Goal: Subscribe to service/newsletter: Subscribe to service/newsletter

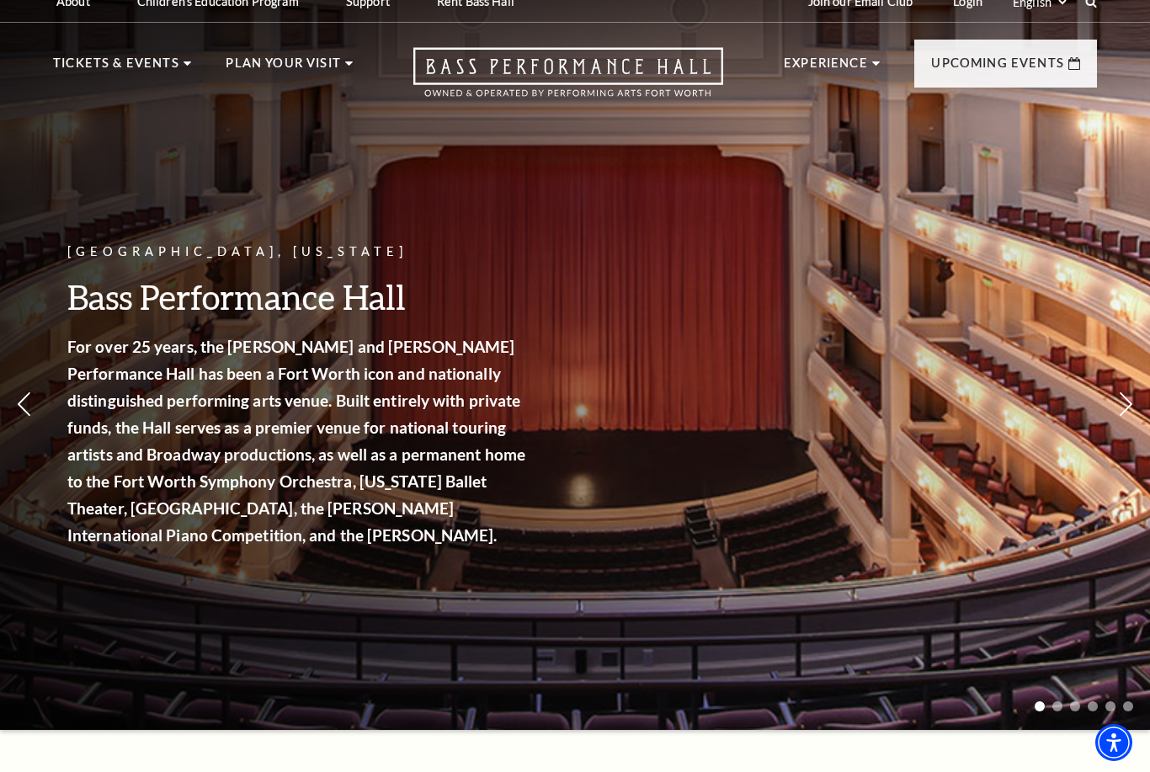
scroll to position [26, 0]
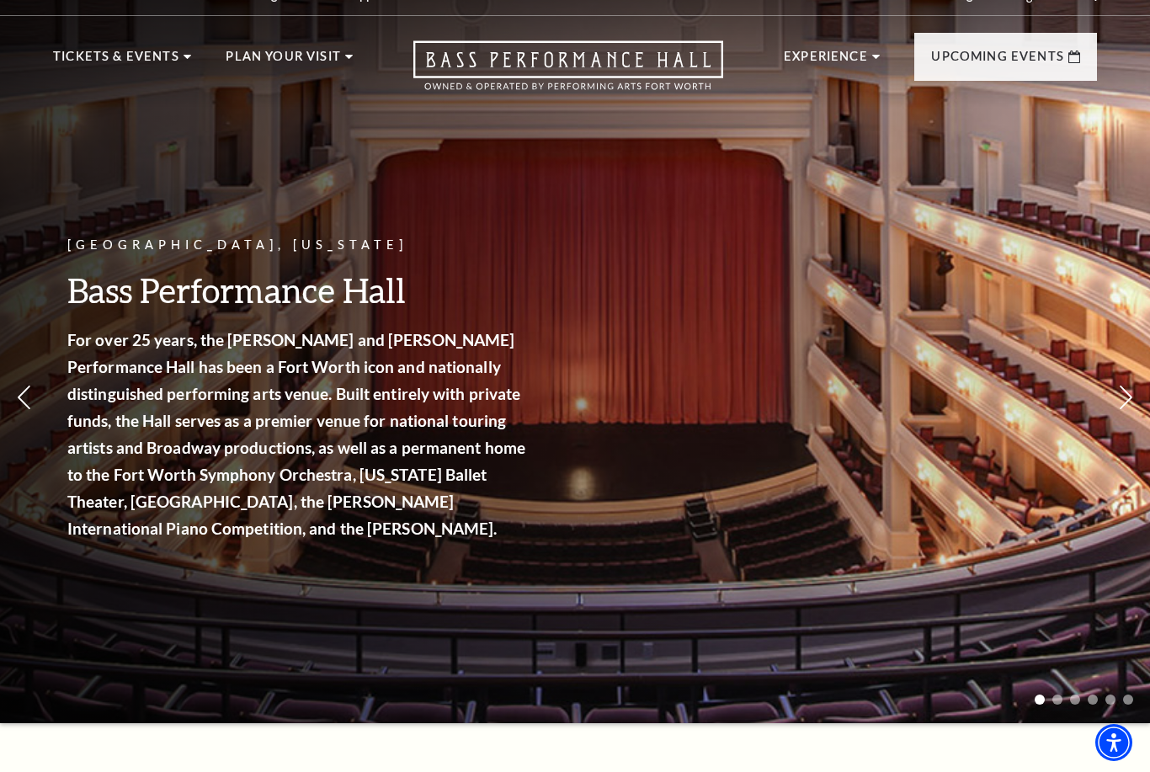
click at [402, 407] on span "View Events" at bounding box center [377, 417] width 88 height 21
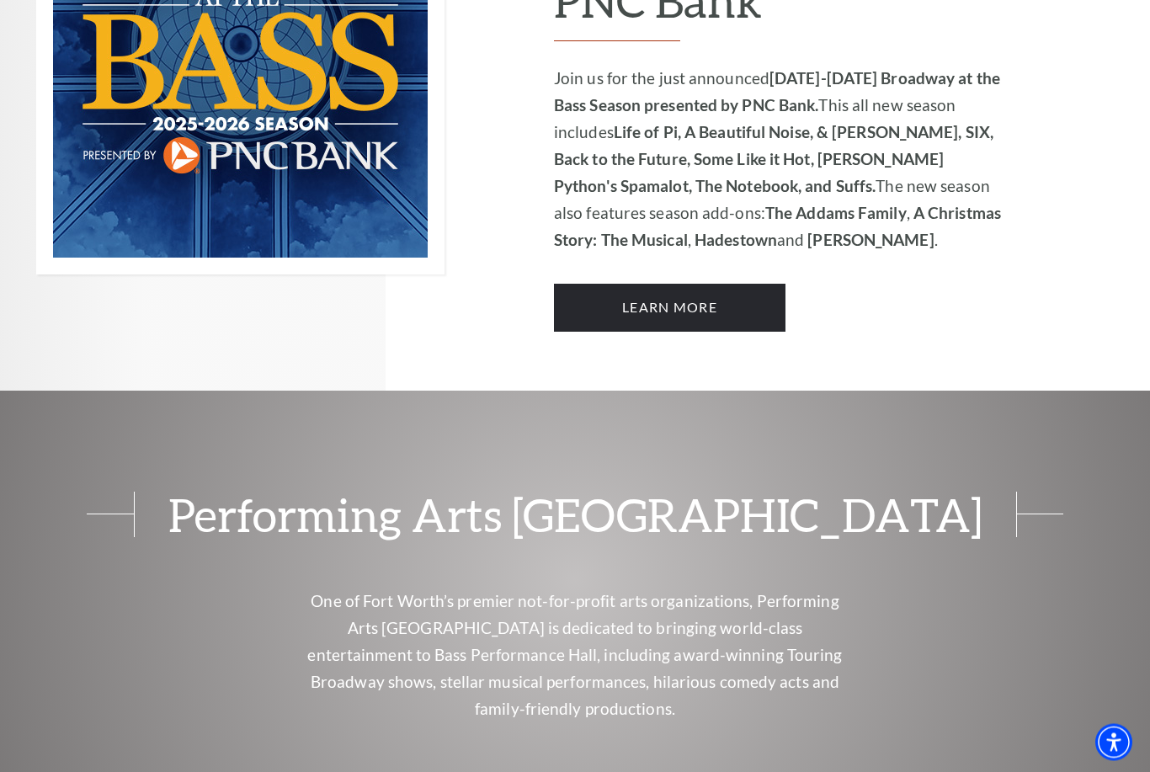
scroll to position [1224, 0]
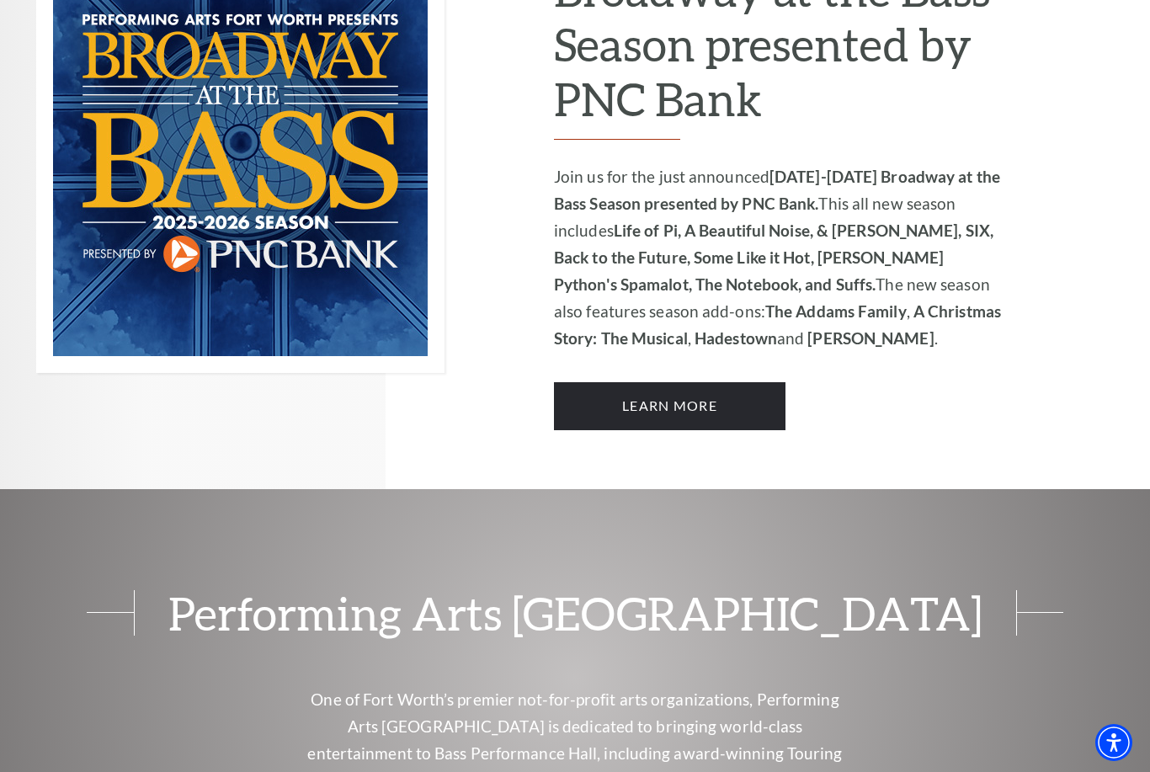
click at [694, 382] on link "Learn More" at bounding box center [670, 405] width 232 height 47
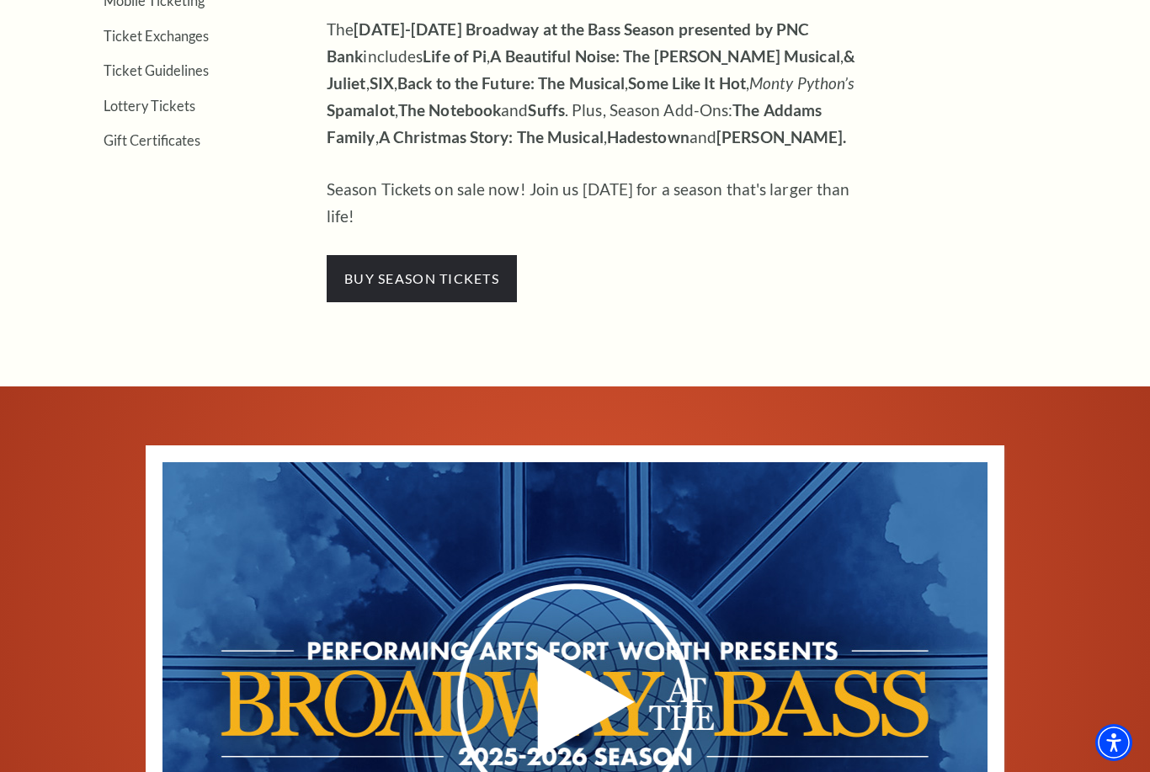
scroll to position [520, 0]
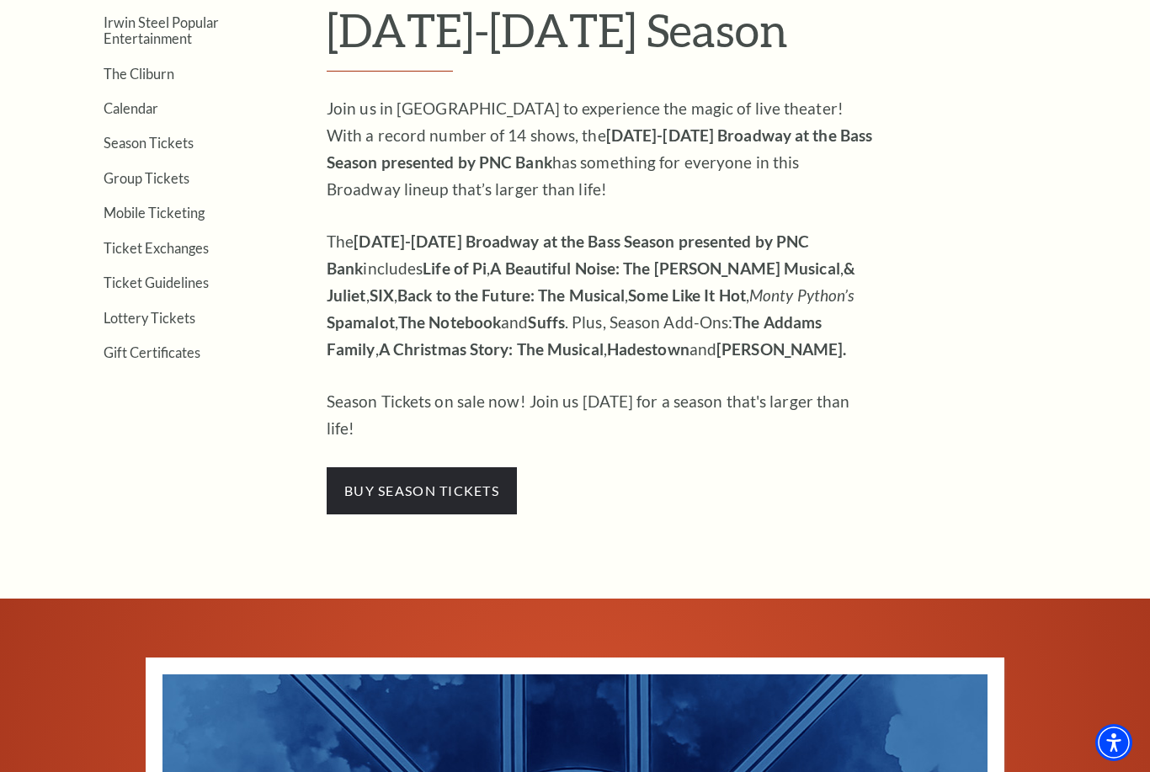
click at [436, 467] on span "buy season tickets" at bounding box center [422, 490] width 190 height 47
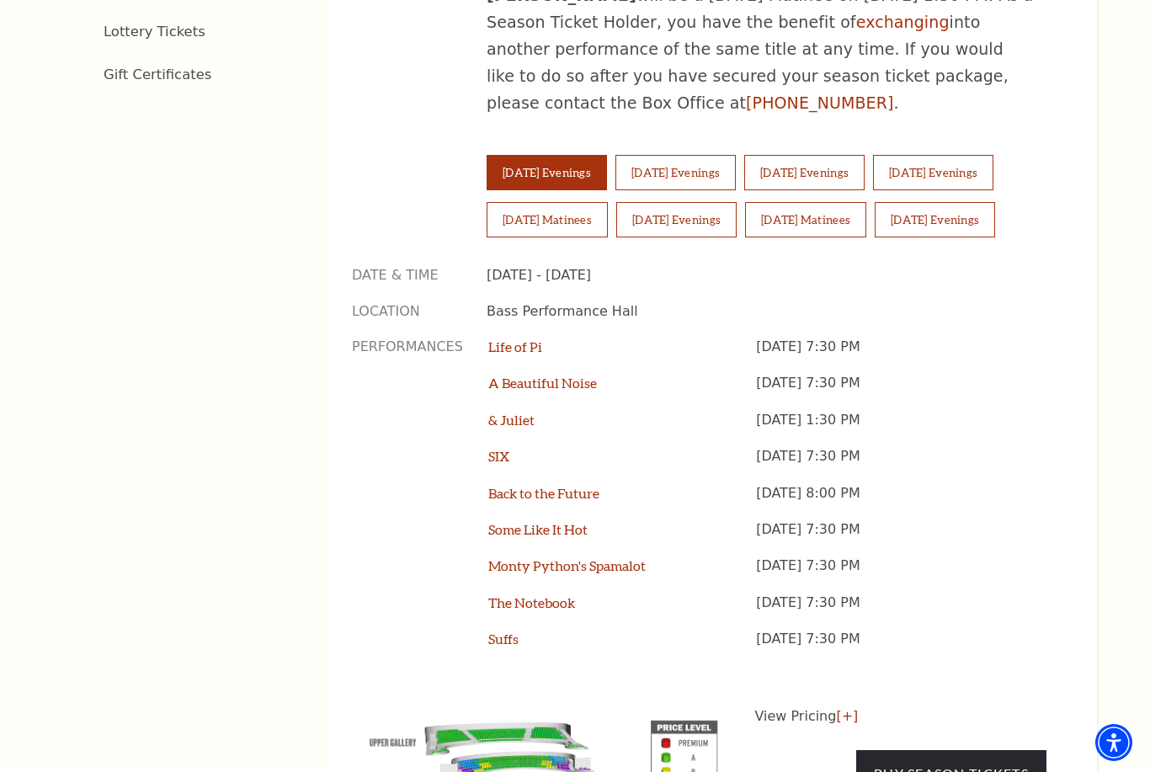
scroll to position [1110, 0]
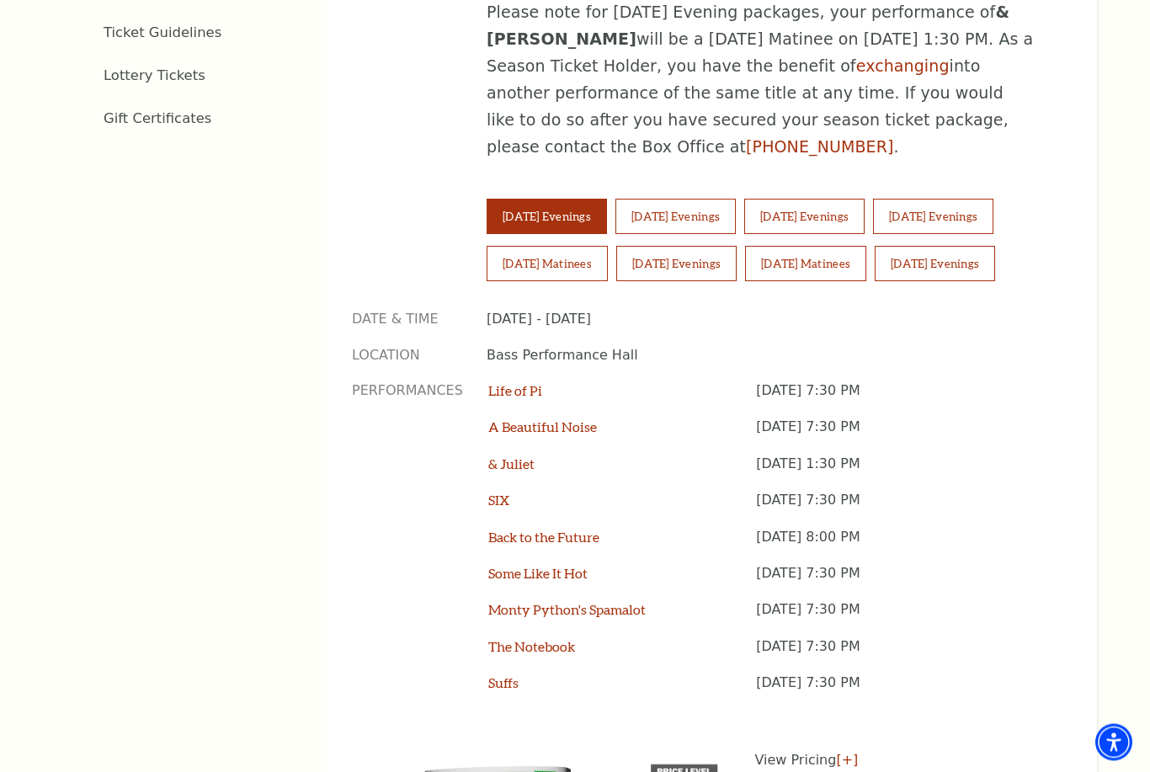
click at [685, 200] on button "Wednesday Evenings" at bounding box center [676, 217] width 120 height 35
click at [699, 199] on button "Wednesday Evenings" at bounding box center [676, 216] width 120 height 35
click at [855, 199] on button "Thursday Evenings" at bounding box center [804, 216] width 120 height 35
click at [982, 199] on button "Friday Evenings" at bounding box center [933, 216] width 120 height 35
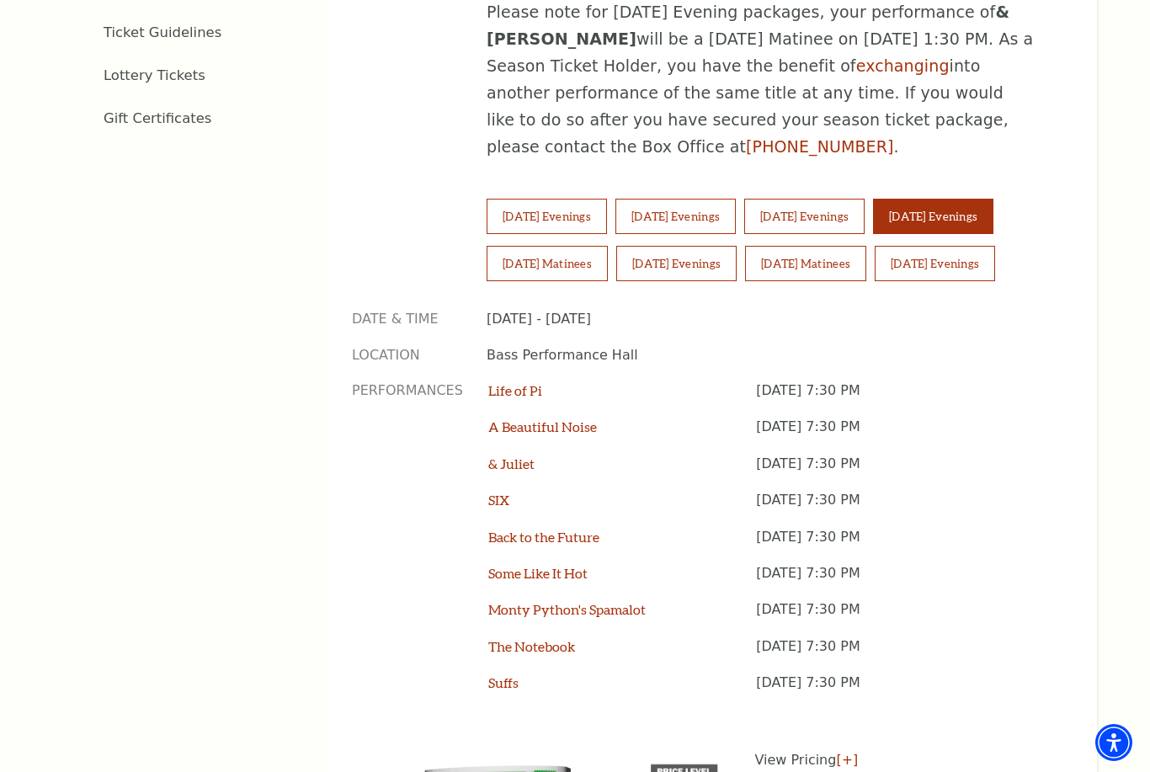
click at [554, 246] on button "Saturday Matinees" at bounding box center [547, 263] width 121 height 35
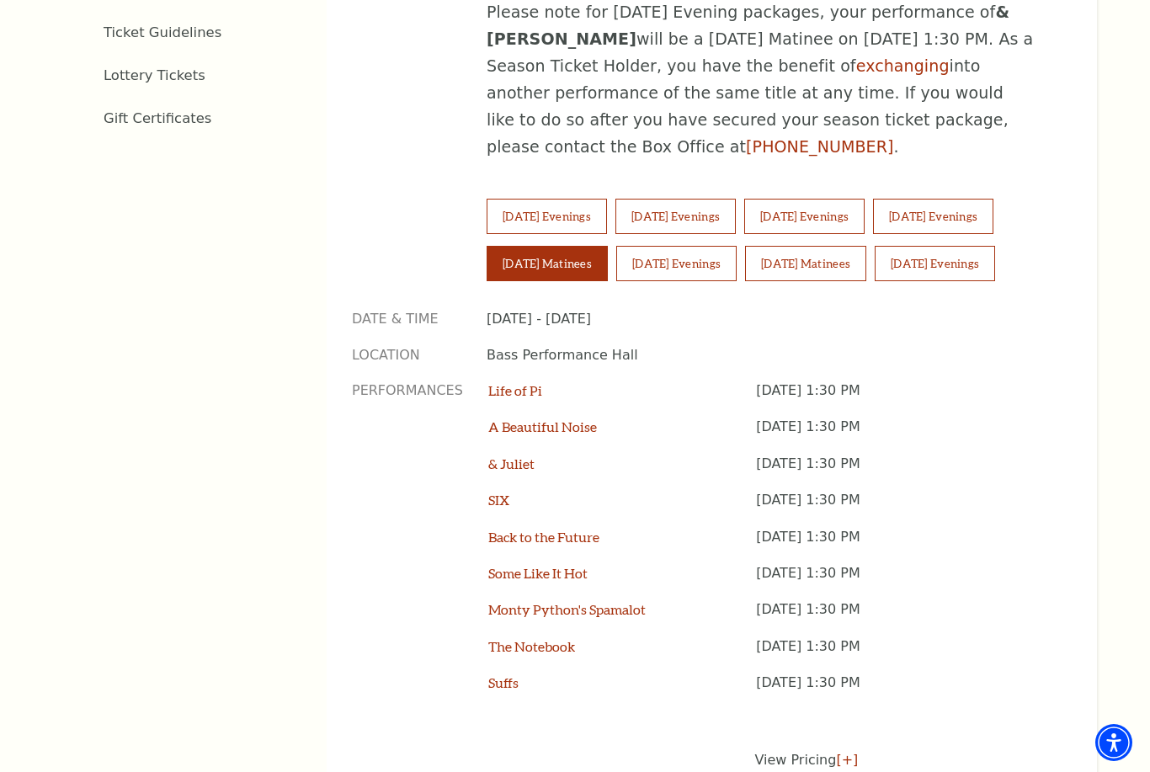
click at [697, 246] on button "Saturday Evenings" at bounding box center [676, 263] width 120 height 35
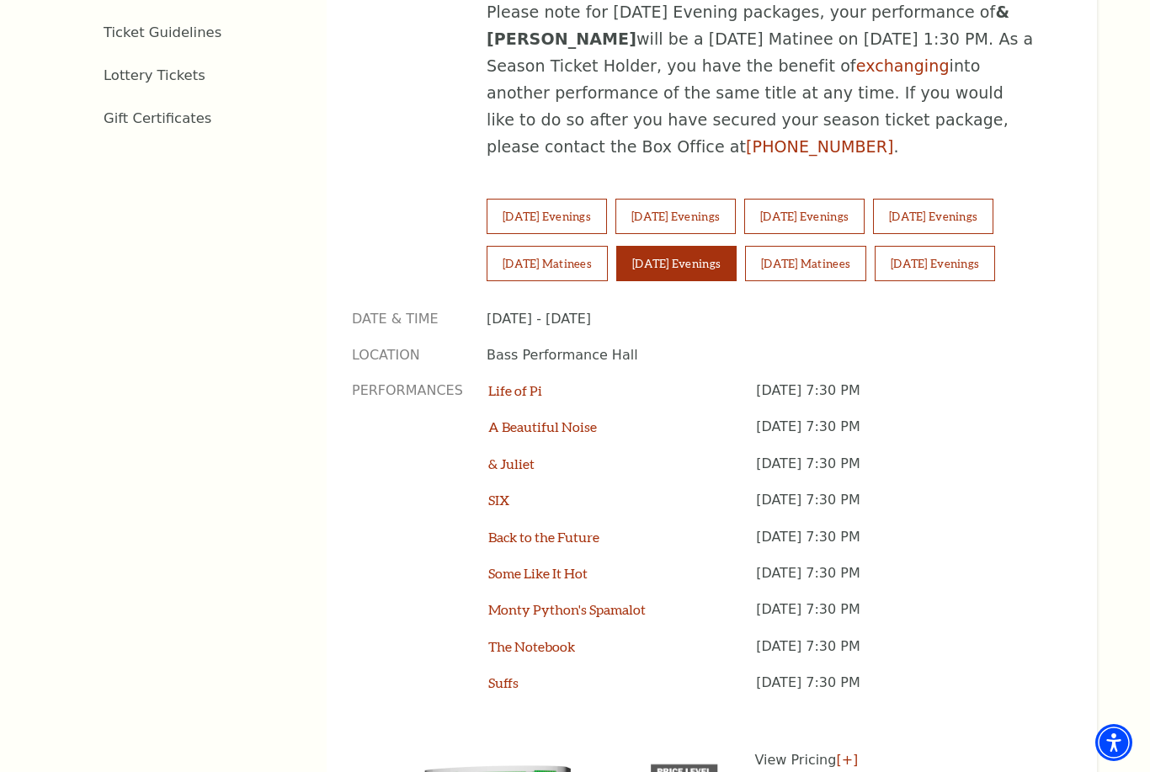
click at [840, 246] on button "Sunday Matinees" at bounding box center [805, 263] width 121 height 35
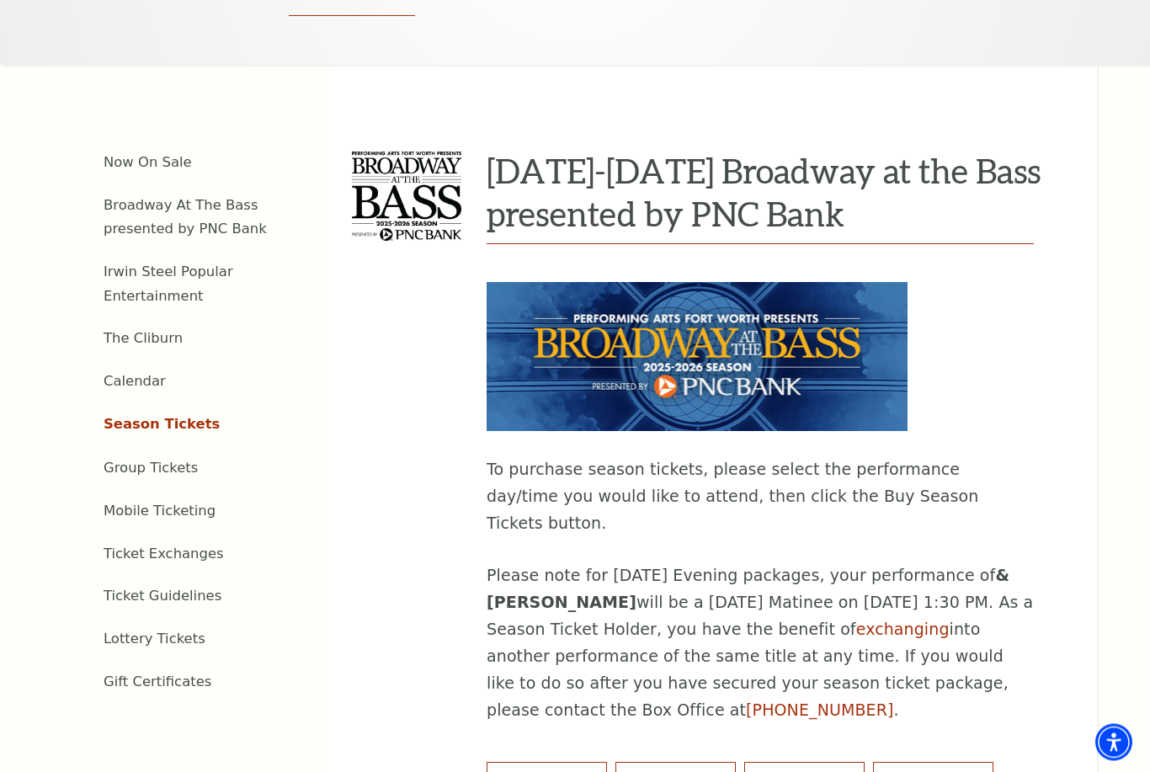
scroll to position [493, 0]
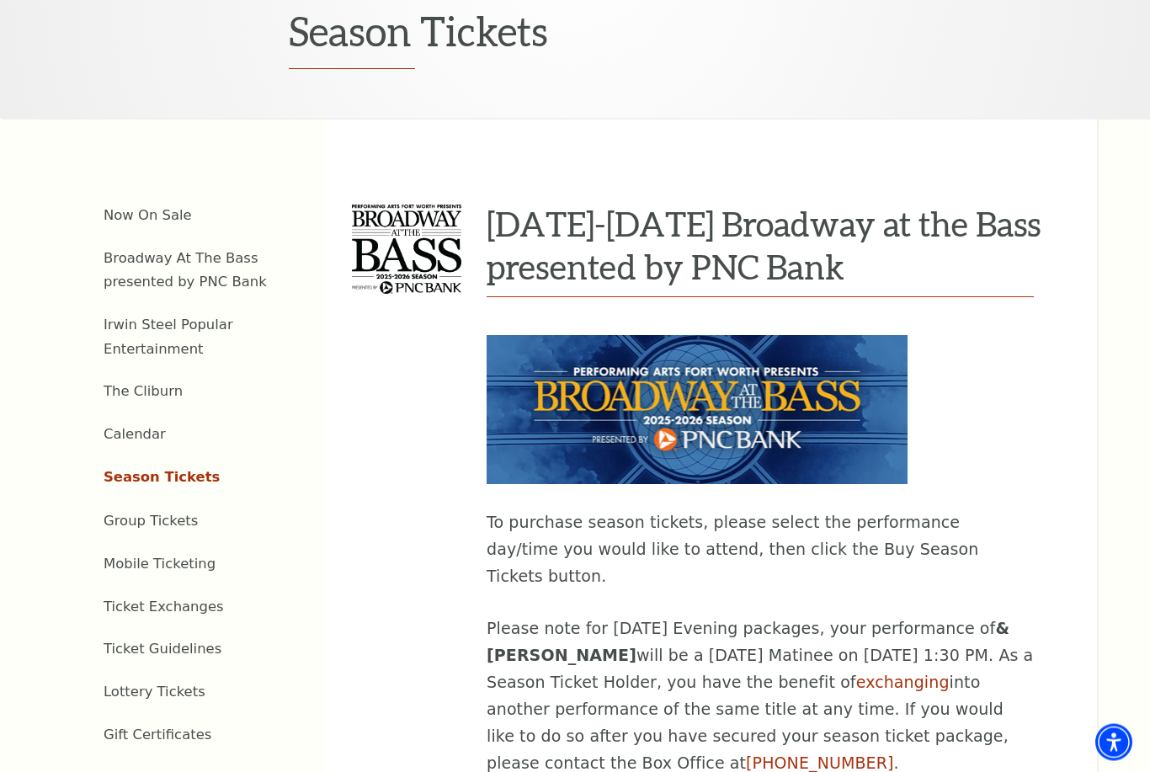
click at [145, 208] on link "Now On Sale" at bounding box center [148, 216] width 88 height 16
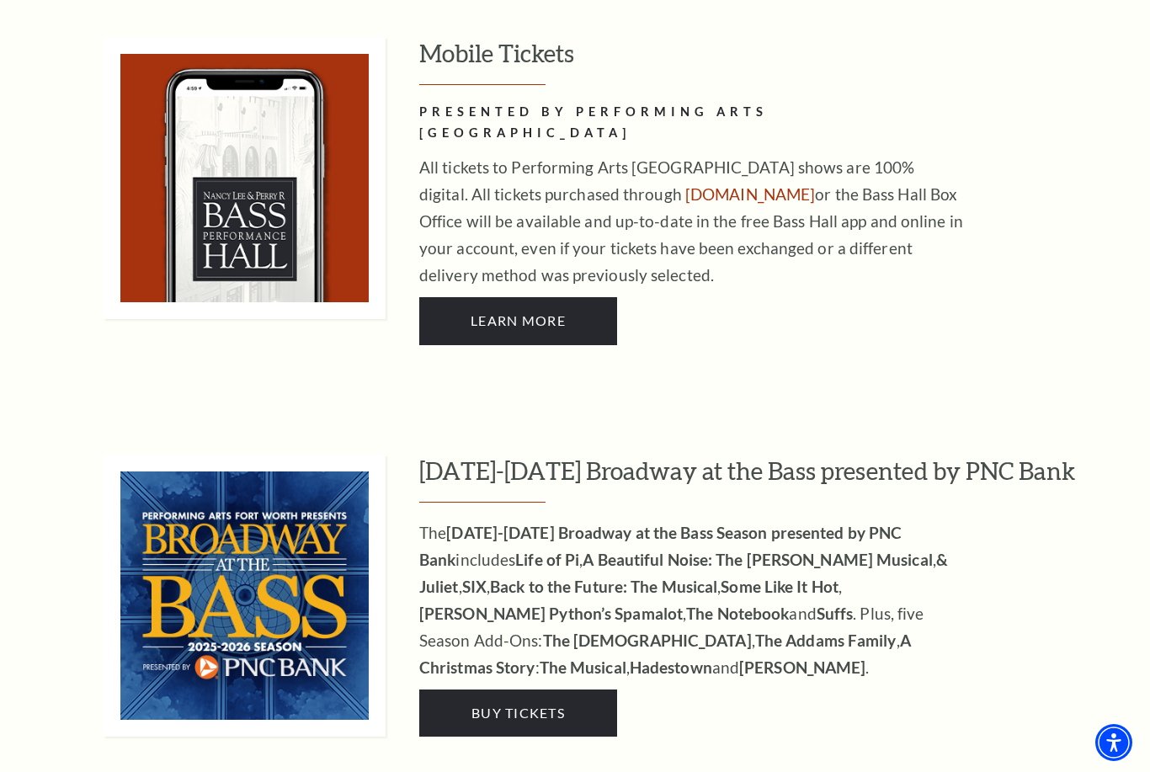
scroll to position [1193, 0]
click at [525, 301] on link "Learn More" at bounding box center [518, 321] width 198 height 47
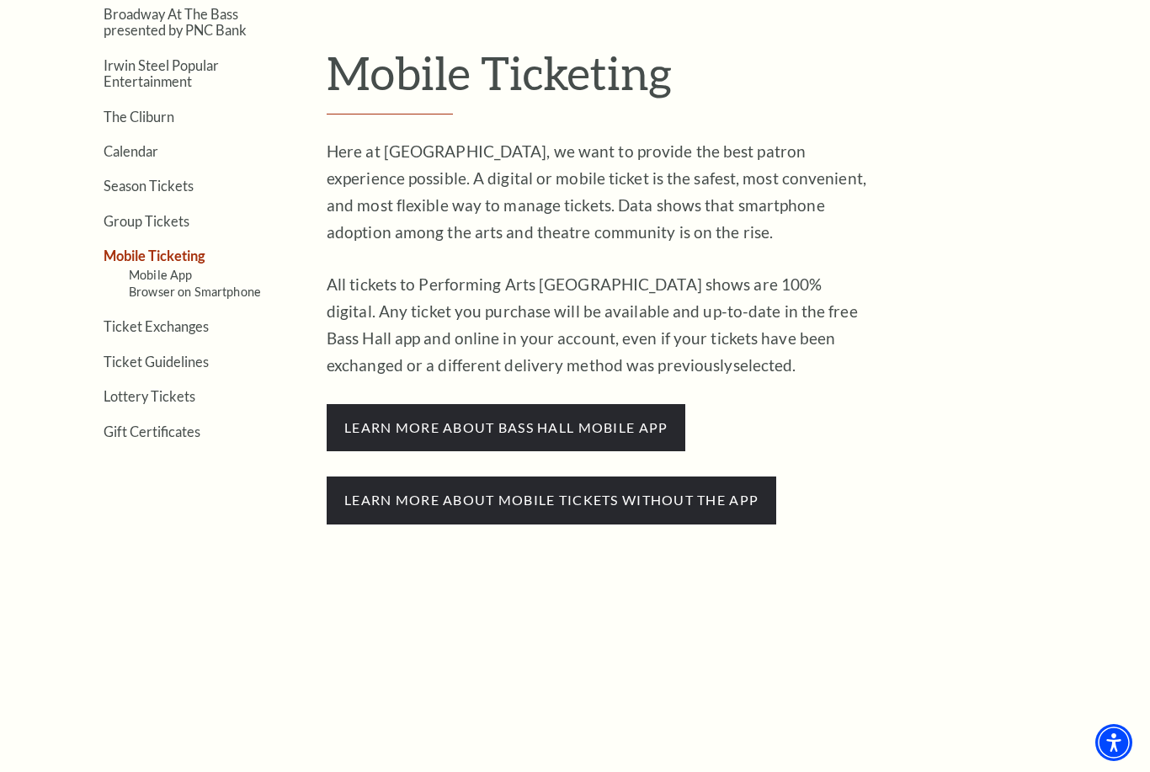
scroll to position [434, 0]
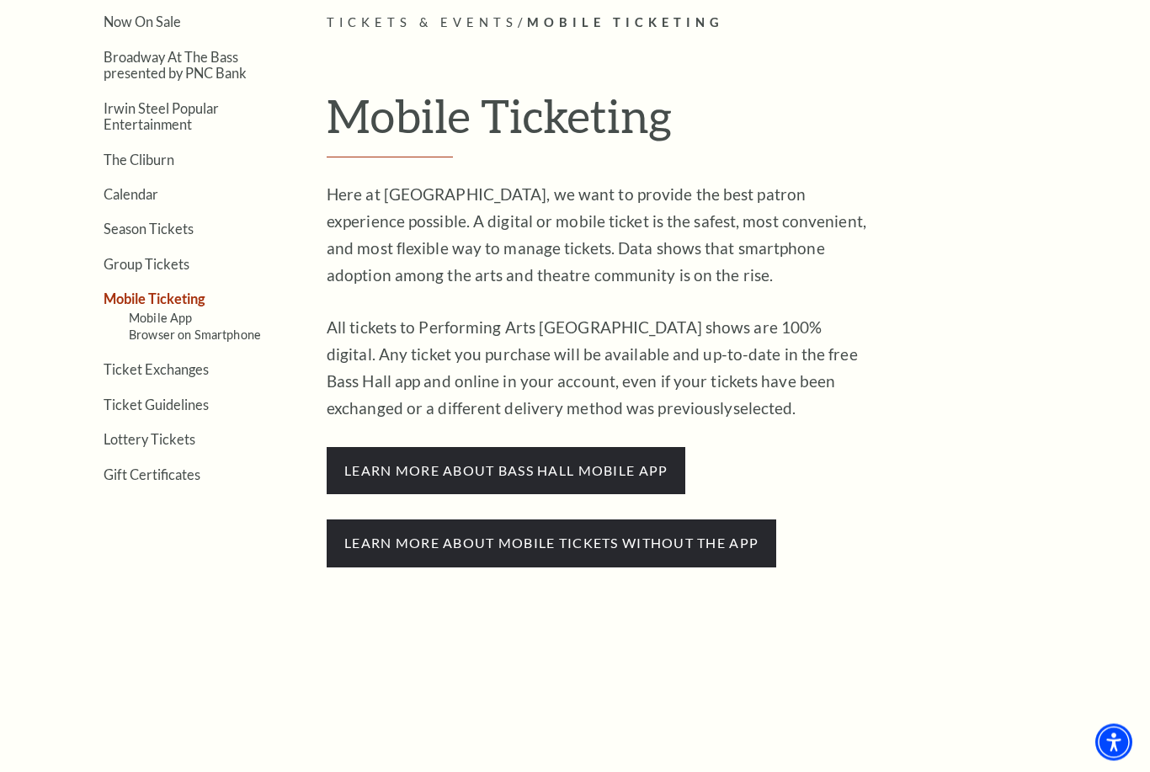
click at [655, 531] on span "Learn more about mobile tickets without the app" at bounding box center [552, 543] width 450 height 47
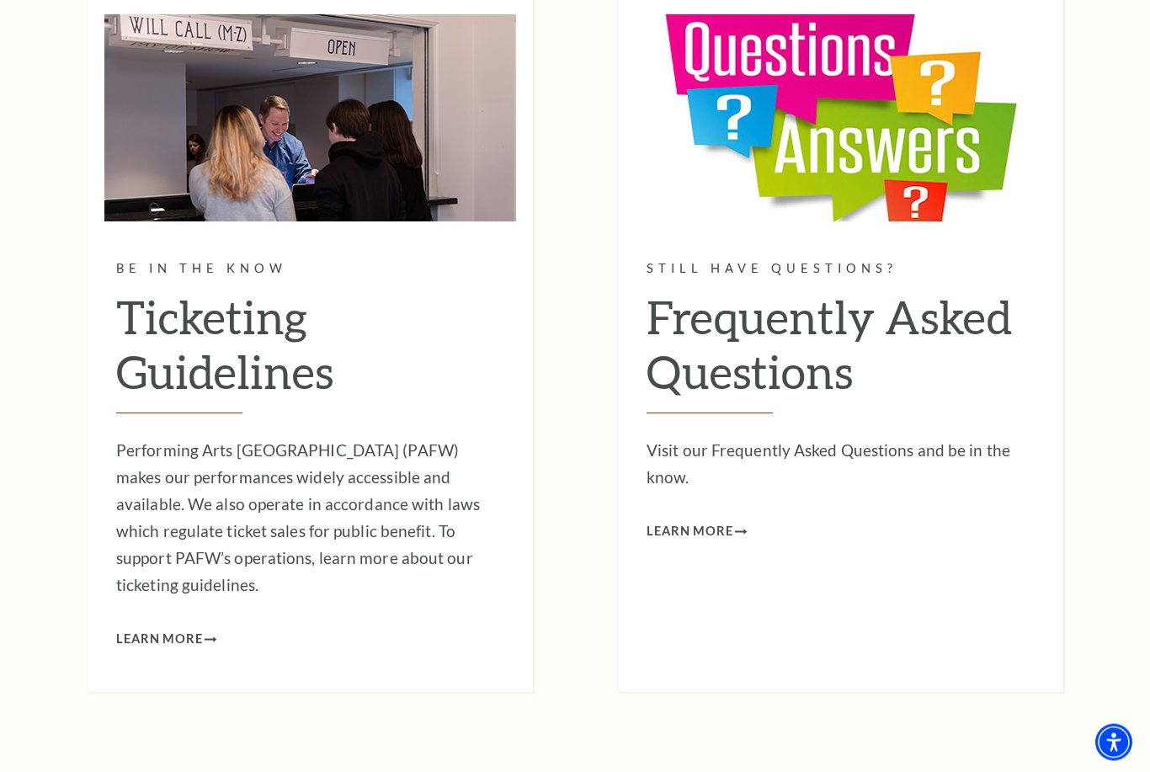
scroll to position [5235, 0]
click at [730, 521] on span "Learn More" at bounding box center [690, 531] width 87 height 21
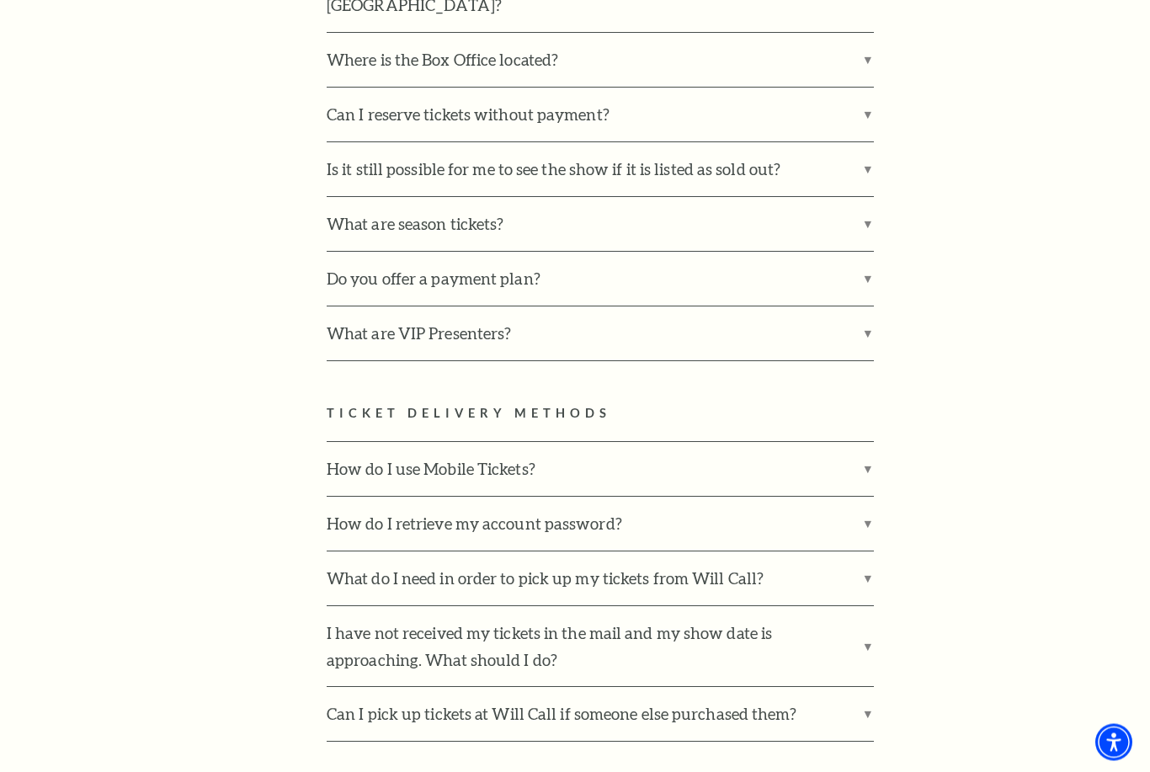
scroll to position [840, 0]
click at [850, 142] on label "Is it still possible for me to see the show if it is listed as sold out?" at bounding box center [600, 169] width 547 height 54
click at [0, 0] on input "Is it still possible for me to see the show if it is listed as sold out?" at bounding box center [0, 0] width 0 height 0
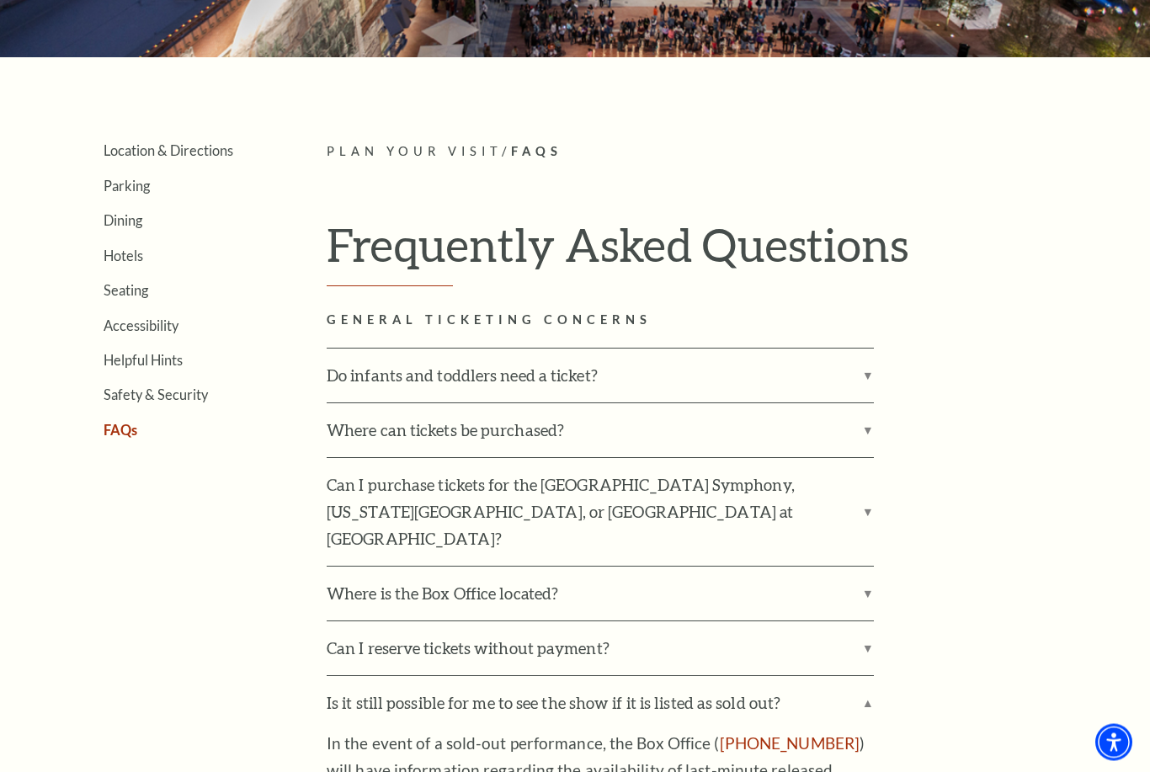
scroll to position [0, 0]
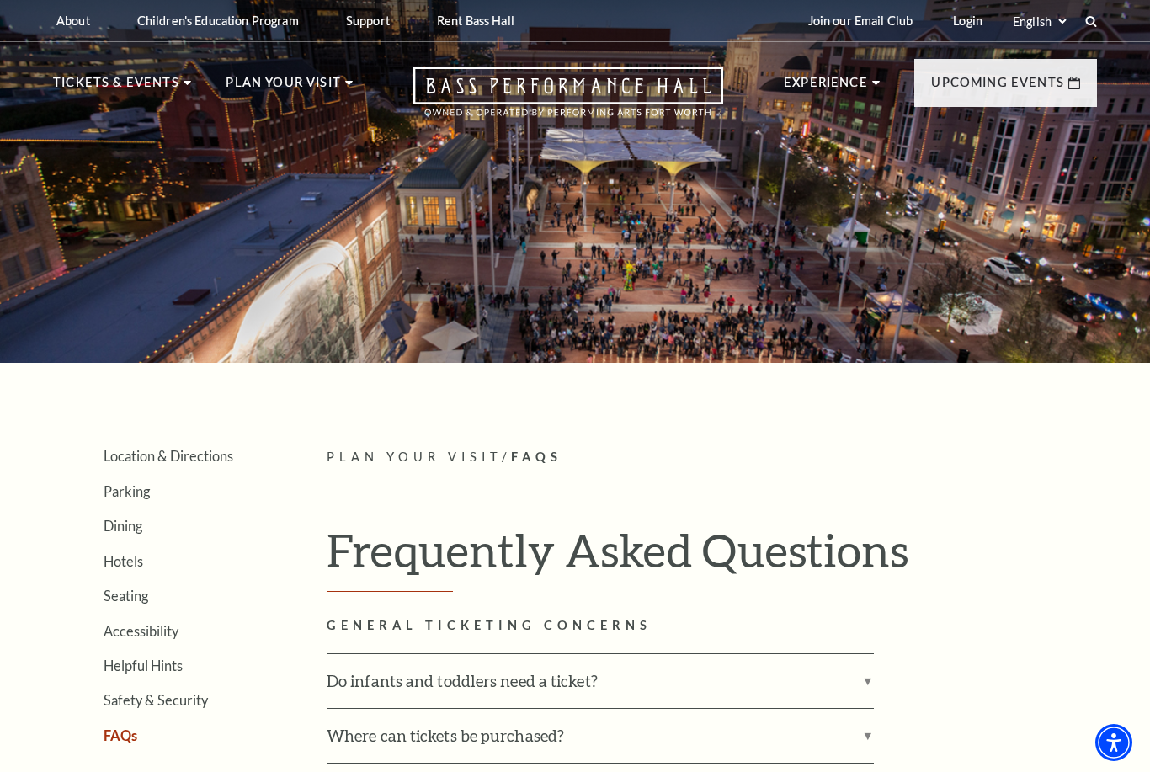
click at [970, 23] on link "Login" at bounding box center [968, 20] width 56 height 41
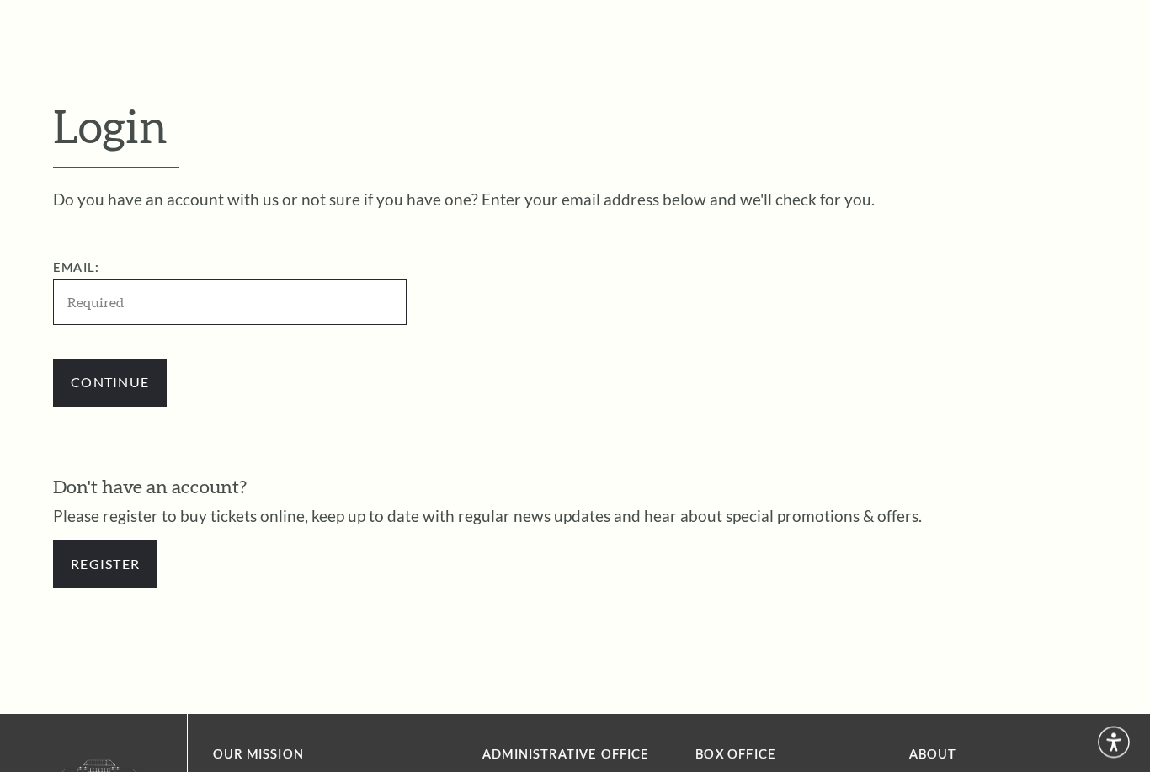
scroll to position [472, 0]
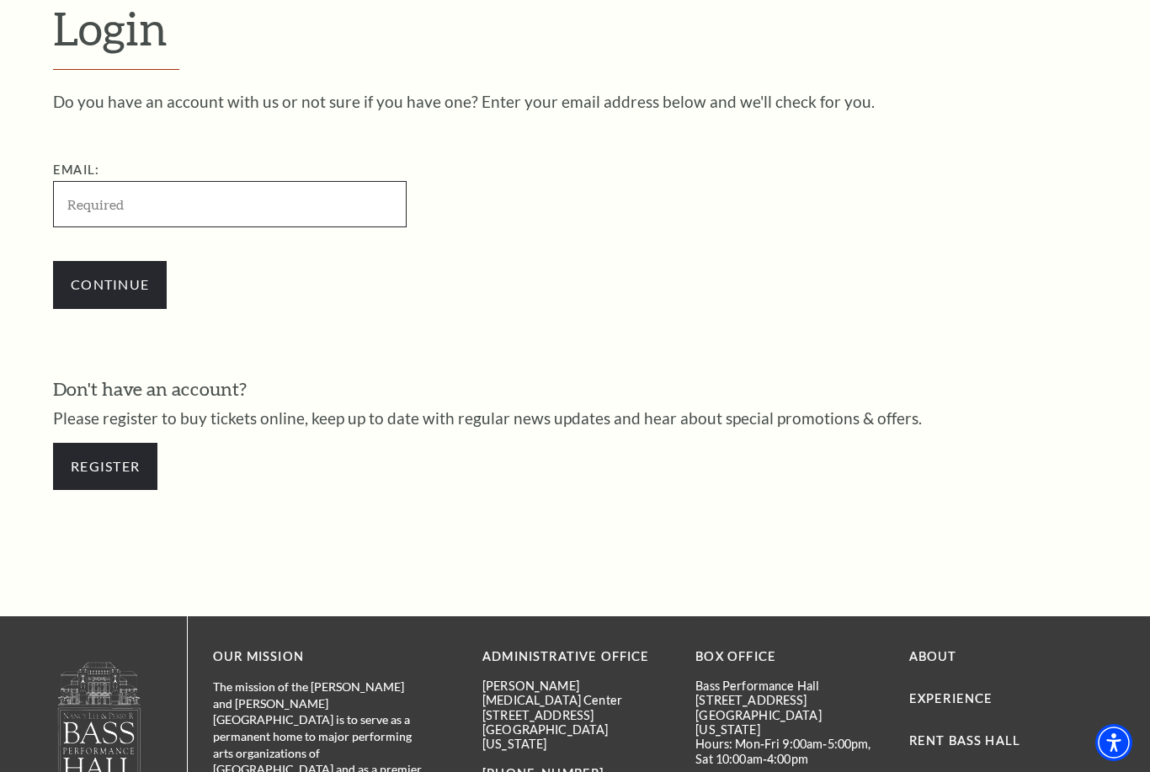
click at [217, 194] on input "Email:" at bounding box center [230, 204] width 354 height 46
type input "[EMAIL_ADDRESS][DOMAIN_NAME]"
click at [136, 281] on input "Continue" at bounding box center [110, 284] width 114 height 47
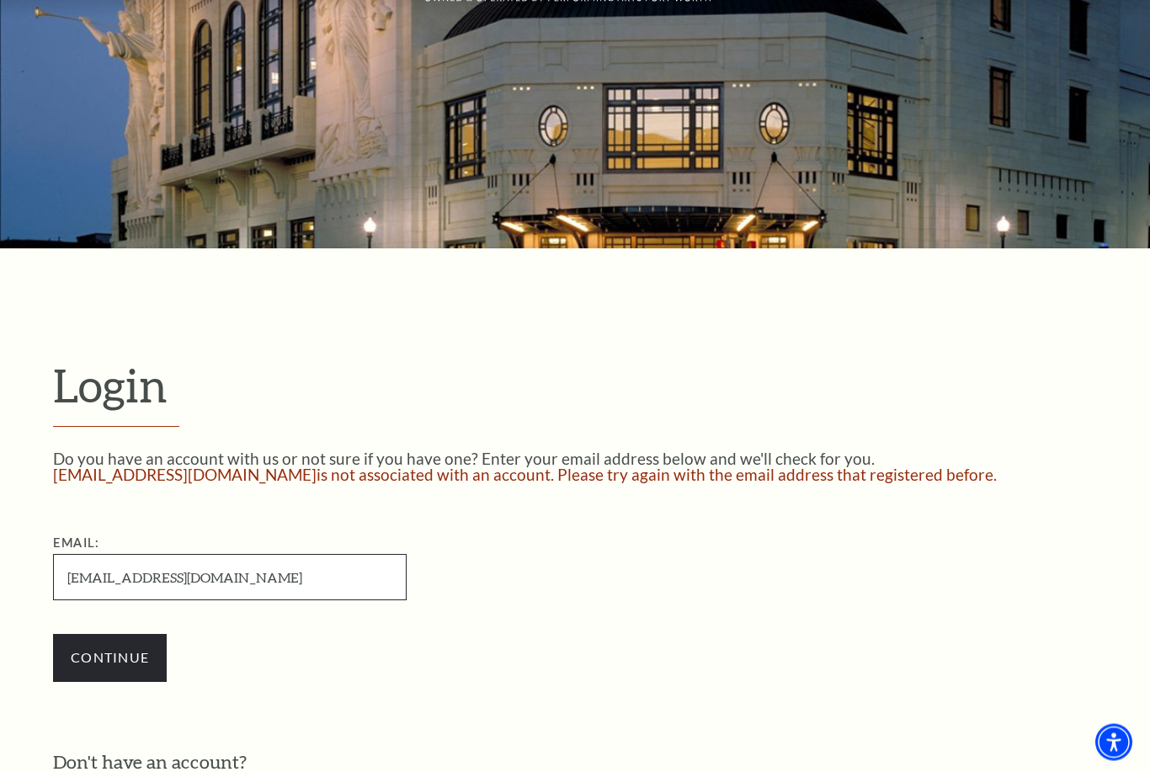
scroll to position [115, 0]
click at [86, 671] on input "Continue" at bounding box center [110, 657] width 114 height 47
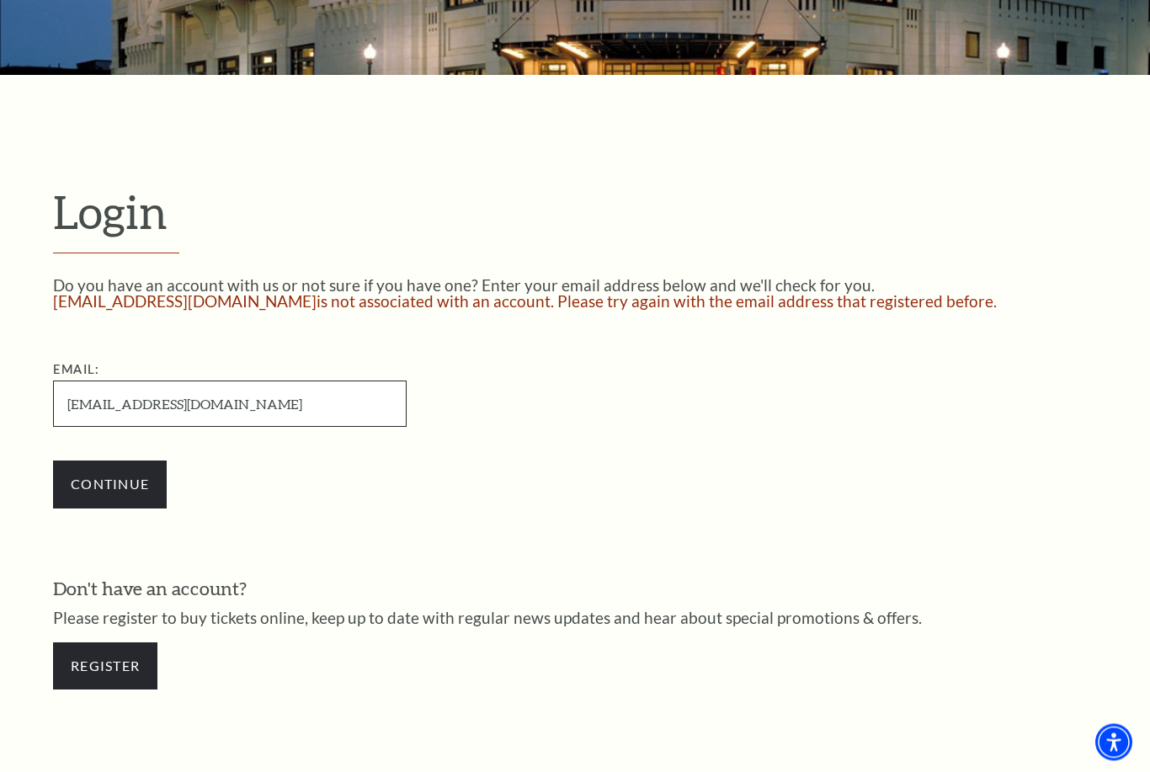
scroll to position [288, 0]
click at [99, 668] on link "Register" at bounding box center [105, 666] width 104 height 47
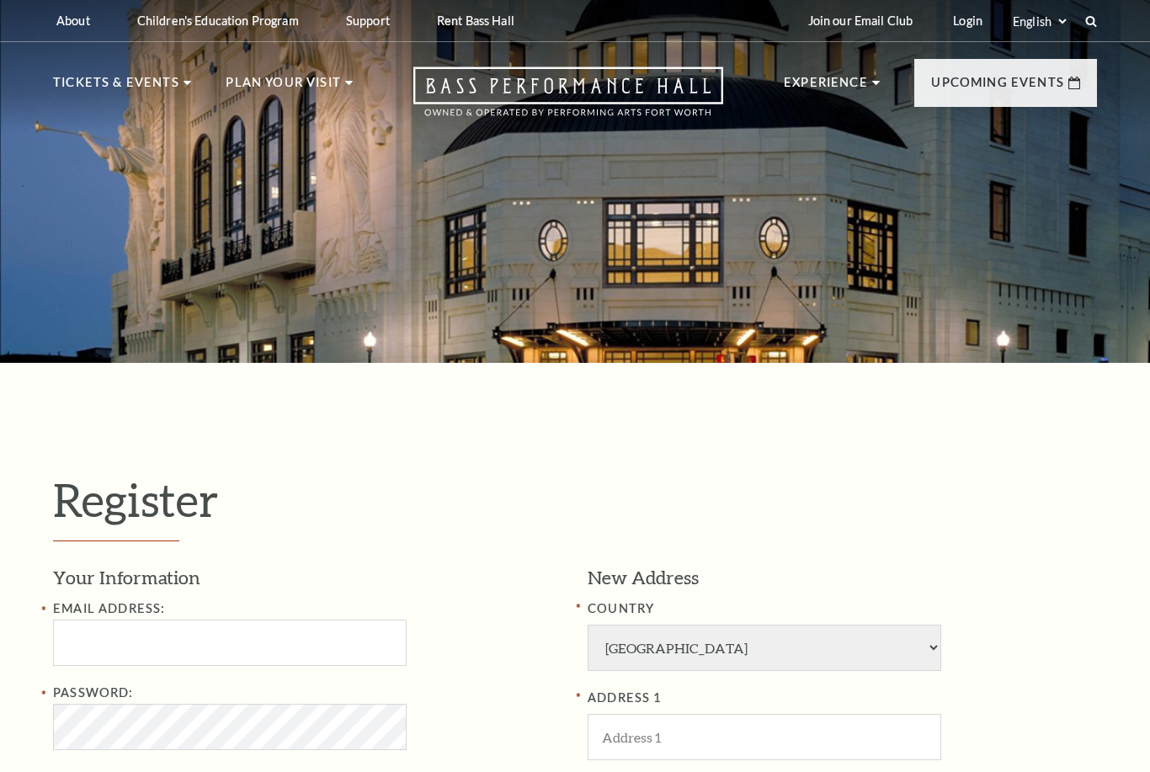
select select "1"
select select "[GEOGRAPHIC_DATA]"
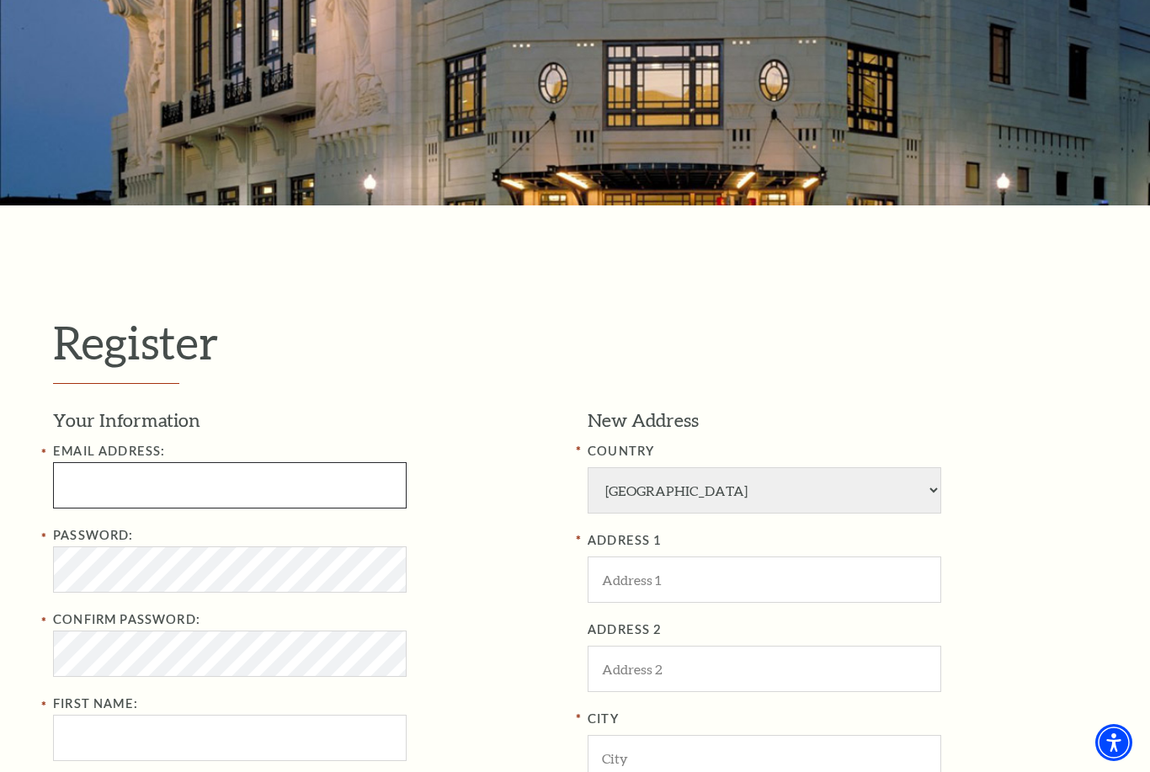
click at [285, 477] on input "Email Address:" at bounding box center [230, 485] width 354 height 46
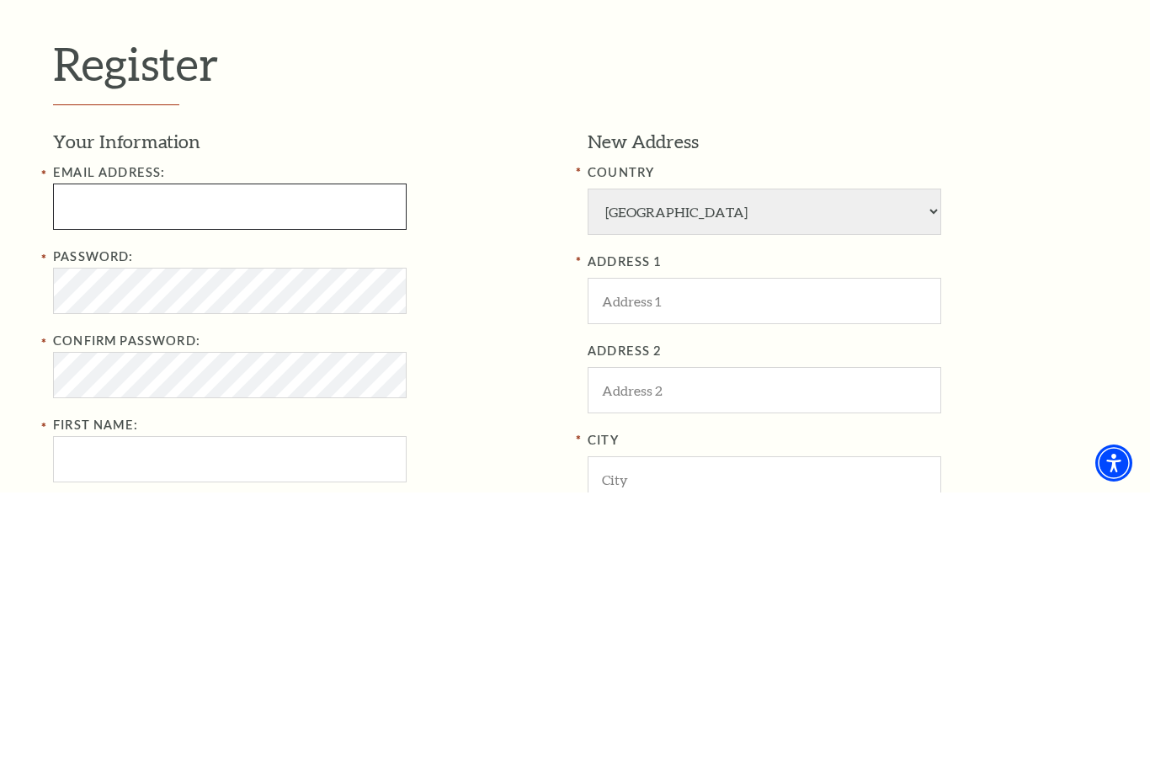
type input "[EMAIL_ADDRESS][DOMAIN_NAME]"
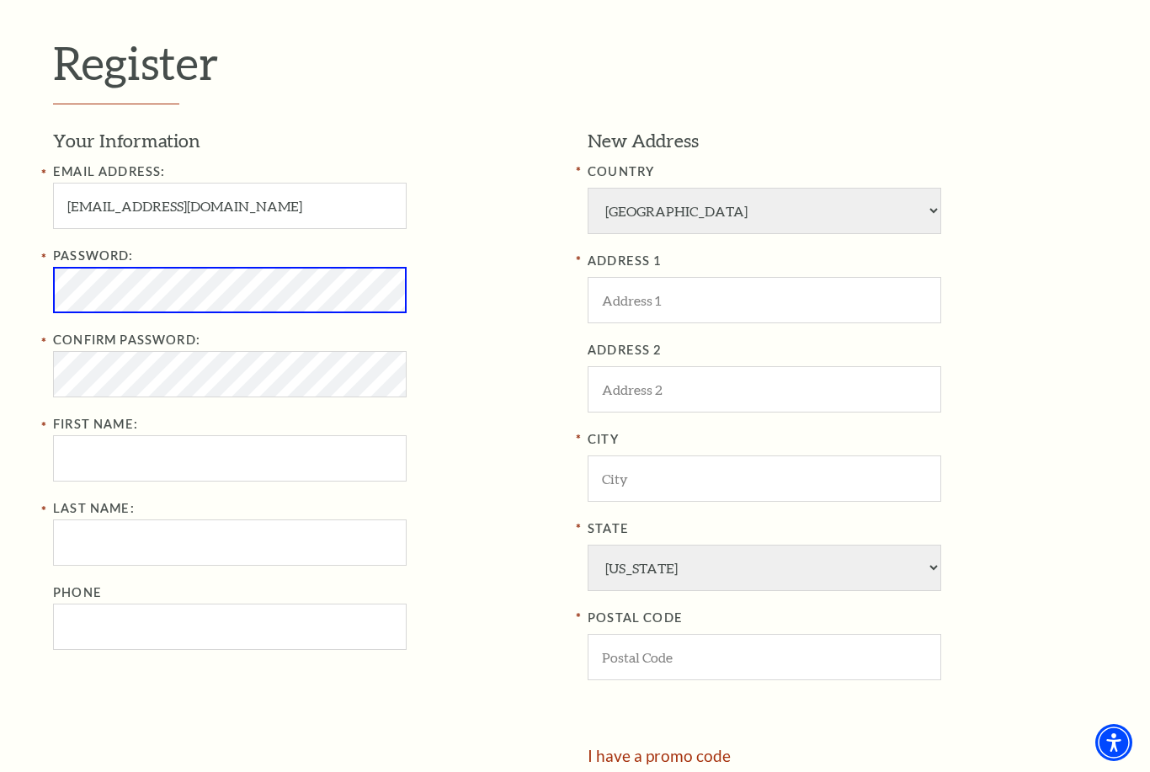
scroll to position [436, 0]
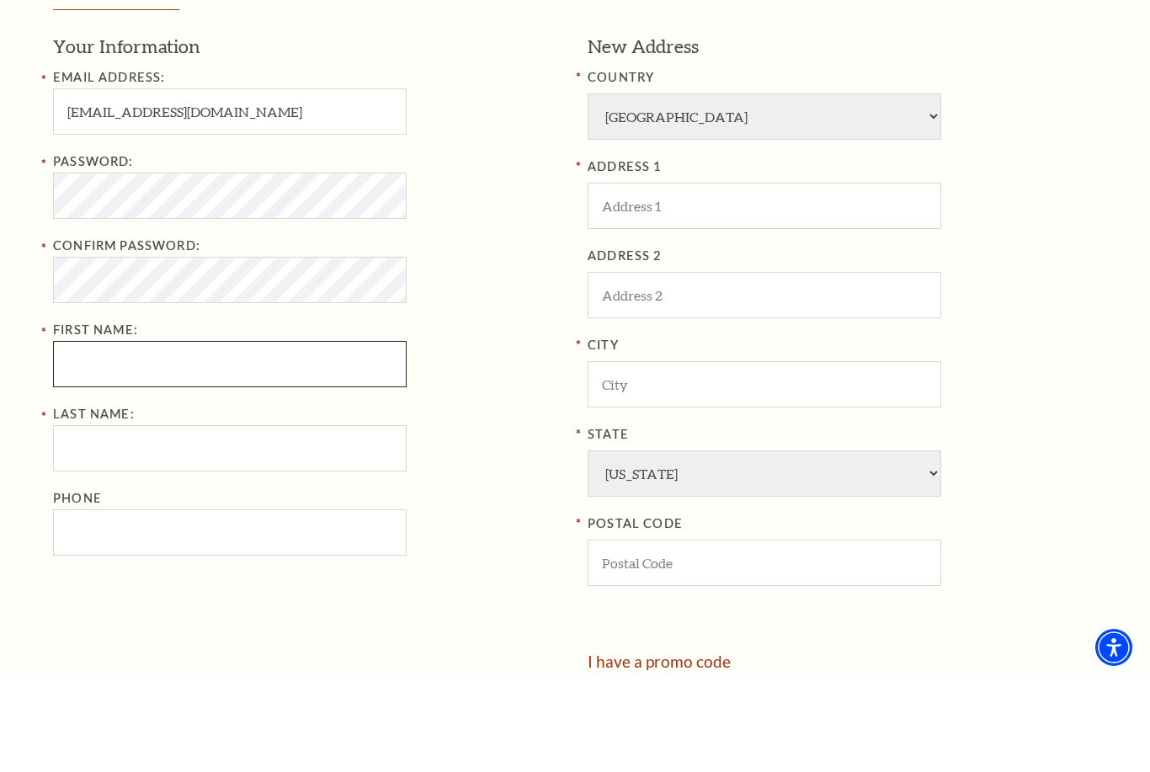
click at [320, 436] on input "First Name:" at bounding box center [230, 459] width 354 height 46
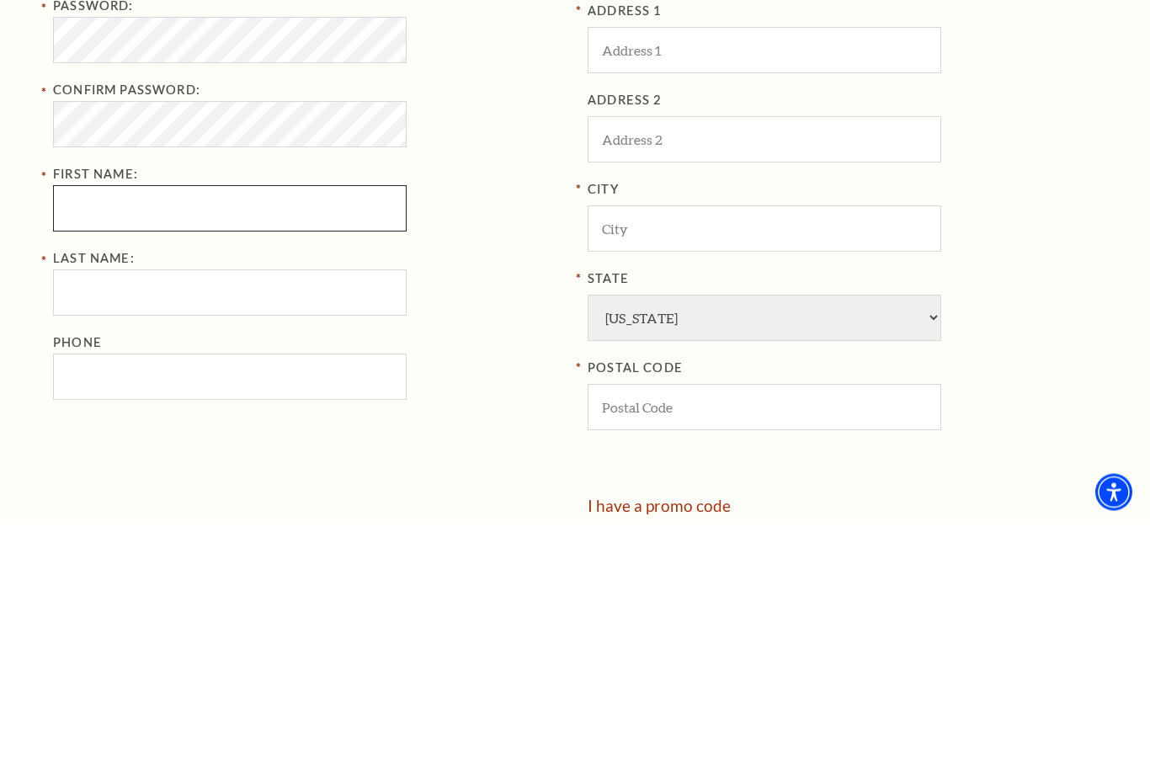
type input "DeAnna"
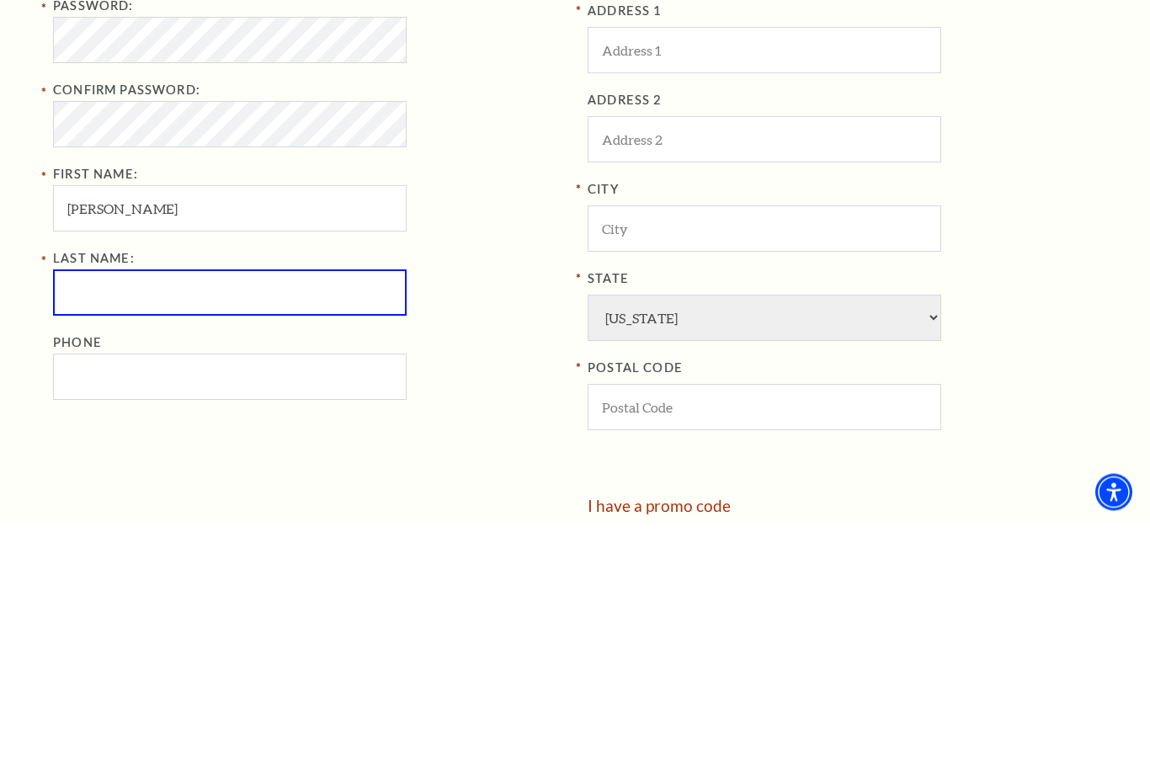
type input "Savage"
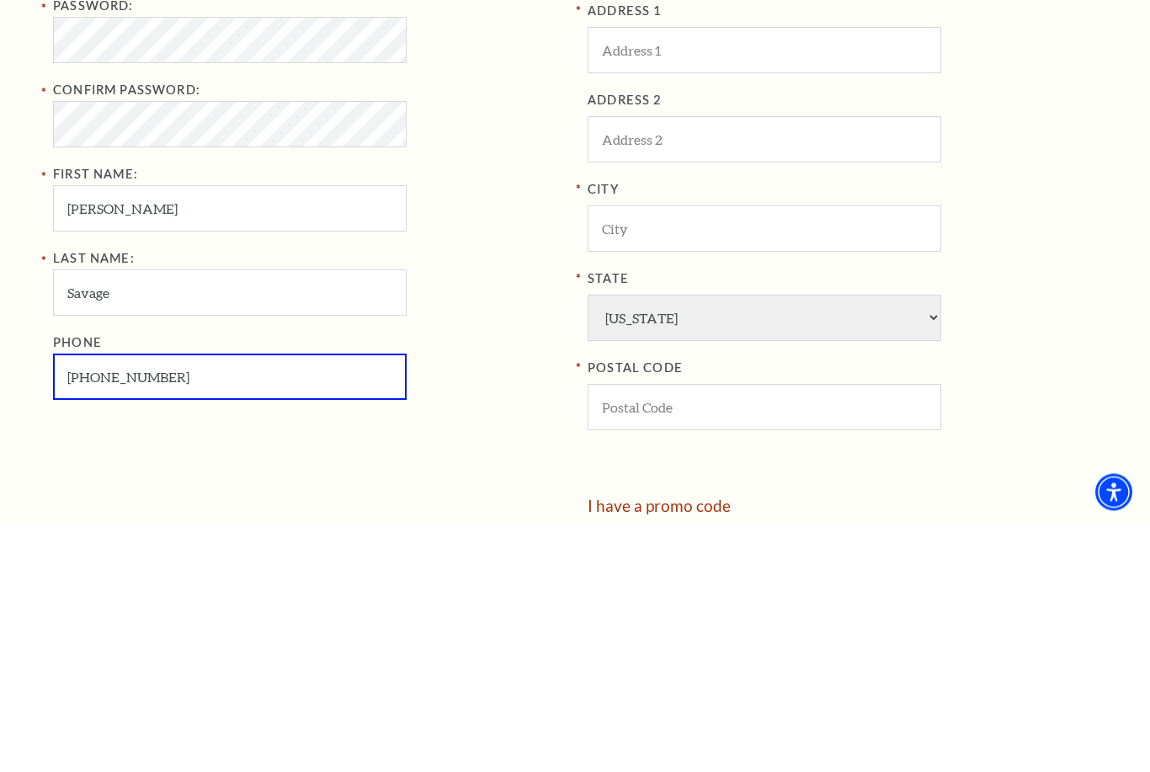
type input "479-739-2559"
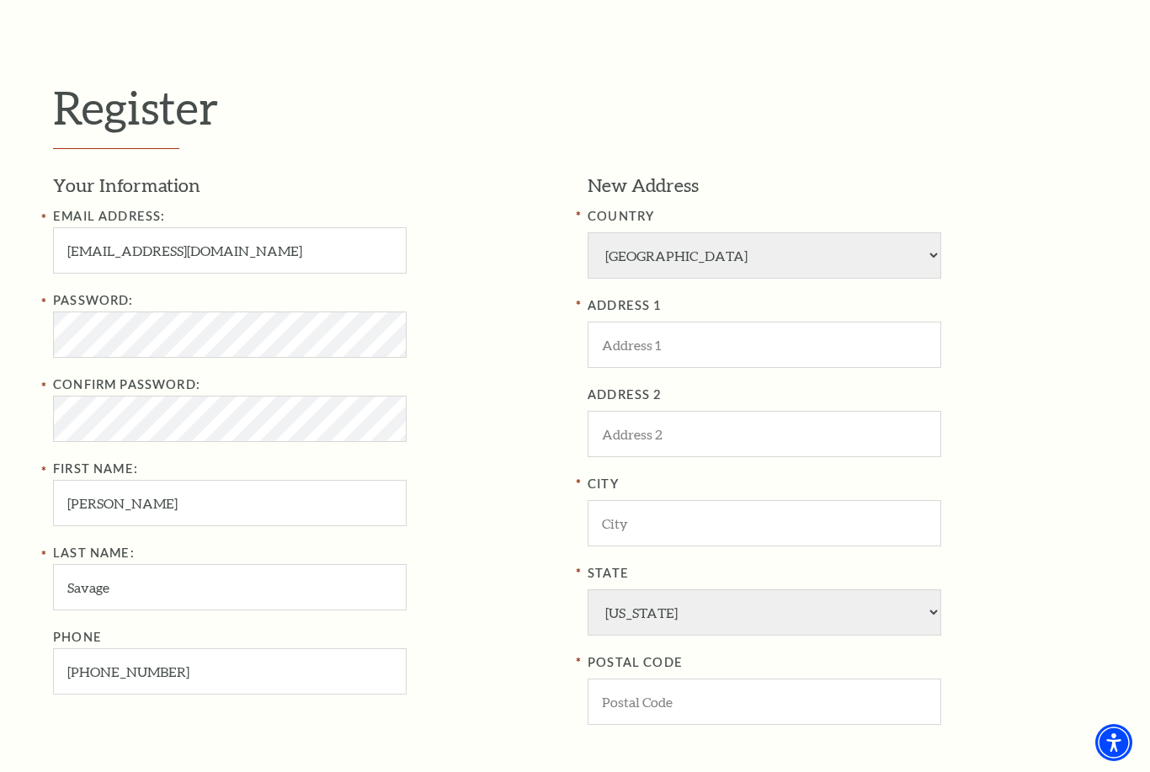
scroll to position [393, 0]
click at [832, 321] on input "ADDRESS 1" at bounding box center [765, 344] width 354 height 46
type input "5127 Lago Vista Lane"
type input "Frisco"
type input "75034"
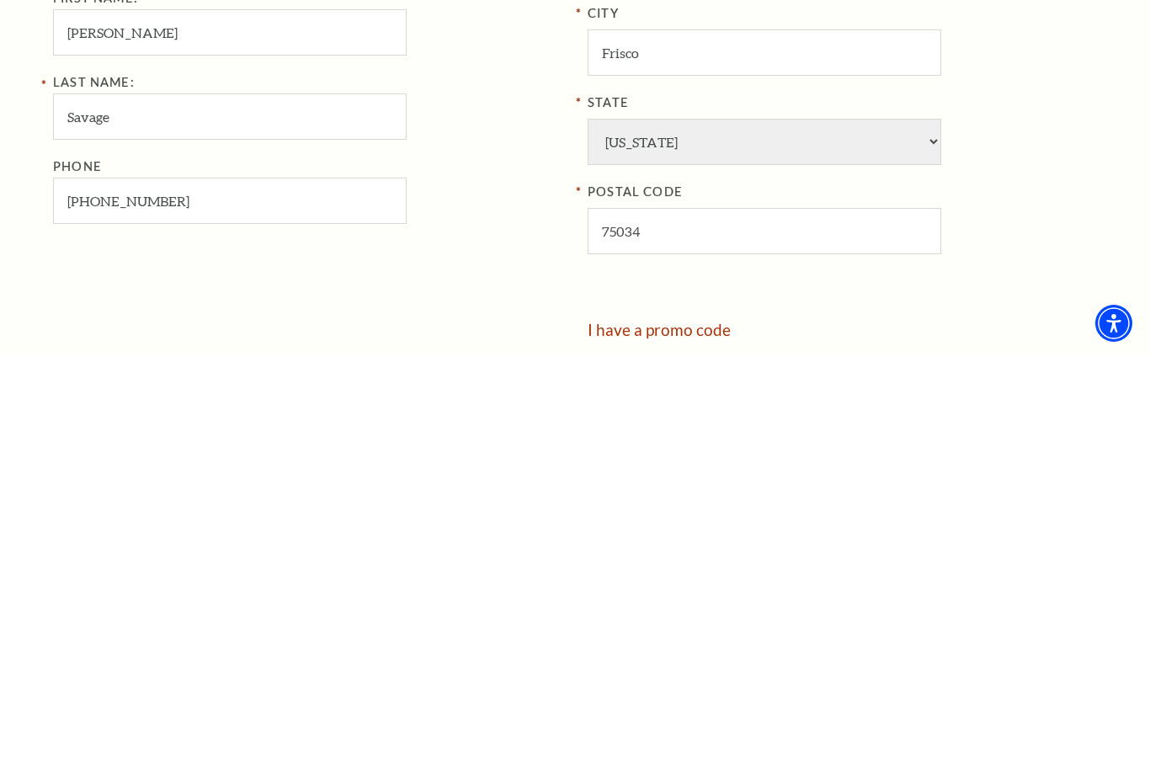
scroll to position [445, 0]
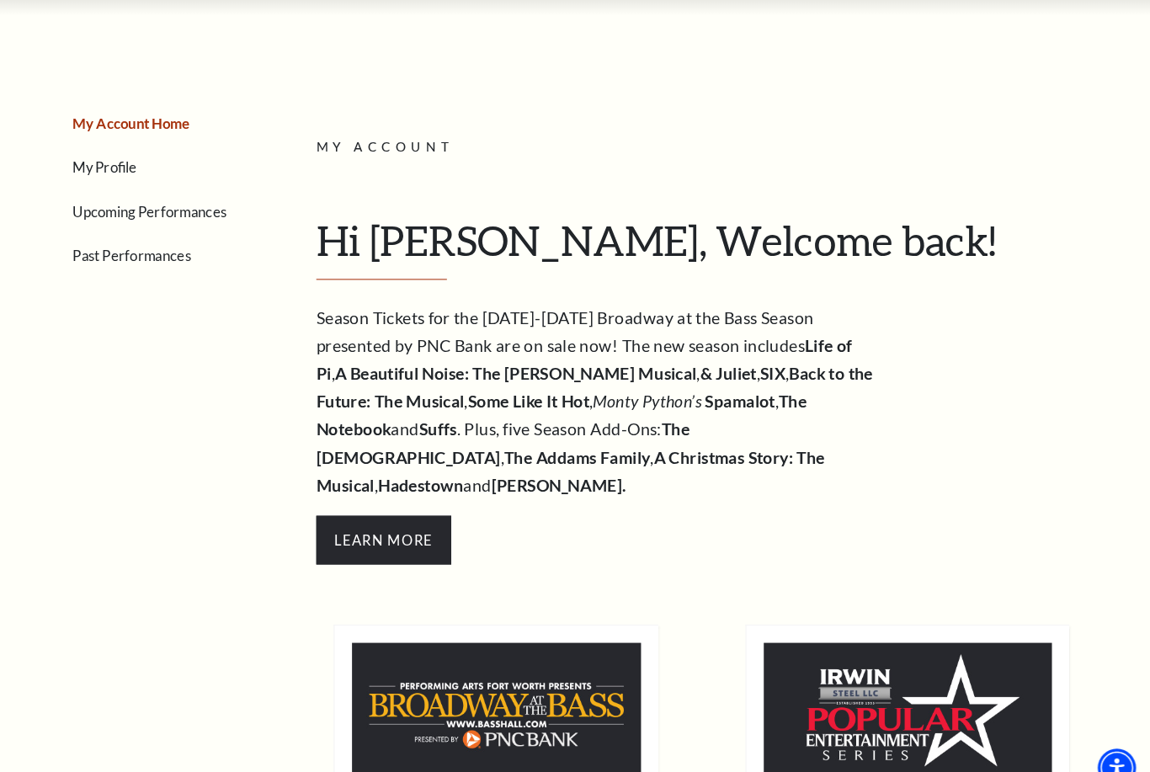
scroll to position [134, 0]
click at [53, 170] on ul "My Account Home My Profile Upcoming Performances Past Performances" at bounding box center [164, 184] width 223 height 152
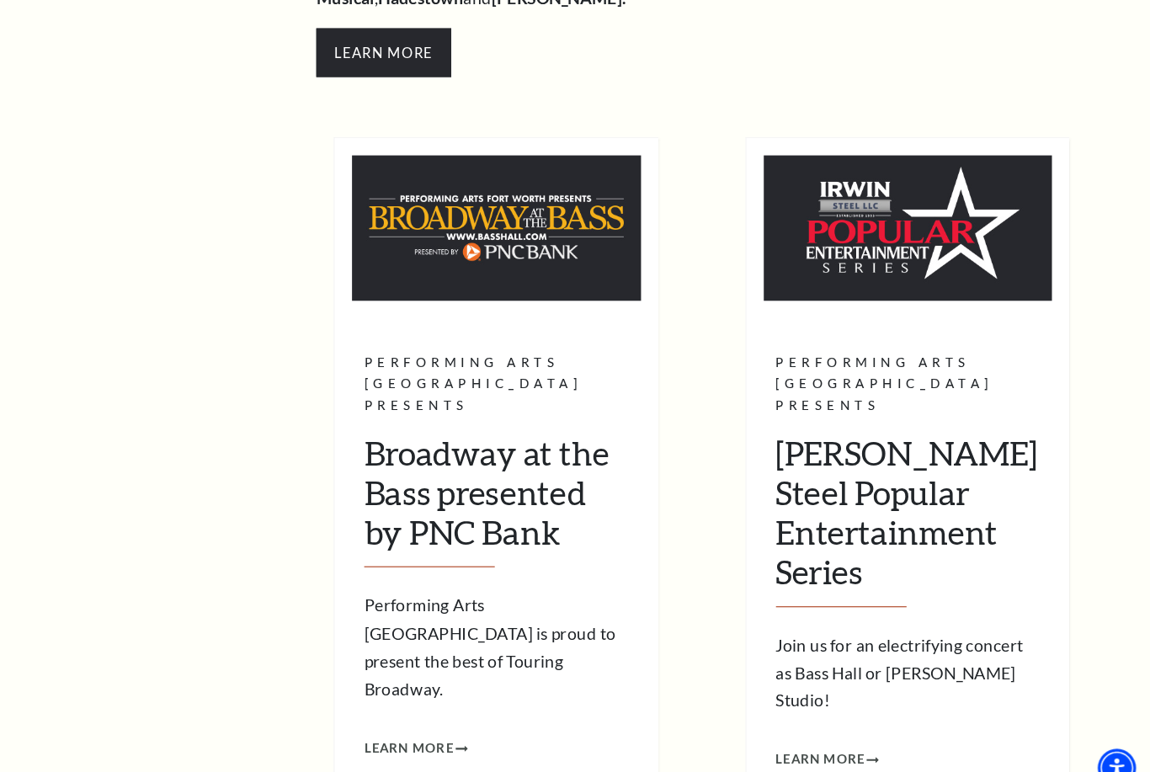
scroll to position [605, 0]
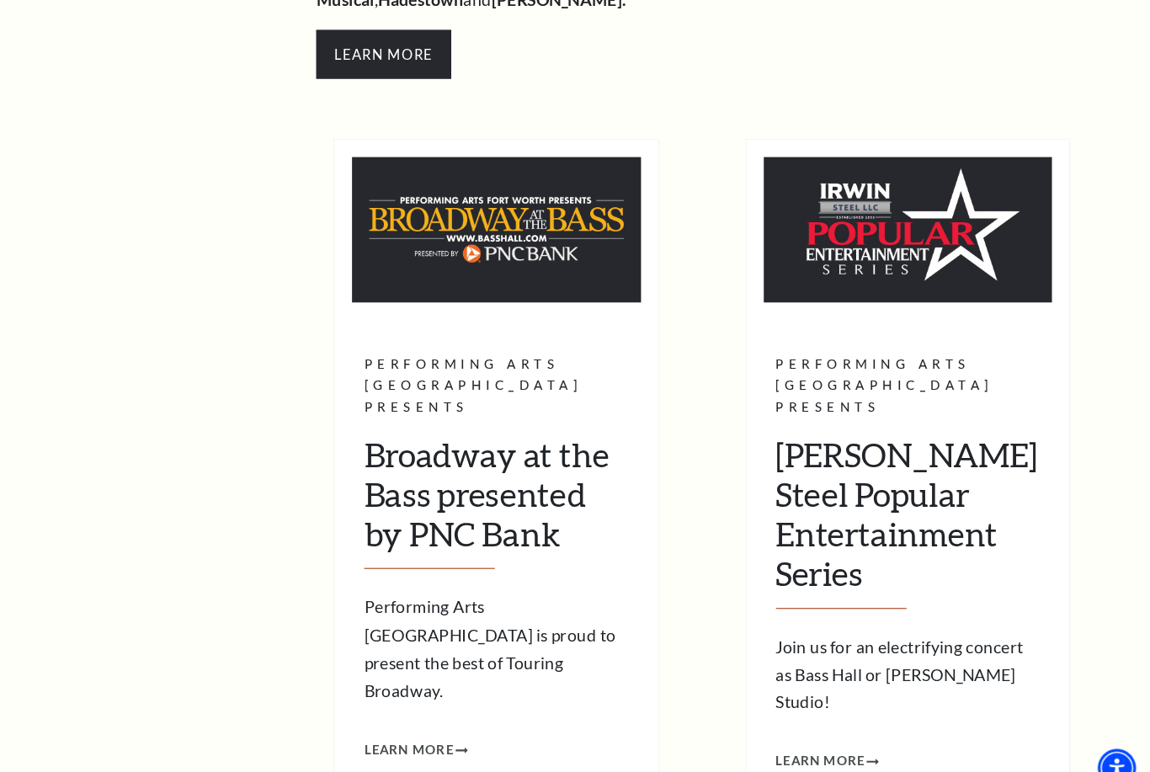
click at [400, 211] on img at bounding box center [514, 222] width 280 height 141
click at [386, 715] on span "Learn More" at bounding box center [429, 725] width 87 height 21
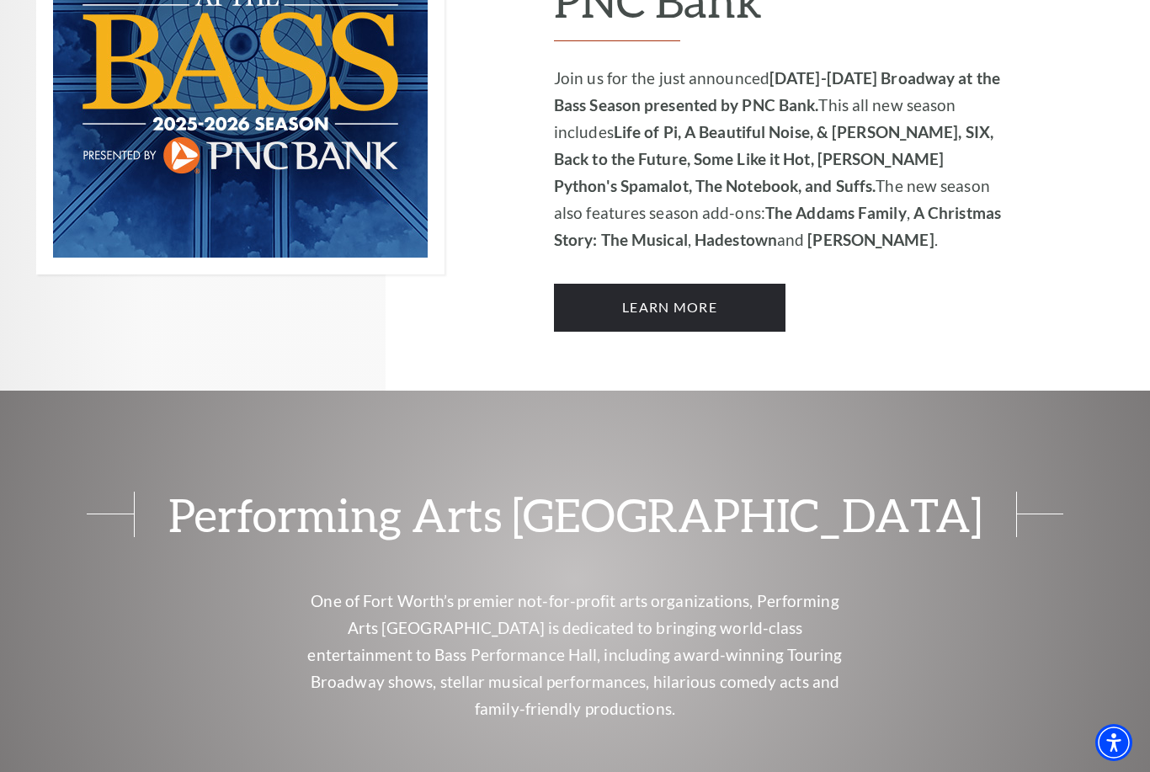
scroll to position [1202, 0]
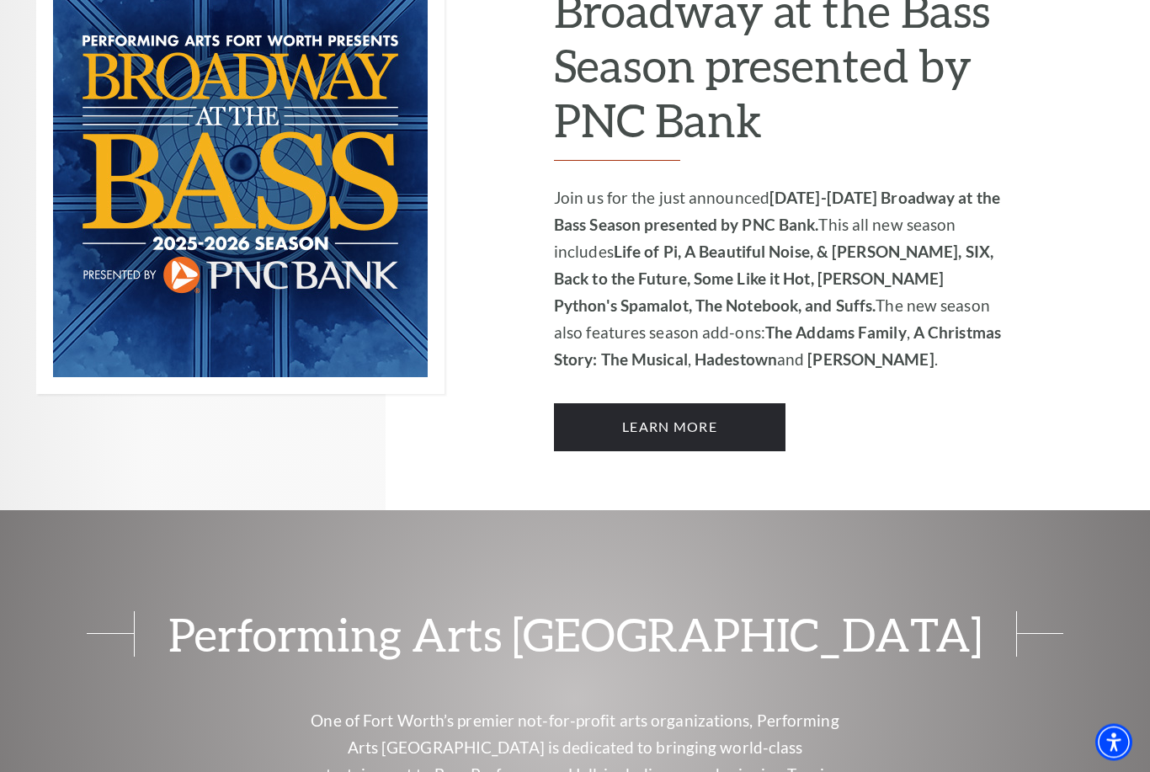
click at [680, 404] on link "Learn More" at bounding box center [670, 427] width 232 height 47
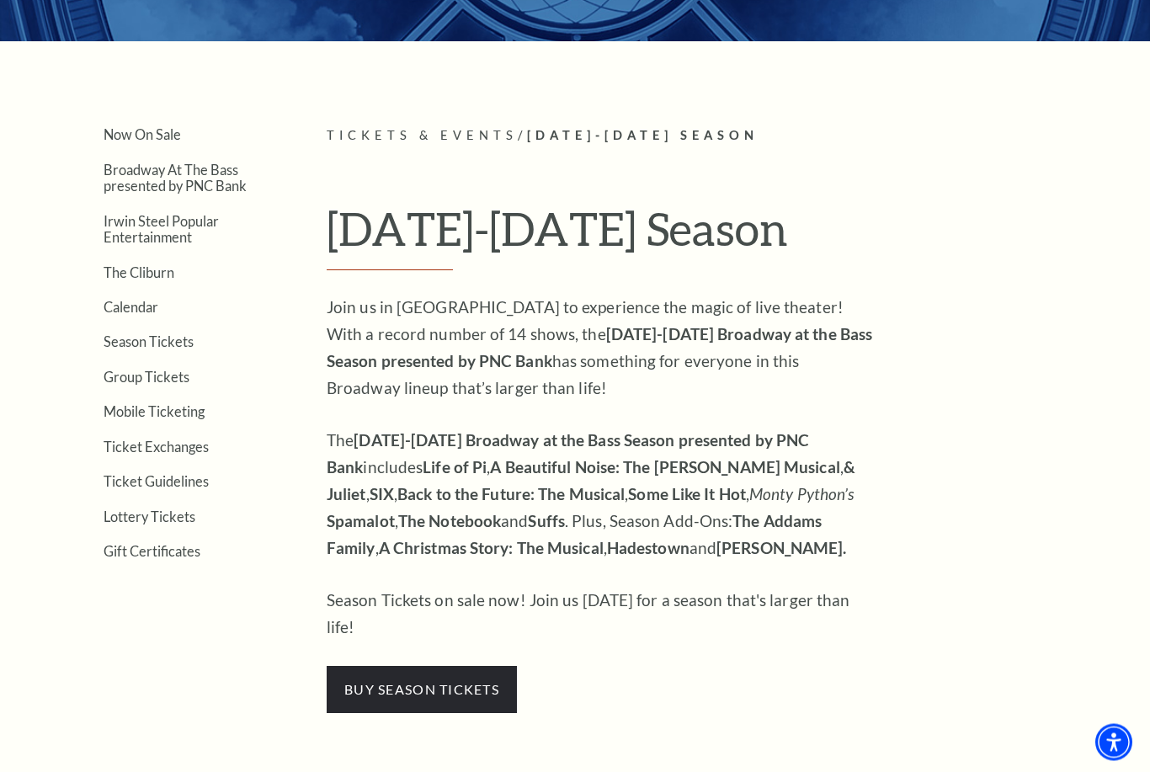
scroll to position [357, 0]
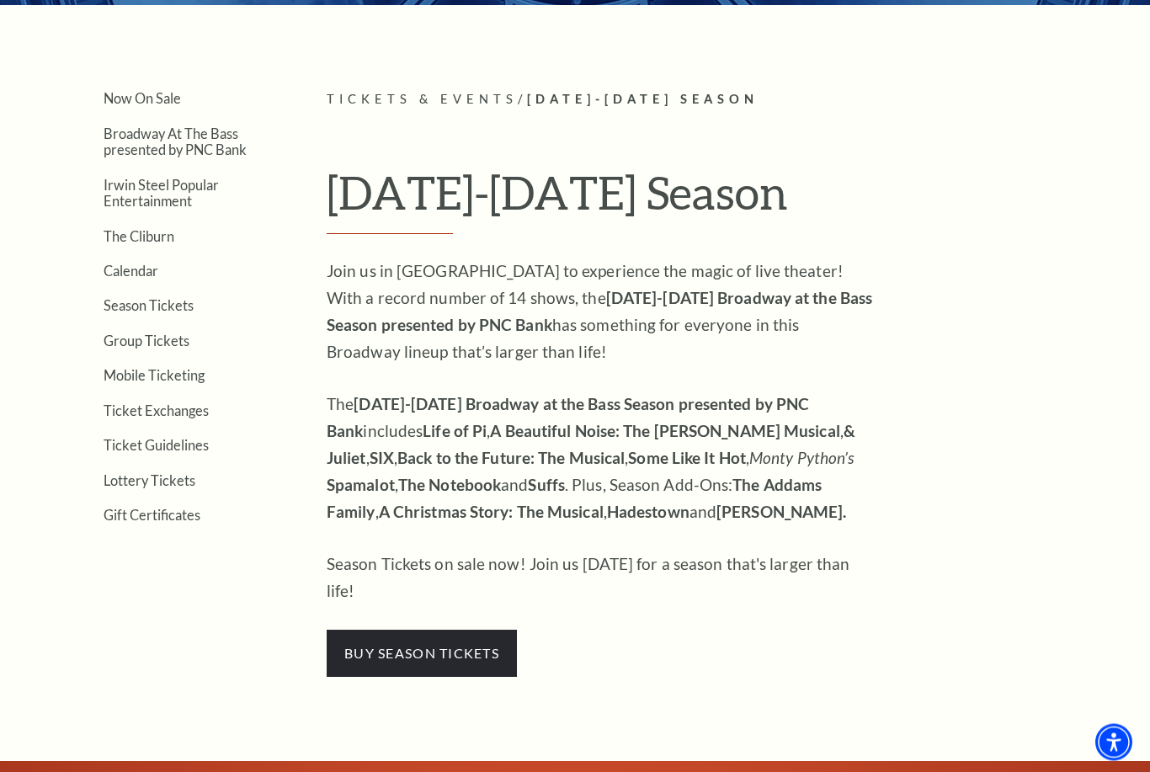
click at [468, 631] on span "buy season tickets" at bounding box center [422, 654] width 190 height 47
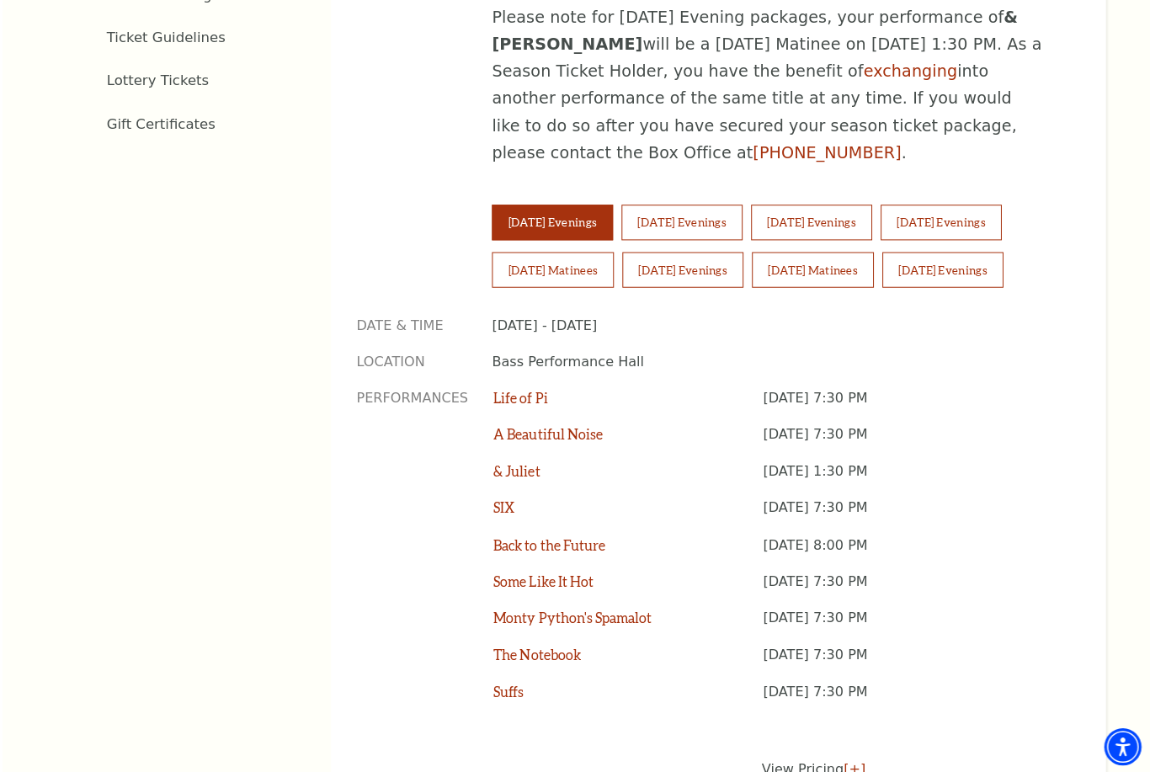
scroll to position [1089, 0]
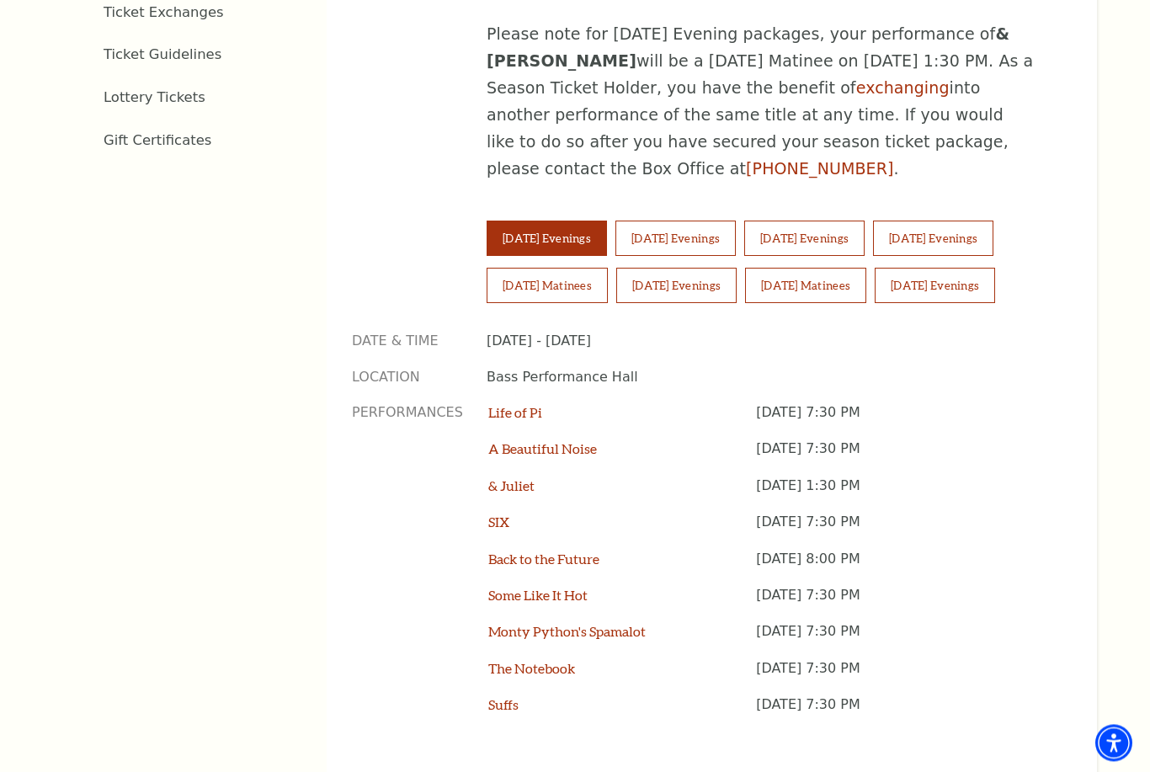
click at [707, 221] on button "Wednesday Evenings" at bounding box center [676, 238] width 120 height 35
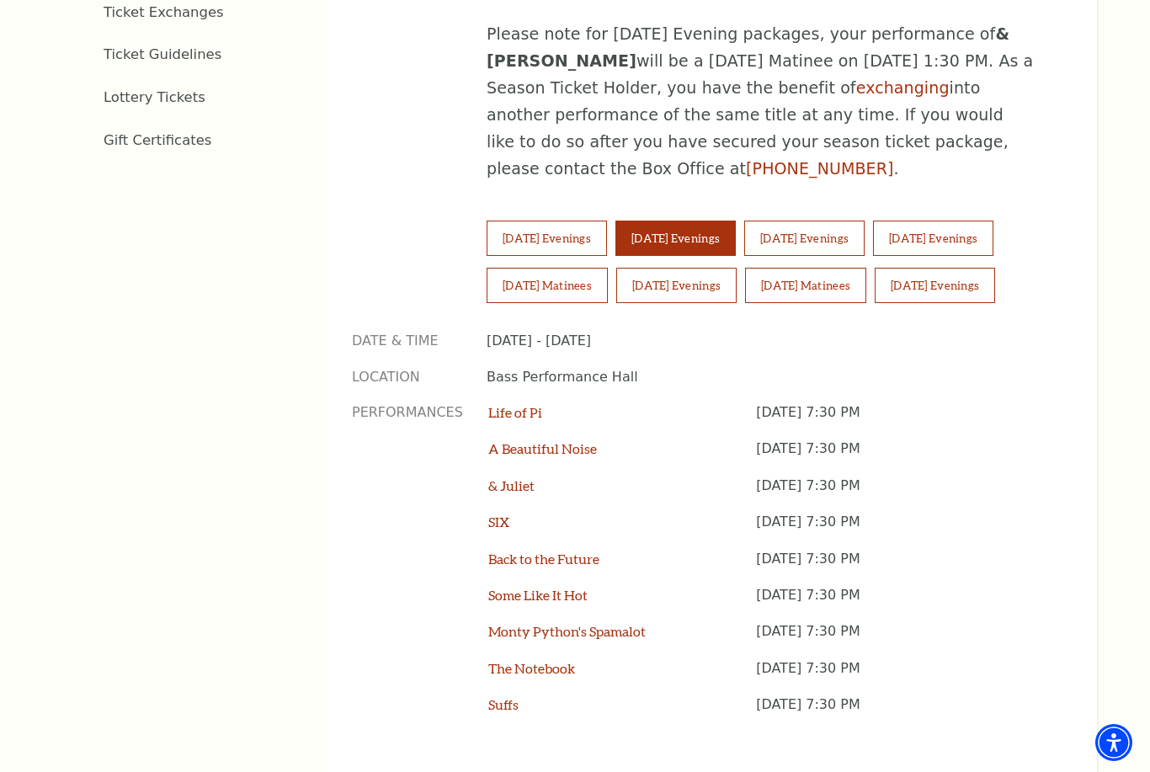
click at [840, 221] on button "Thursday Evenings" at bounding box center [804, 238] width 120 height 35
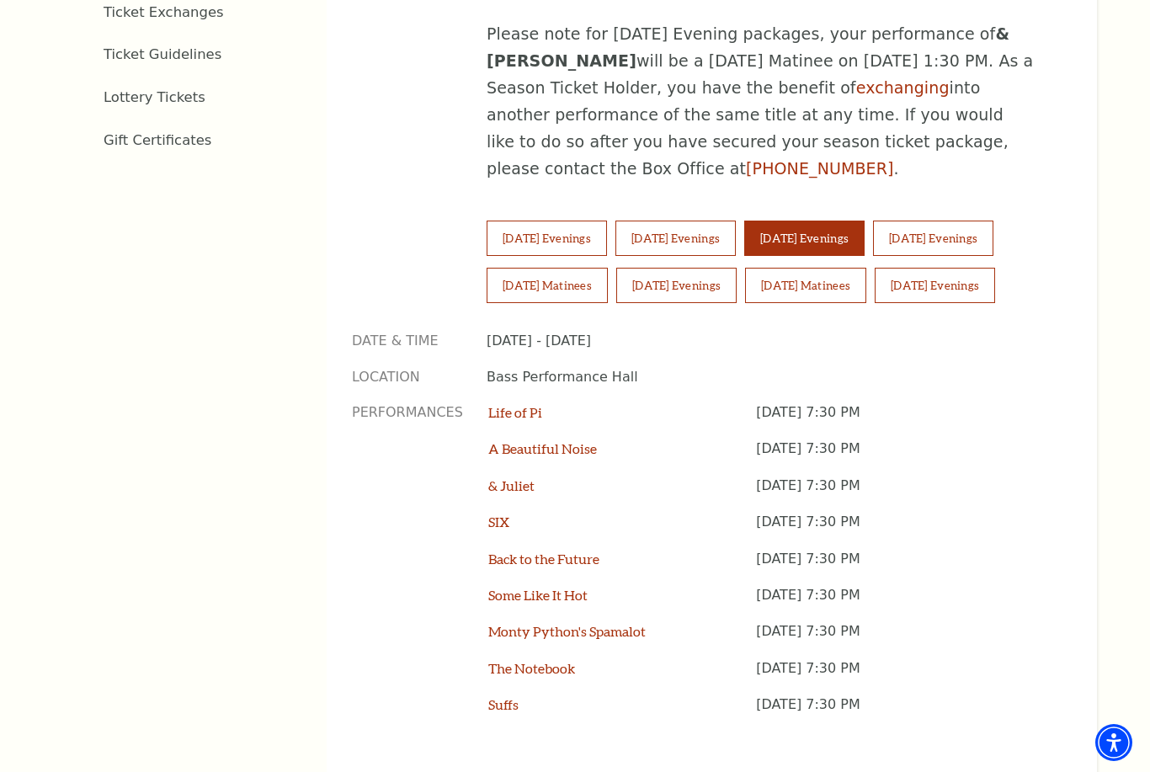
click at [957, 221] on button "Friday Evenings" at bounding box center [933, 238] width 120 height 35
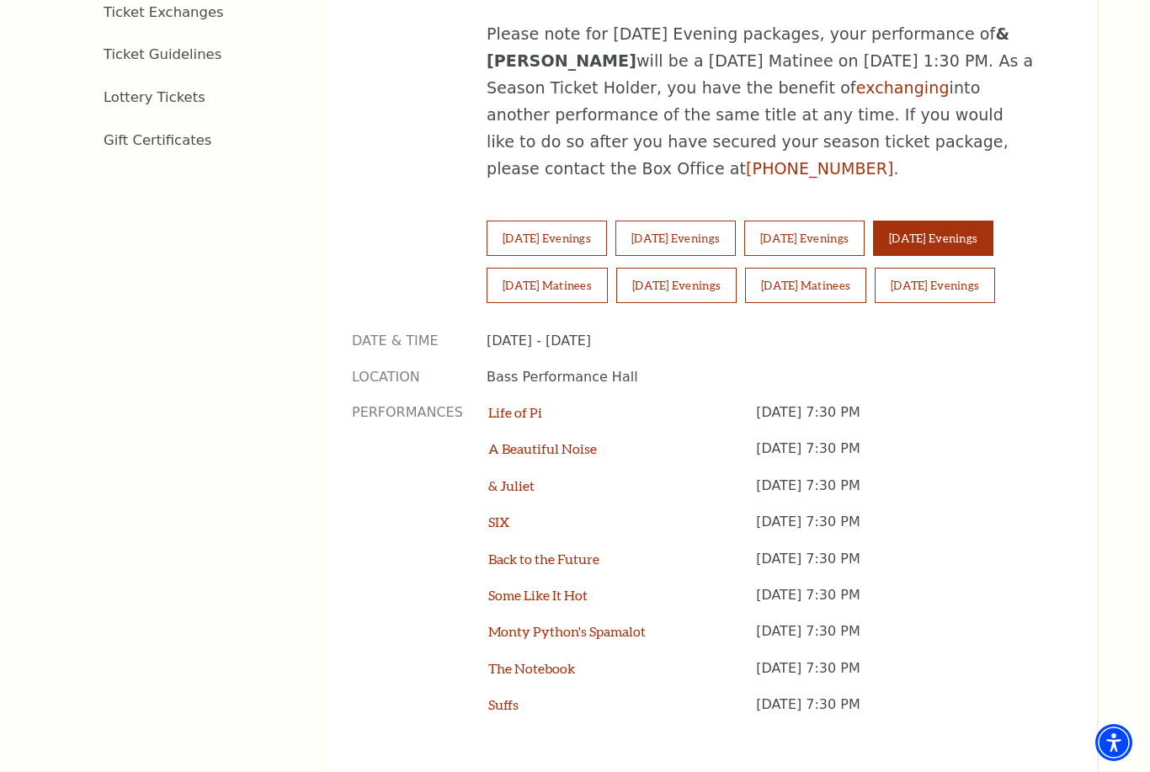
click at [949, 268] on button "Sunday Evenings" at bounding box center [935, 285] width 120 height 35
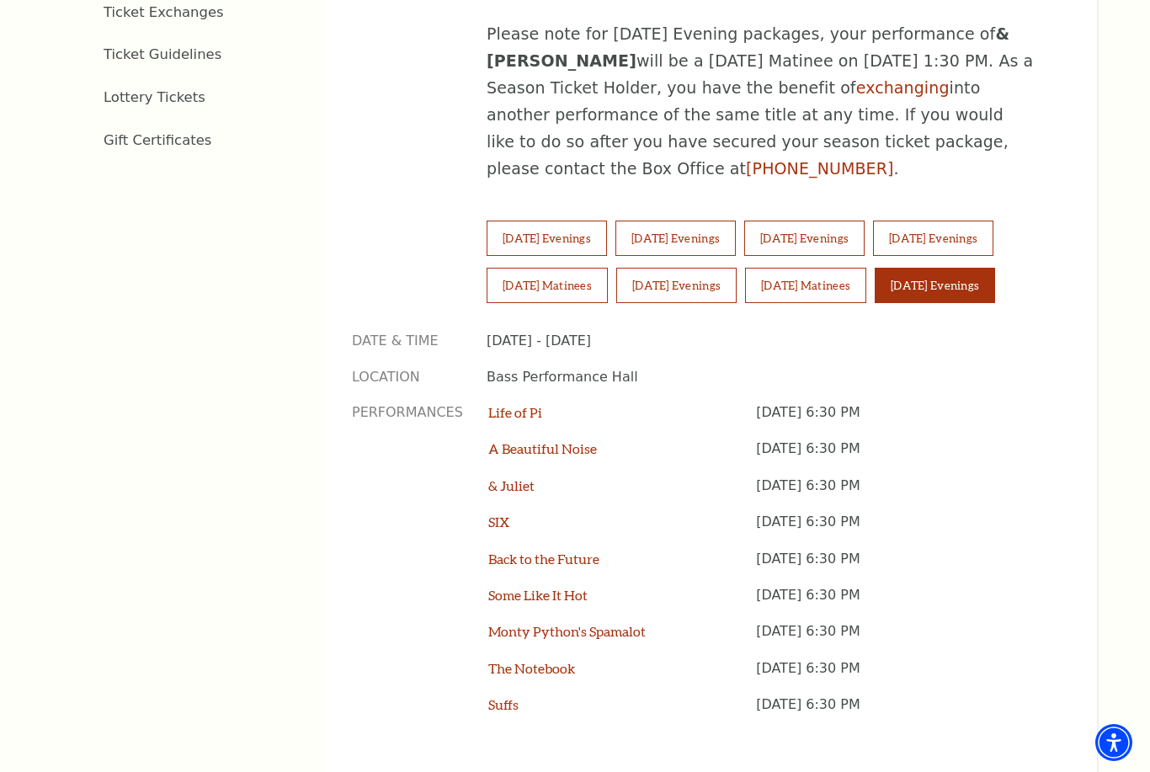
click at [825, 268] on button "Sunday Matinees" at bounding box center [805, 285] width 121 height 35
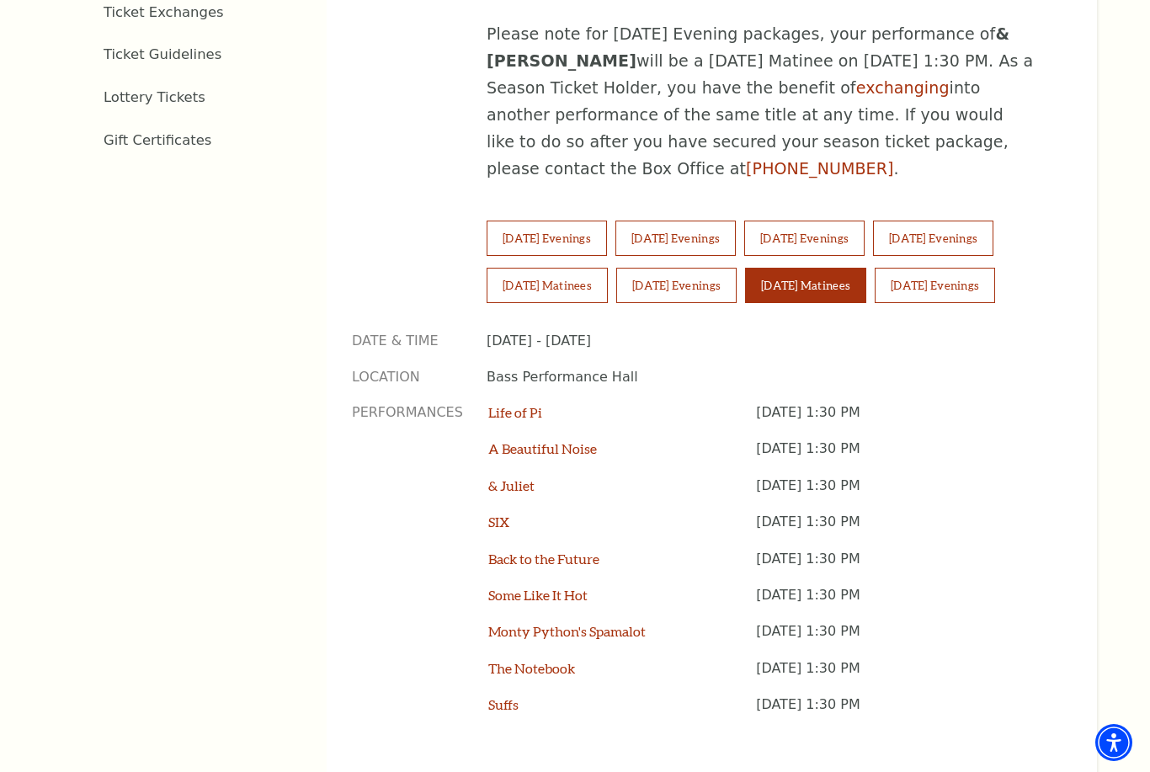
click at [683, 268] on button "Saturday Evenings" at bounding box center [676, 285] width 120 height 35
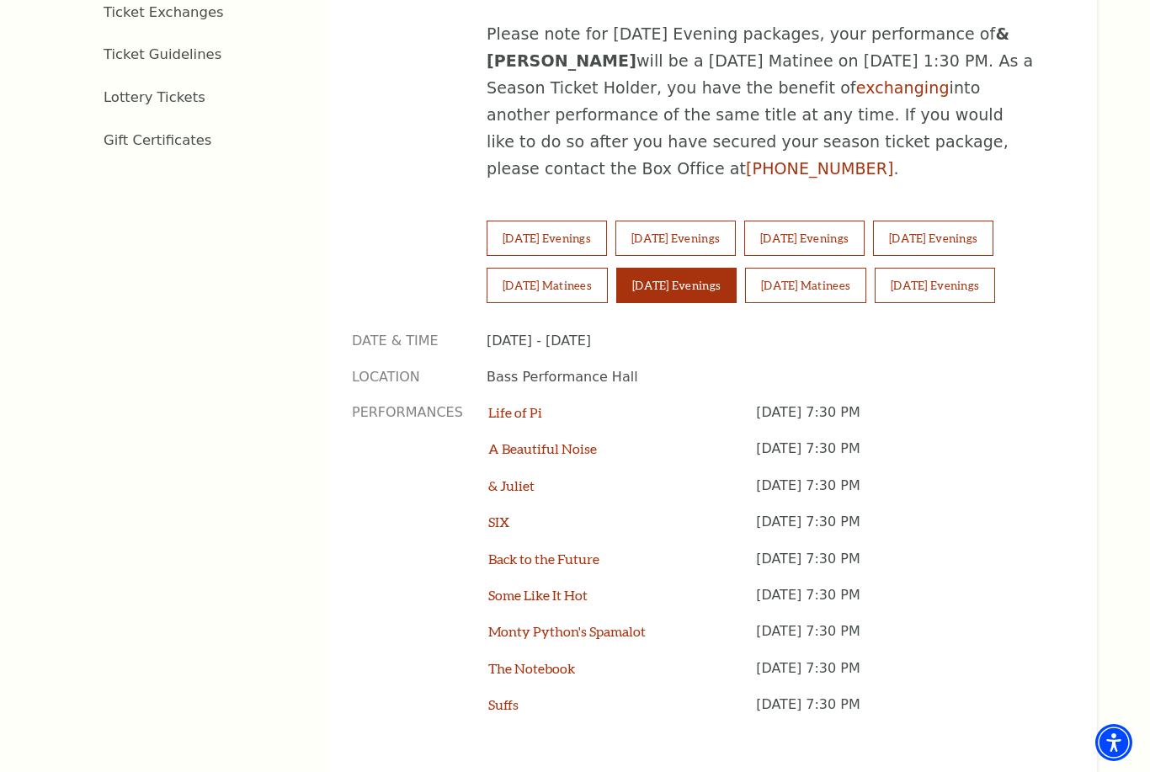
click at [562, 268] on button "Saturday Matinees" at bounding box center [547, 285] width 121 height 35
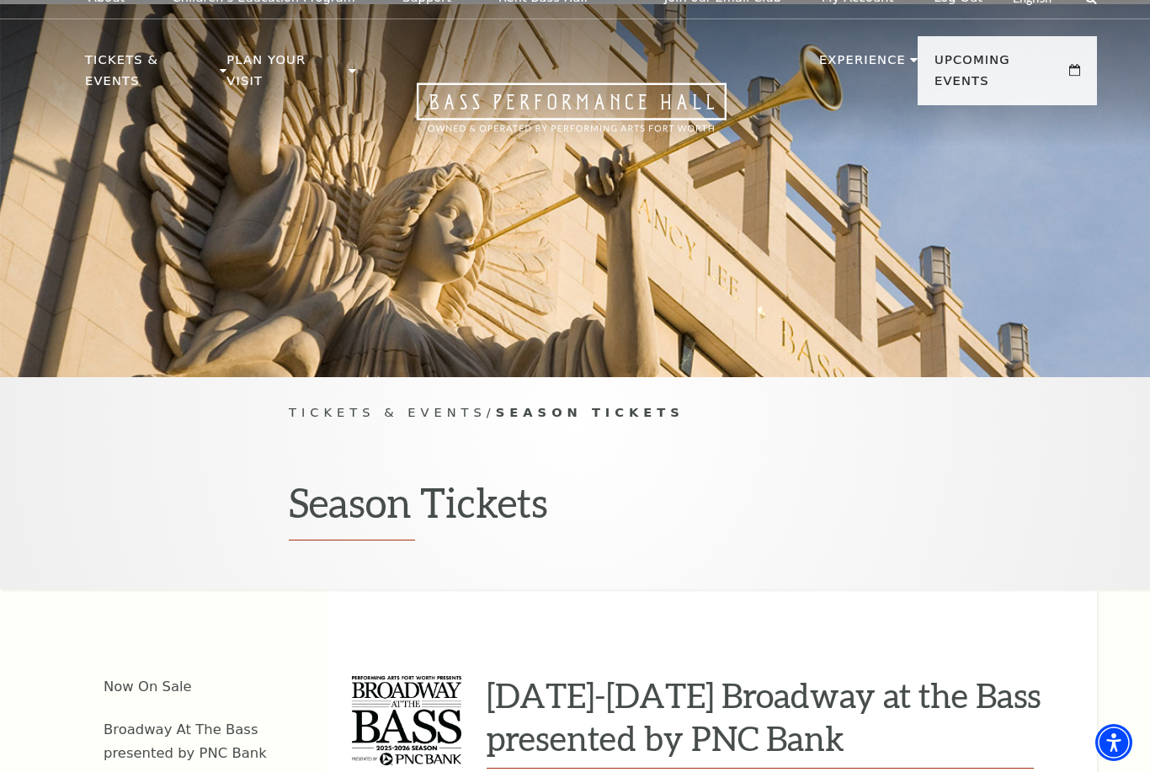
scroll to position [45, 0]
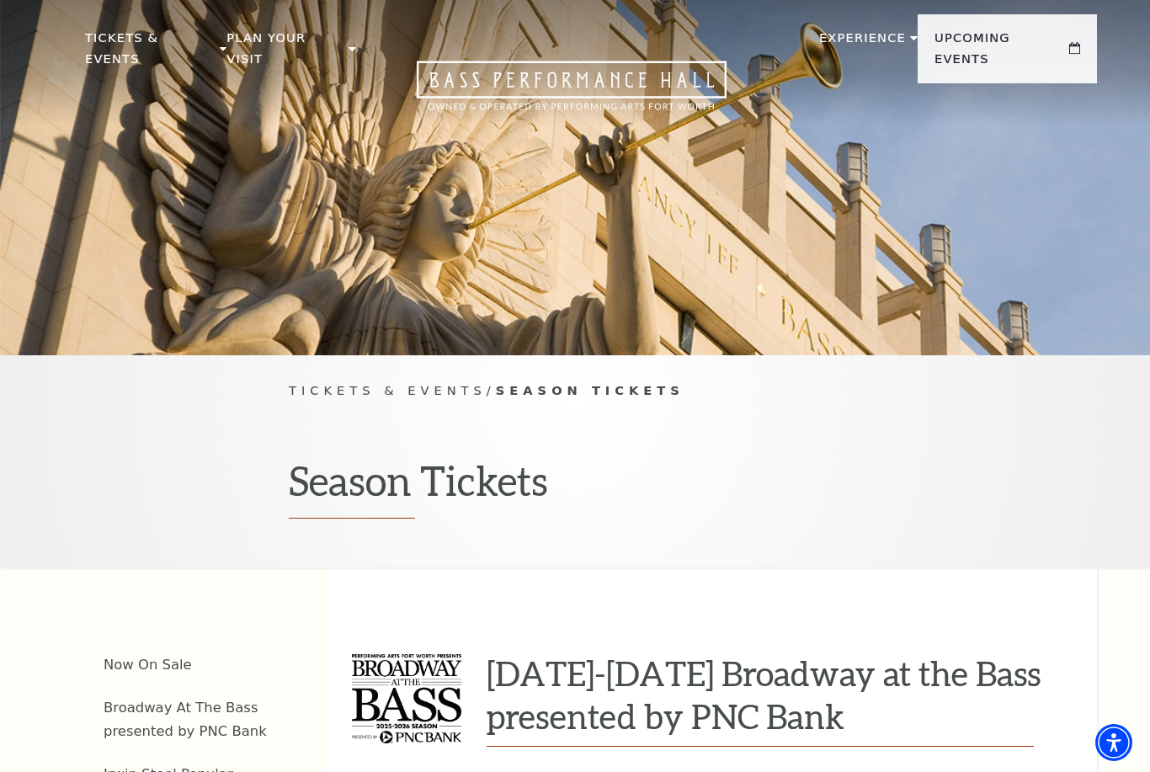
click at [608, 595] on link "View Full Calendar" at bounding box center [574, 628] width 203 height 67
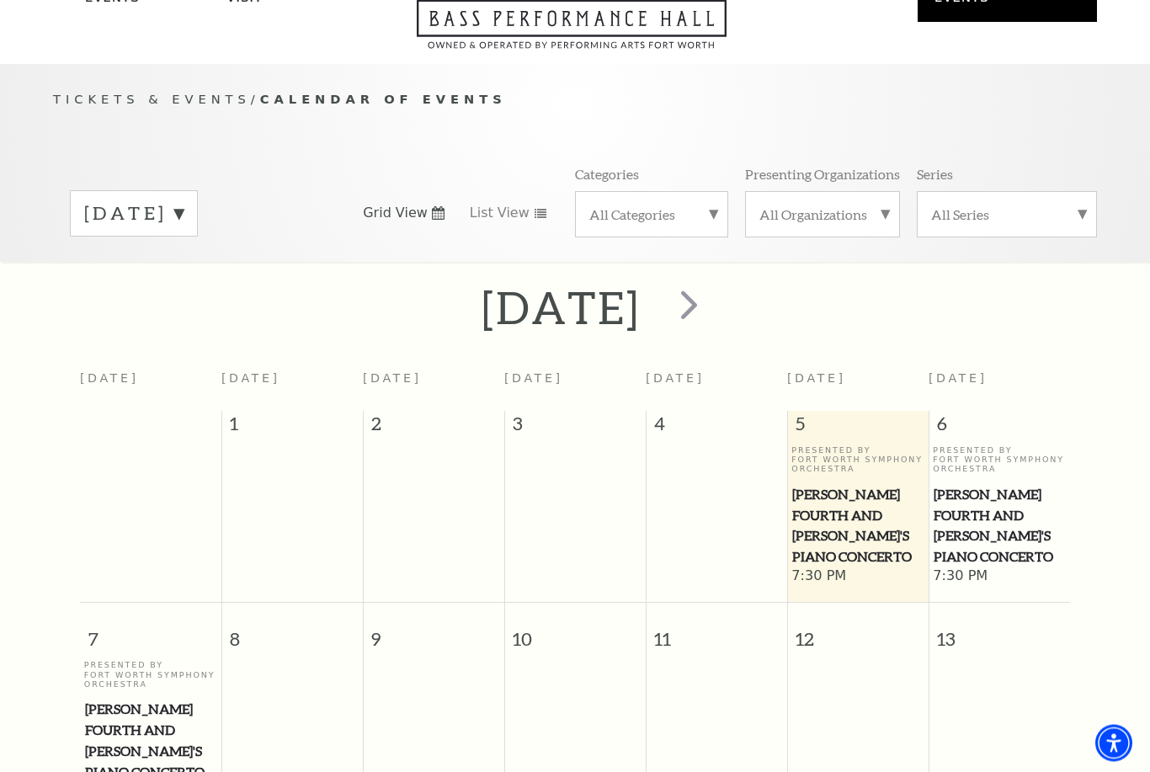
scroll to position [106, 0]
click at [713, 281] on span "next" at bounding box center [689, 304] width 48 height 48
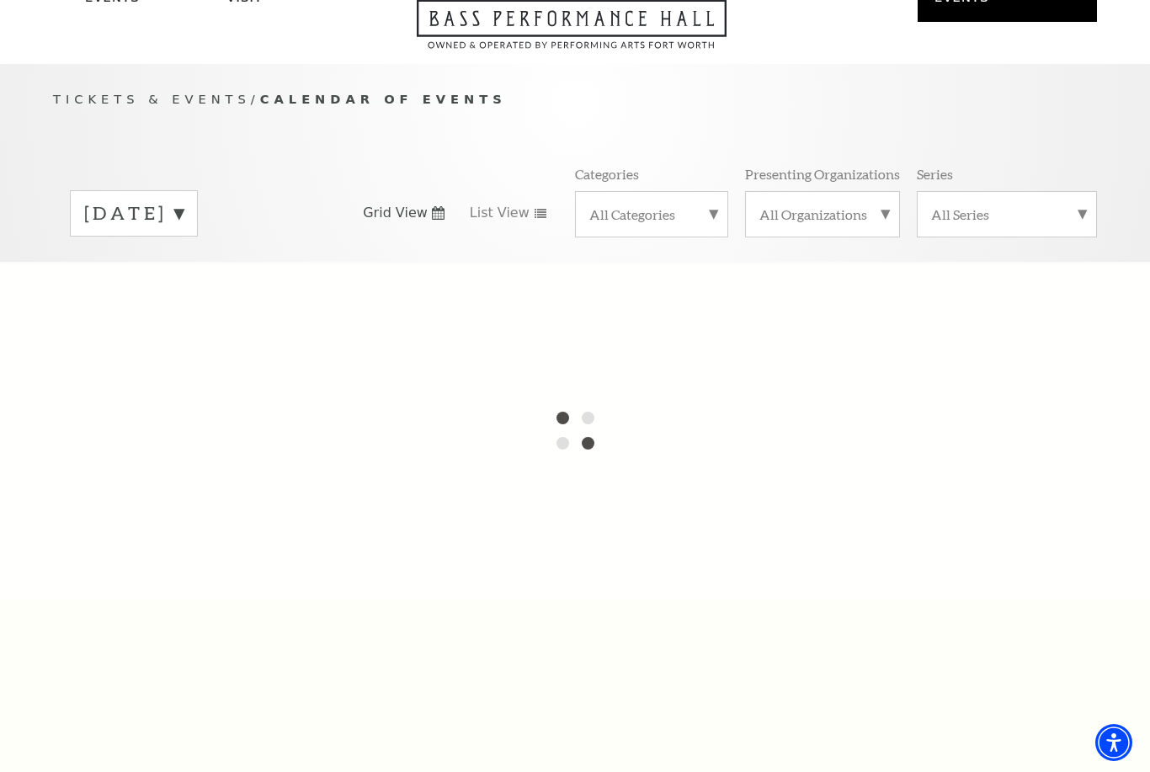
scroll to position [107, 0]
click at [184, 200] on label "September 2025" at bounding box center [133, 213] width 99 height 26
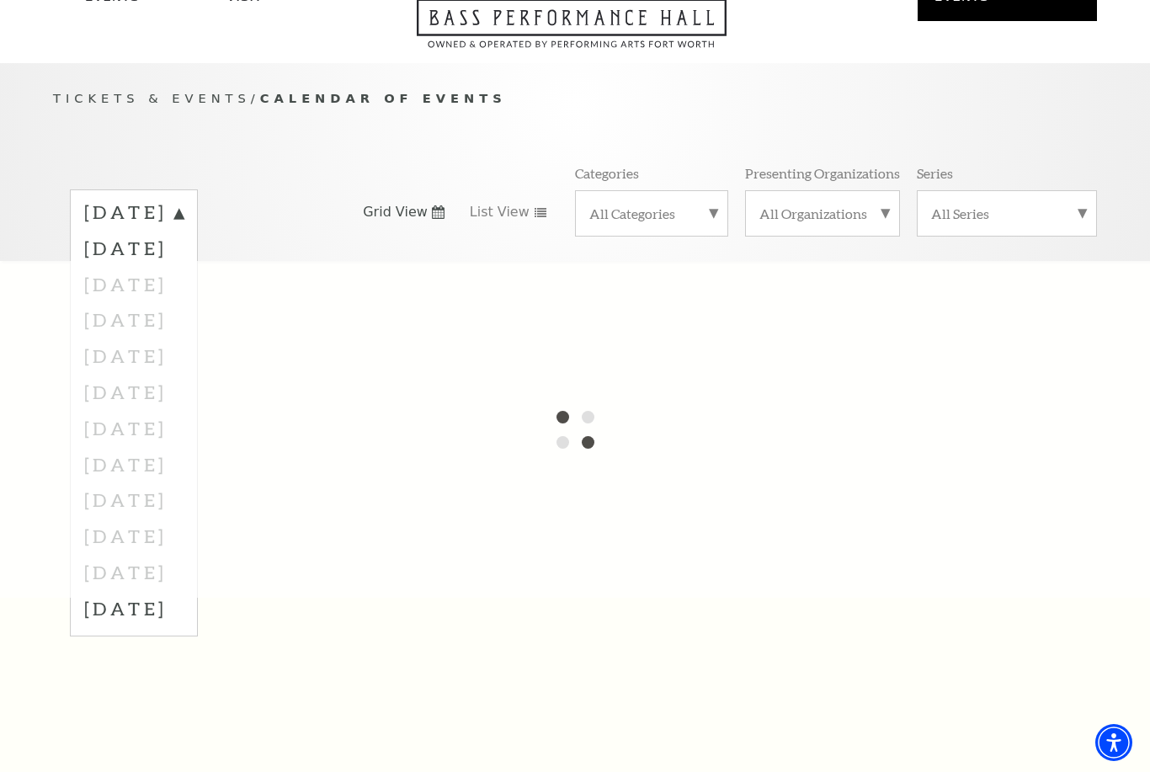
click at [189, 510] on div at bounding box center [575, 429] width 1150 height 337
click at [181, 518] on div at bounding box center [575, 429] width 1150 height 337
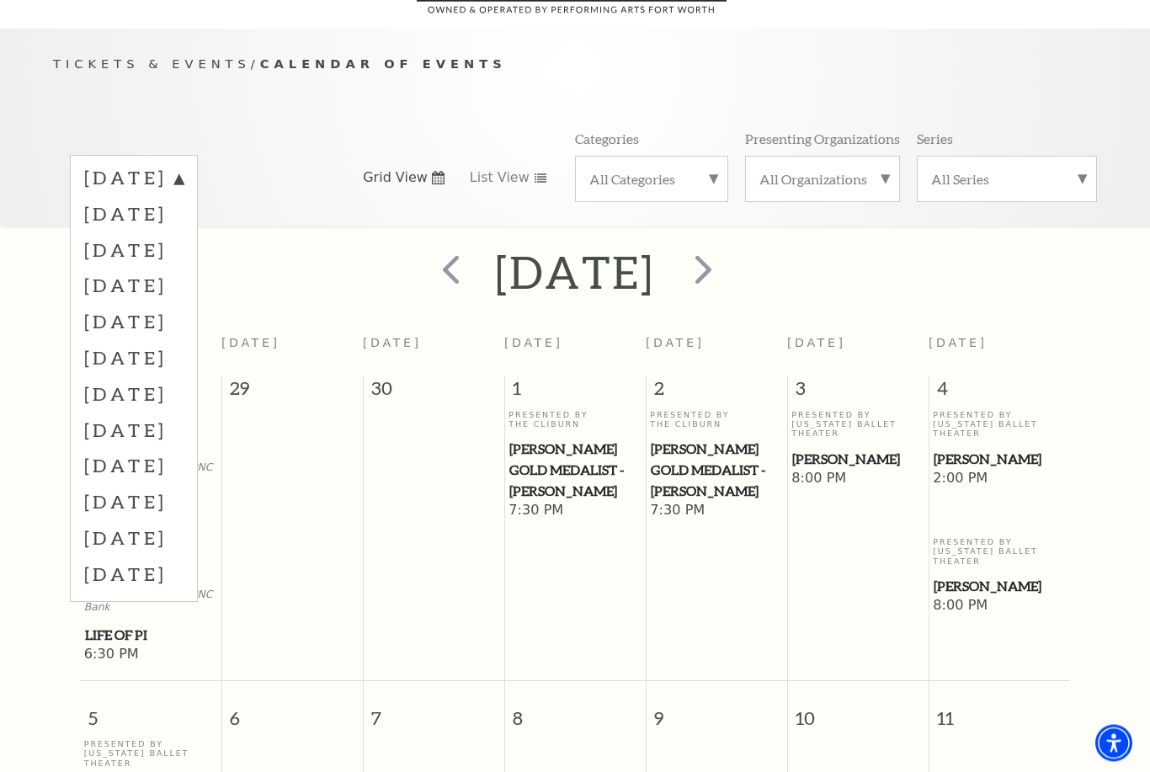
scroll to position [147, 0]
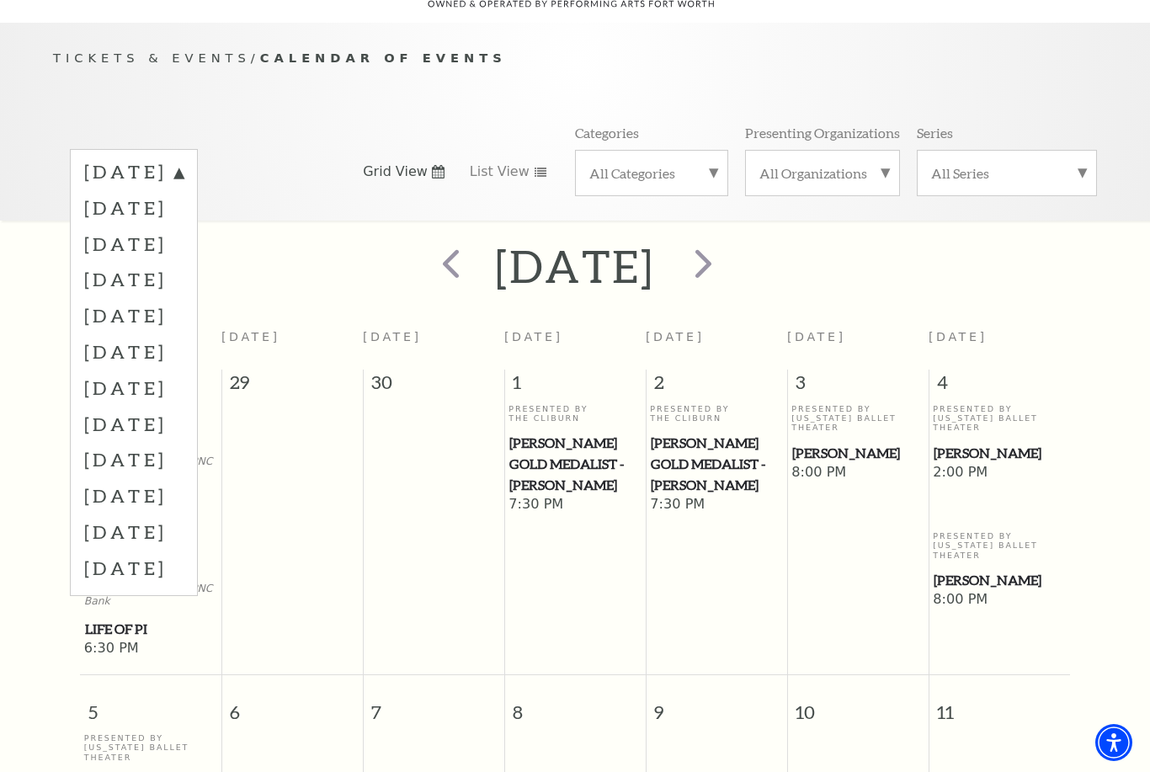
click at [184, 477] on label "June 2026" at bounding box center [133, 495] width 99 height 36
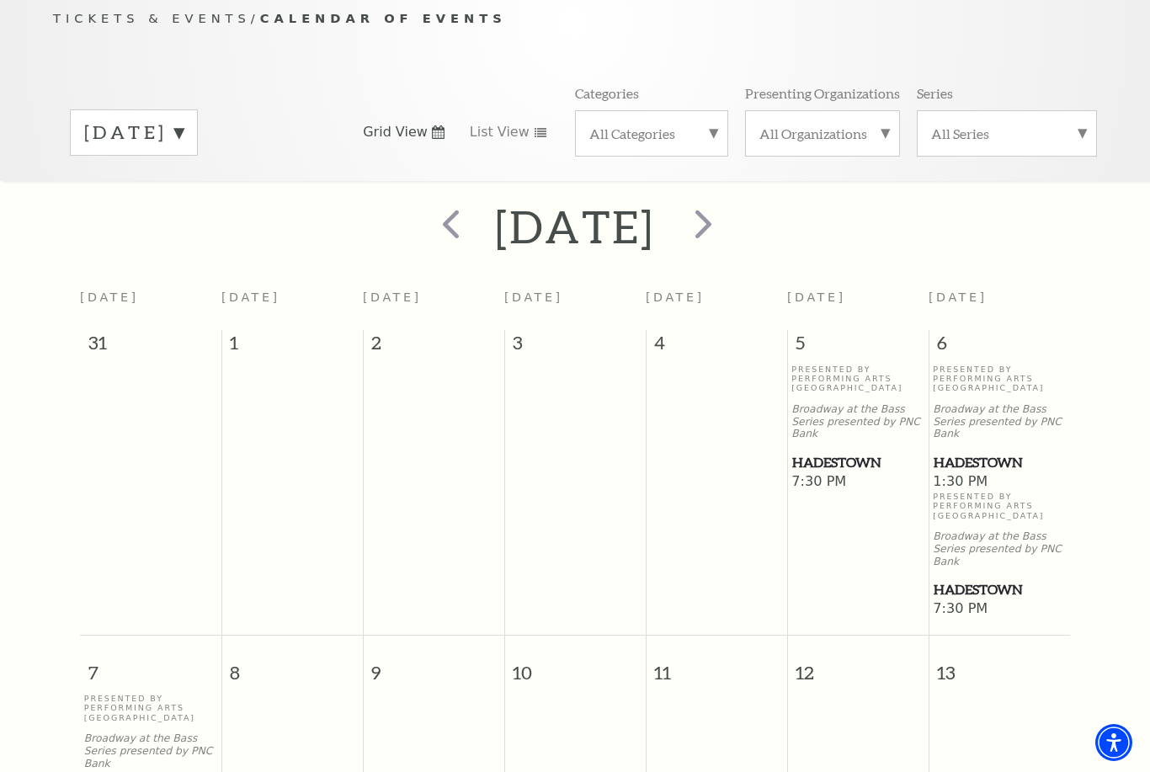
scroll to position [186, 0]
click at [1000, 453] on span "Hadestown" at bounding box center [999, 463] width 131 height 21
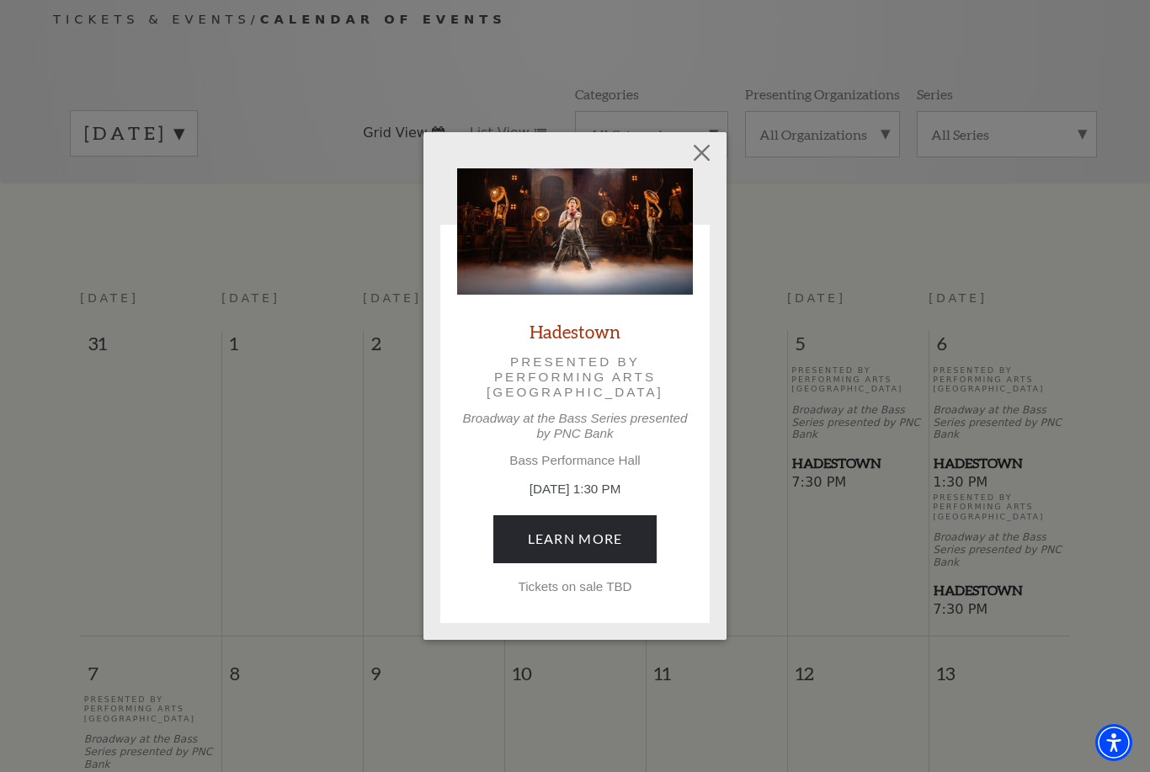
scroll to position [211, 0]
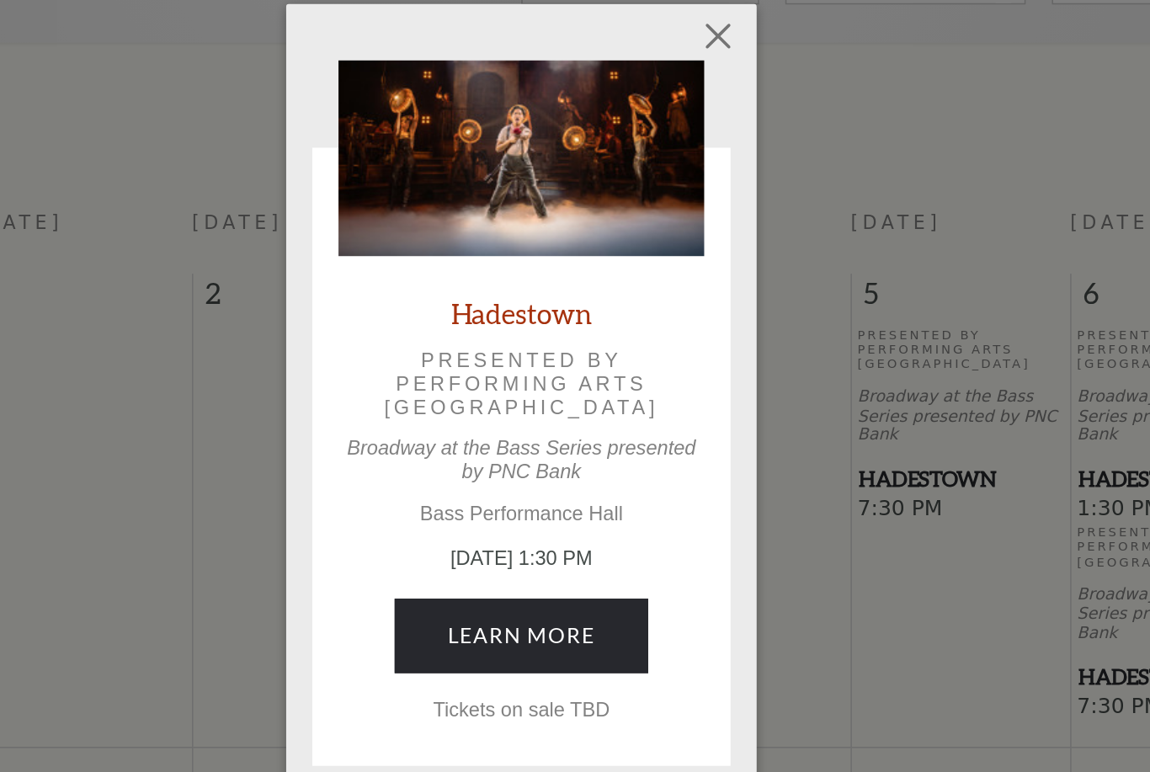
click at [457, 579] on p "Tickets on sale TBD" at bounding box center [575, 586] width 236 height 15
click at [493, 515] on link "Learn More" at bounding box center [575, 538] width 164 height 47
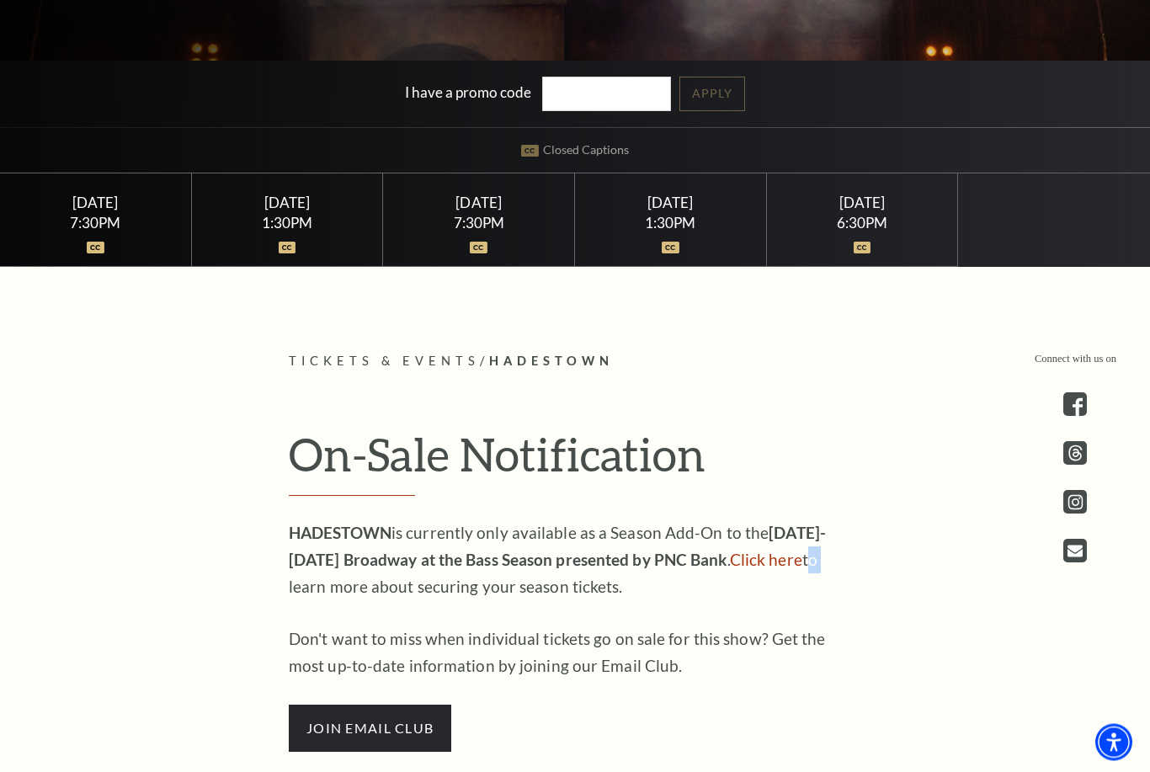
scroll to position [547, 0]
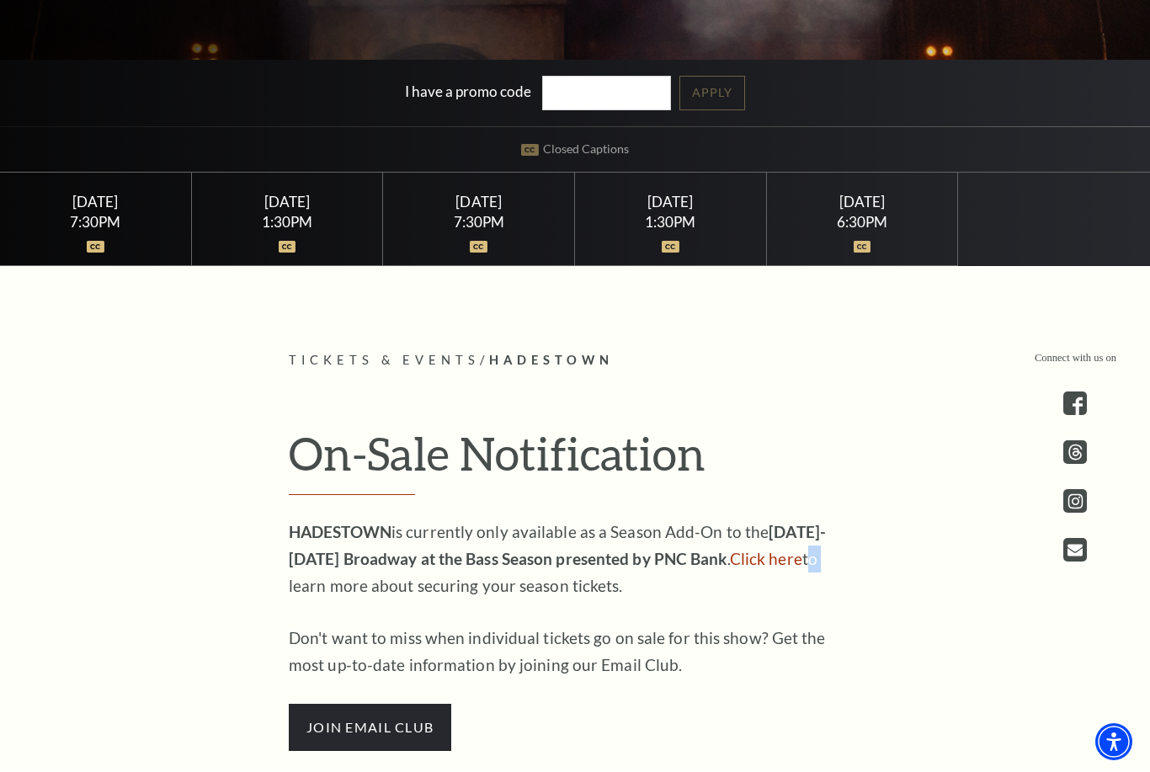
click at [307, 230] on div "1:30PM" at bounding box center [286, 223] width 151 height 14
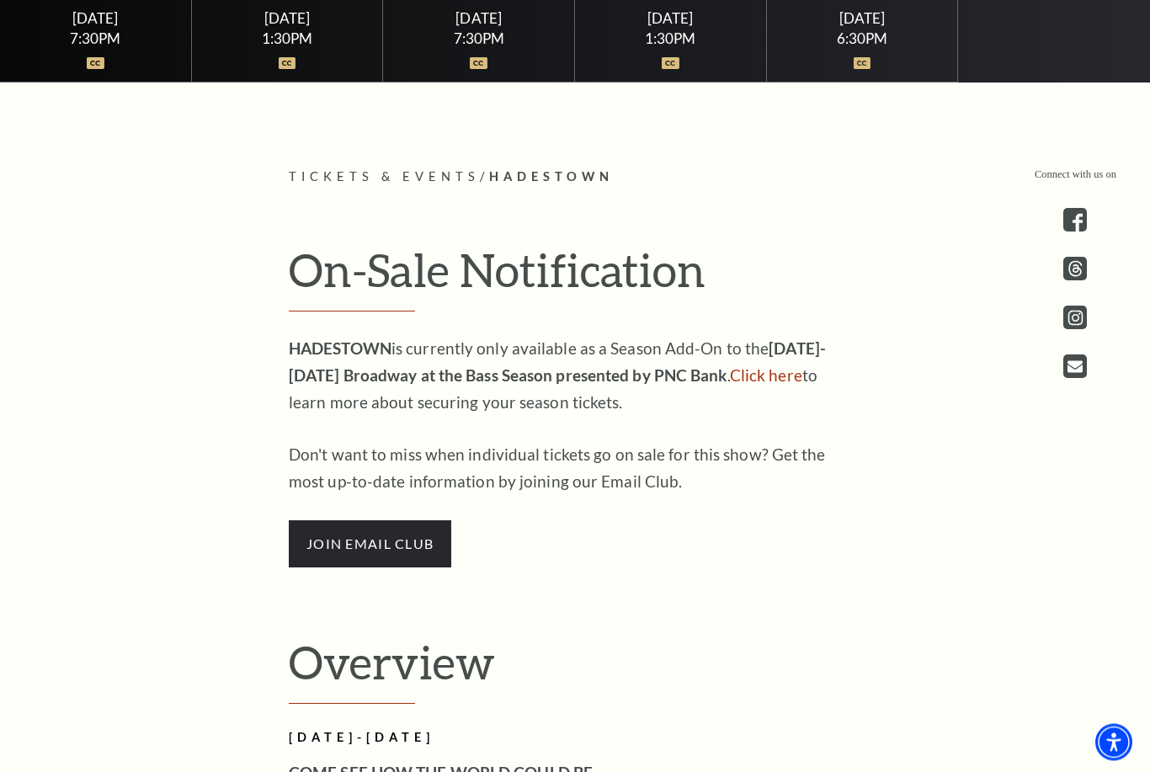
scroll to position [732, 0]
click at [387, 568] on span "join email club" at bounding box center [370, 543] width 163 height 47
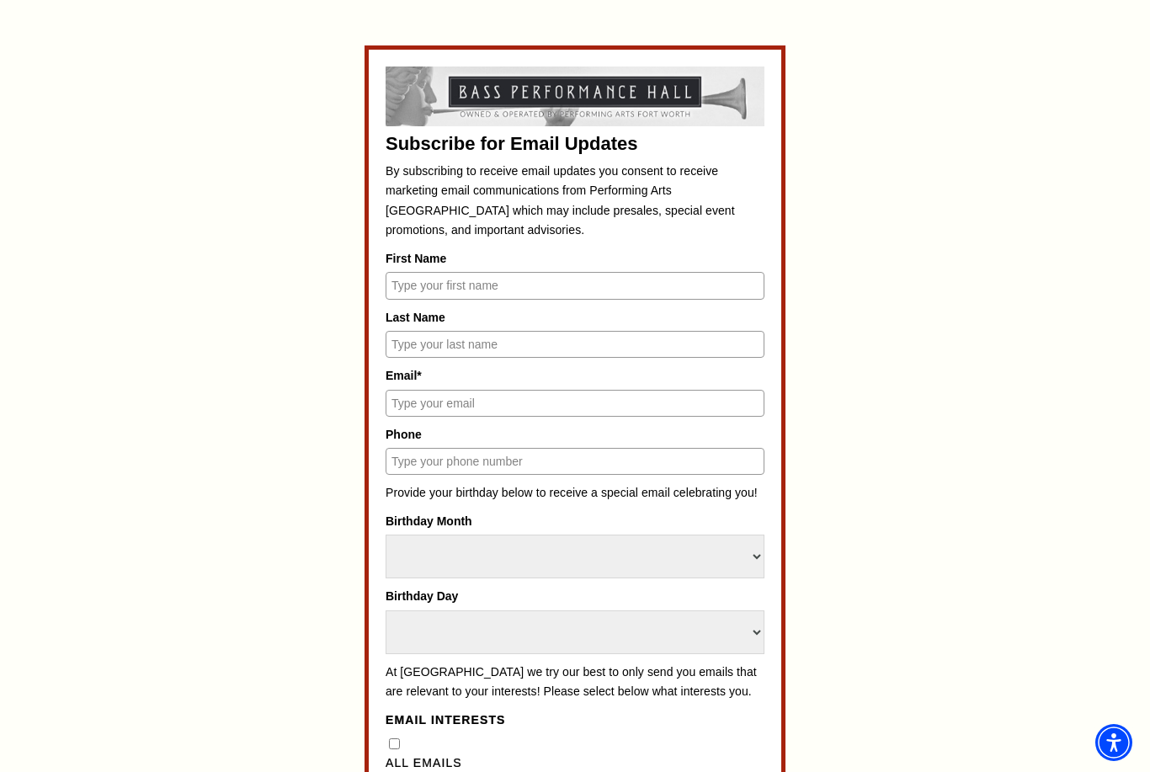
scroll to position [646, 0]
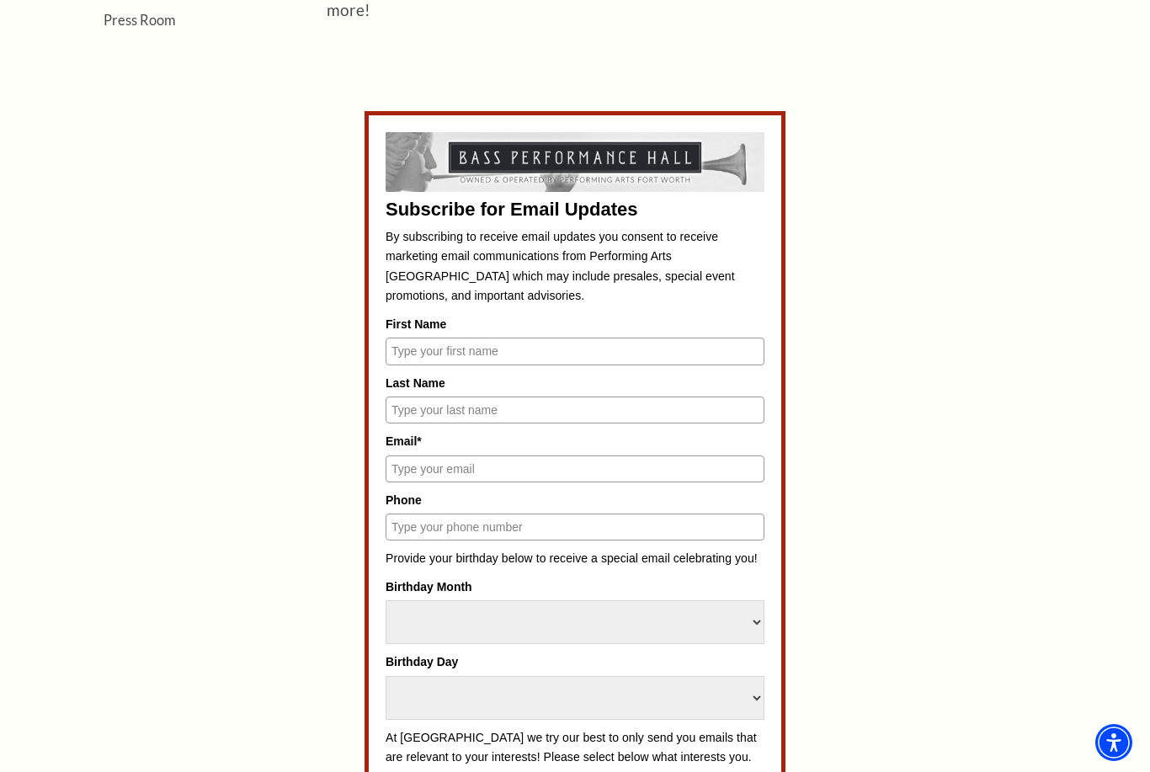
click at [576, 350] on input "First Name" at bounding box center [575, 351] width 379 height 27
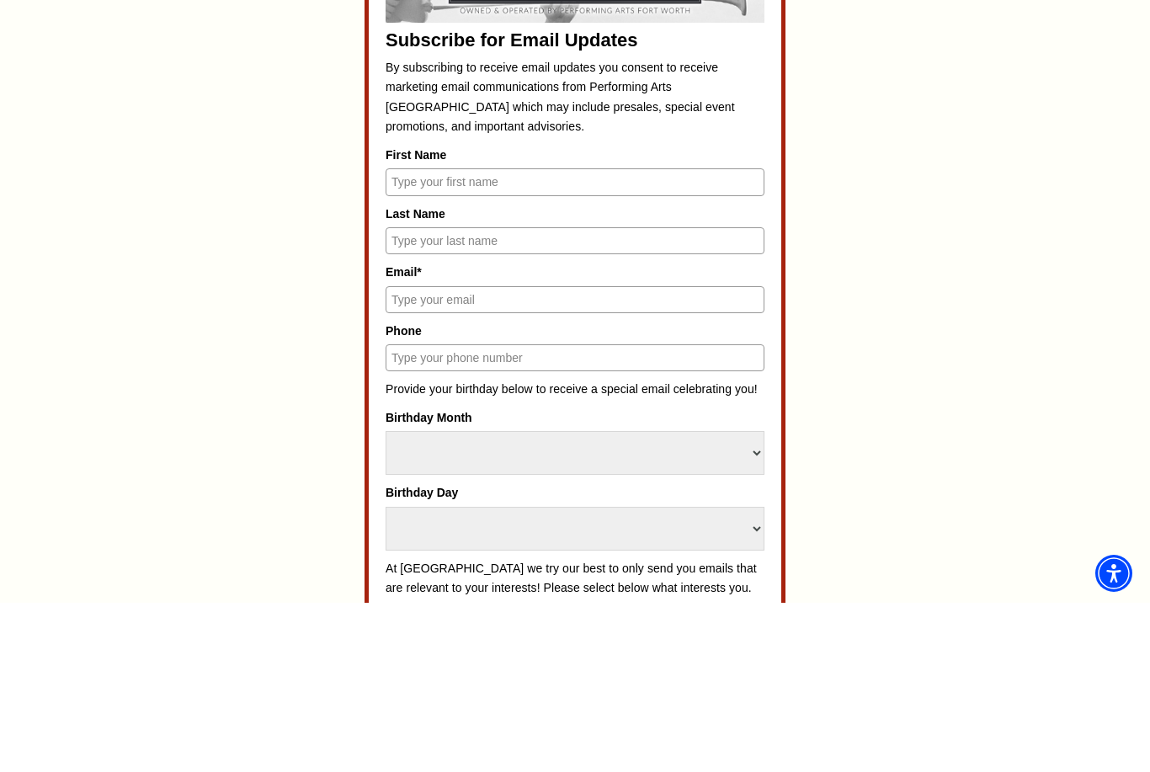
type input "[PERSON_NAME]"
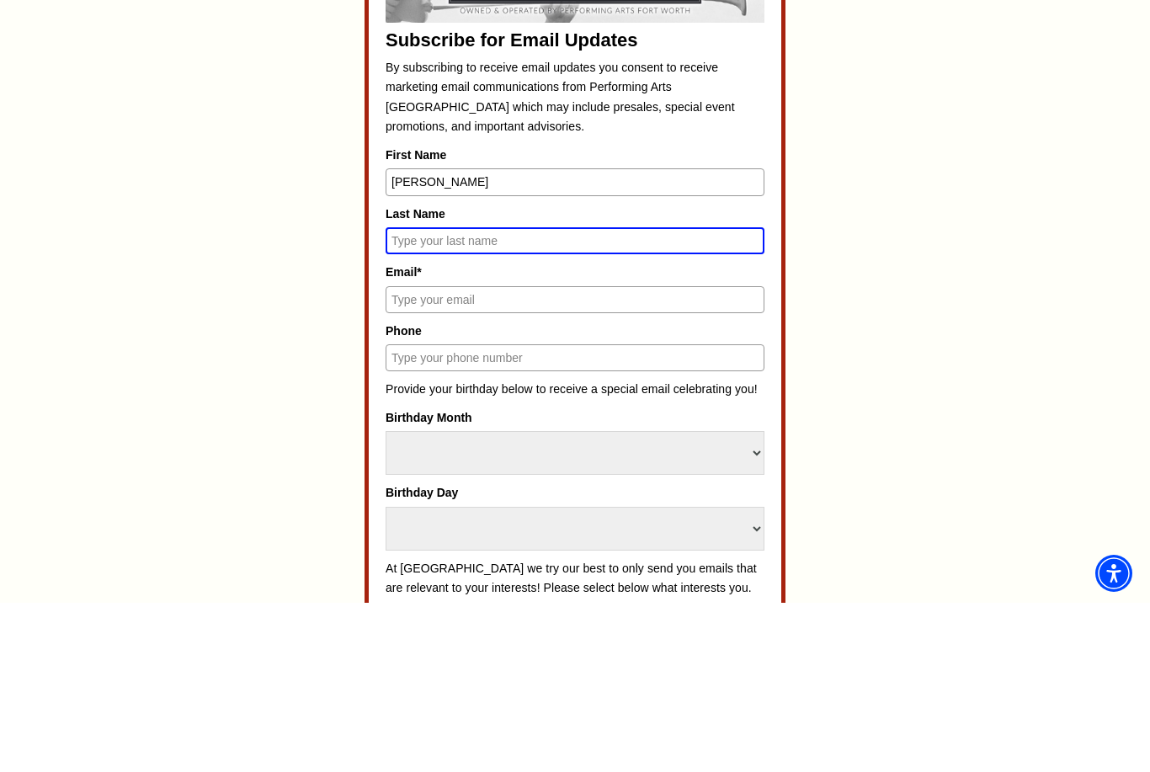
type input "Savage"
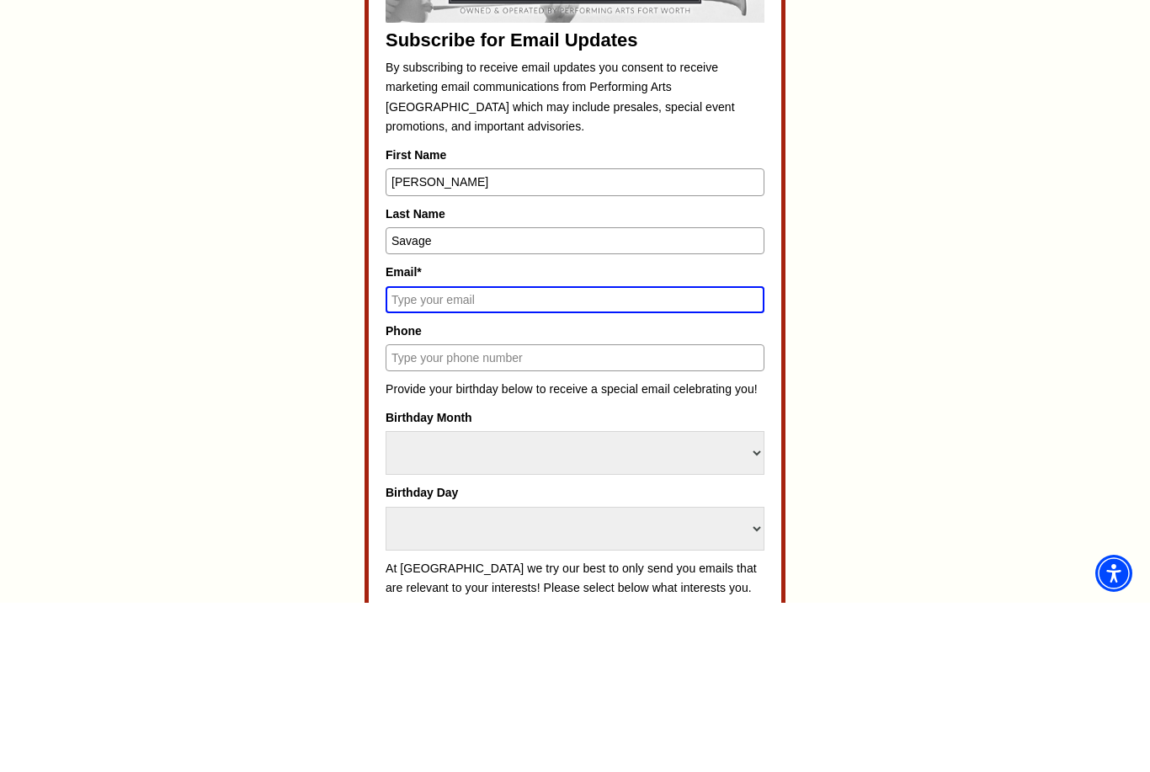
type input "[EMAIL_ADDRESS][DOMAIN_NAME]"
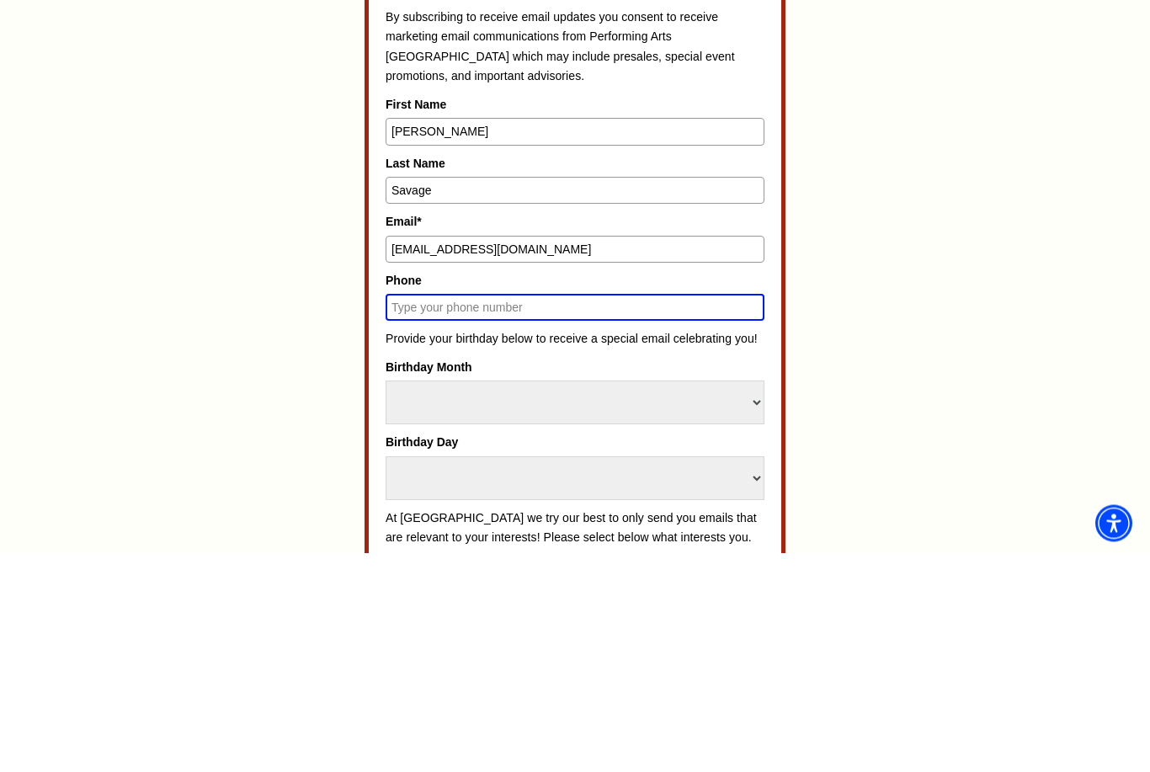
type input "4797392559"
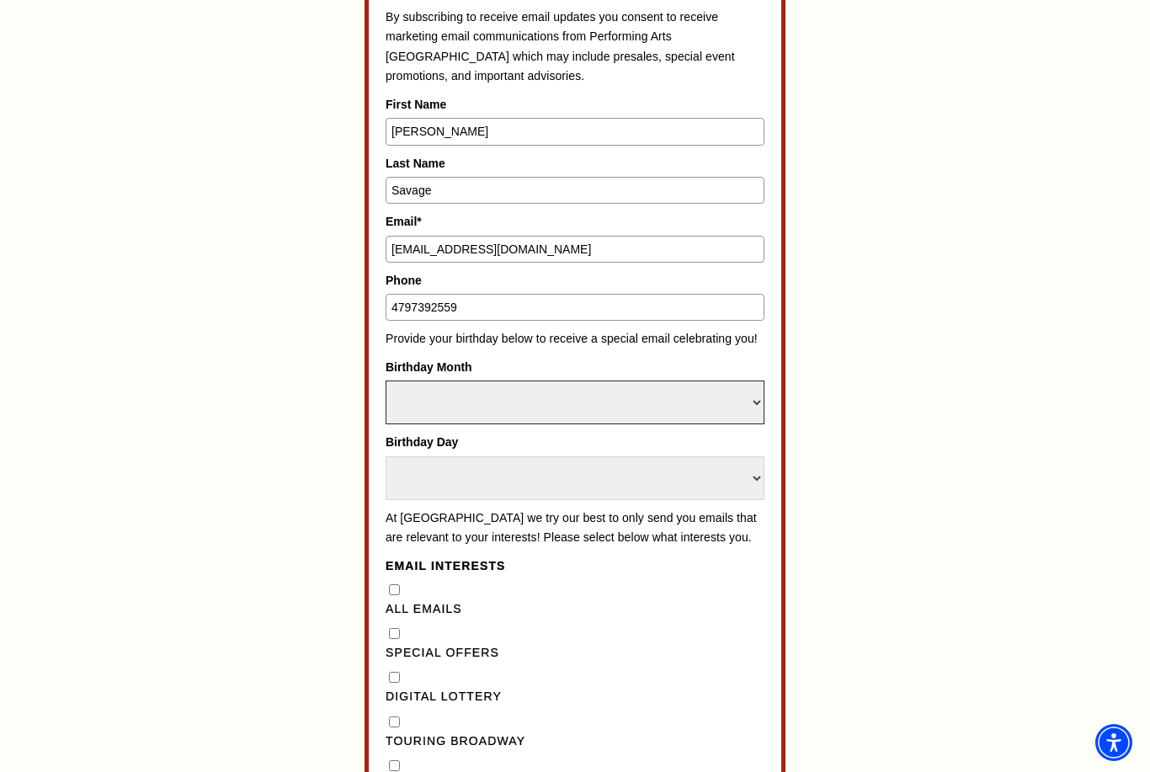
click at [643, 381] on select "Select Month January February March April May June July August September Octobe…" at bounding box center [575, 403] width 379 height 44
select select "April"
click at [648, 456] on select "Select Day 1 2 3 4 5 6 7 8 9 10 11 12 13 14 15 16 17 18 19 20 21 22 23 24 25 26…" at bounding box center [575, 478] width 379 height 44
select select "17"
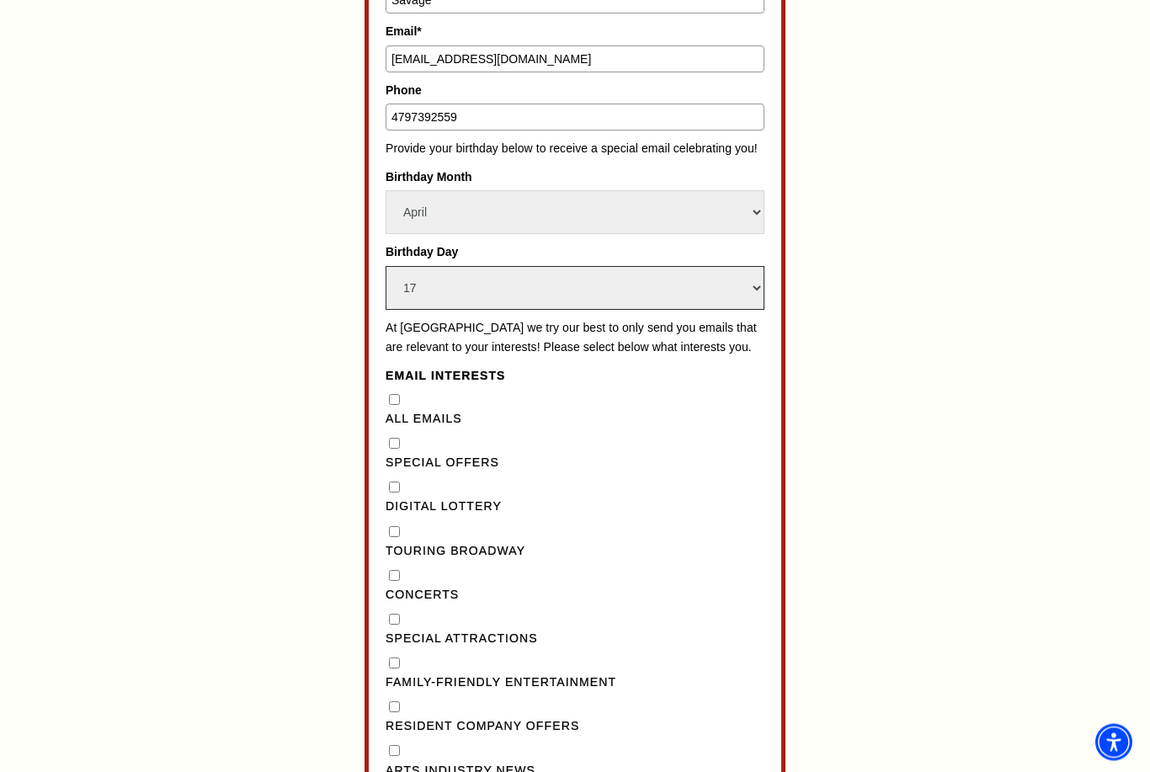
scroll to position [1058, 0]
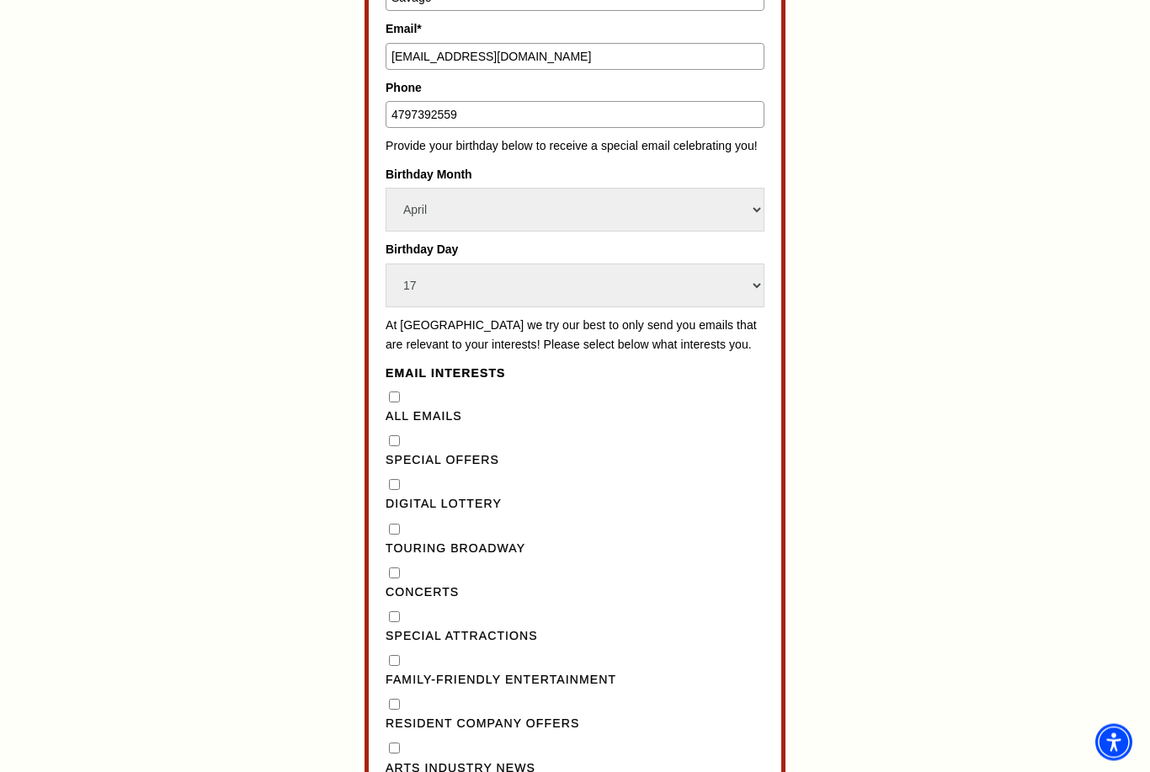
click at [400, 408] on label "All Emails" at bounding box center [575, 418] width 379 height 20
click at [400, 392] on Emails"] "All Emails" at bounding box center [394, 397] width 11 height 11
checkbox Emails"] "true"
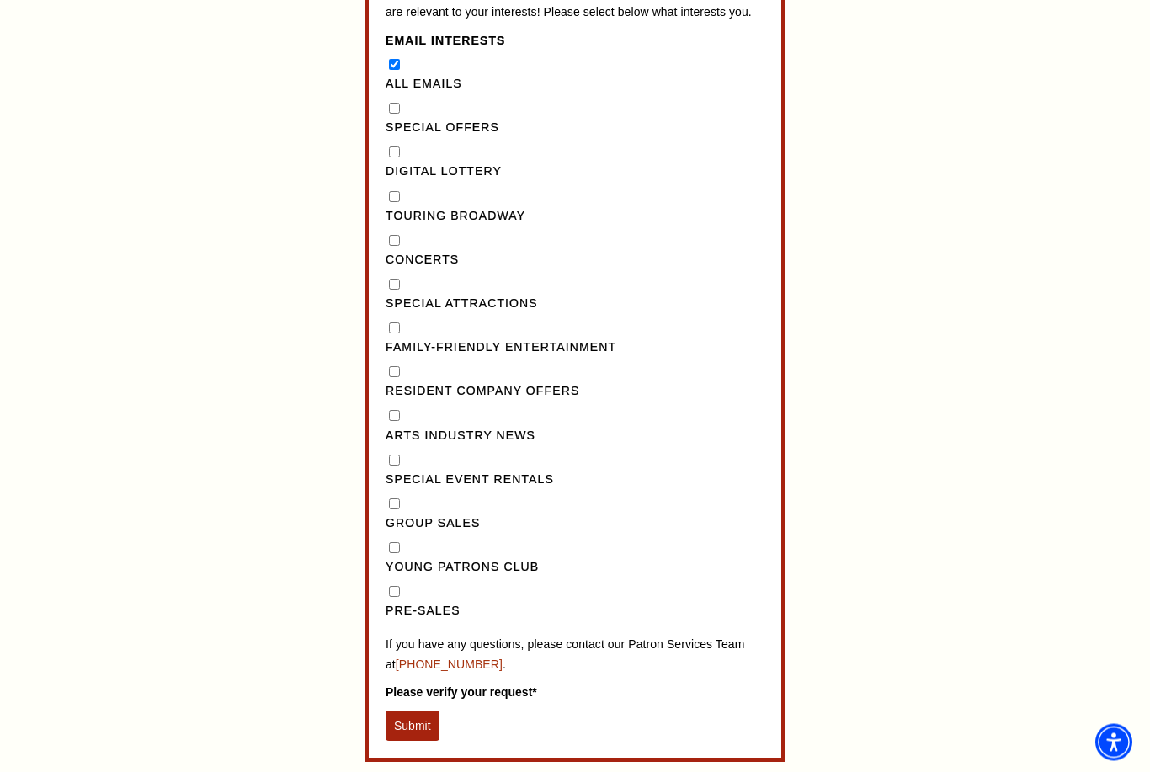
scroll to position [1392, 0]
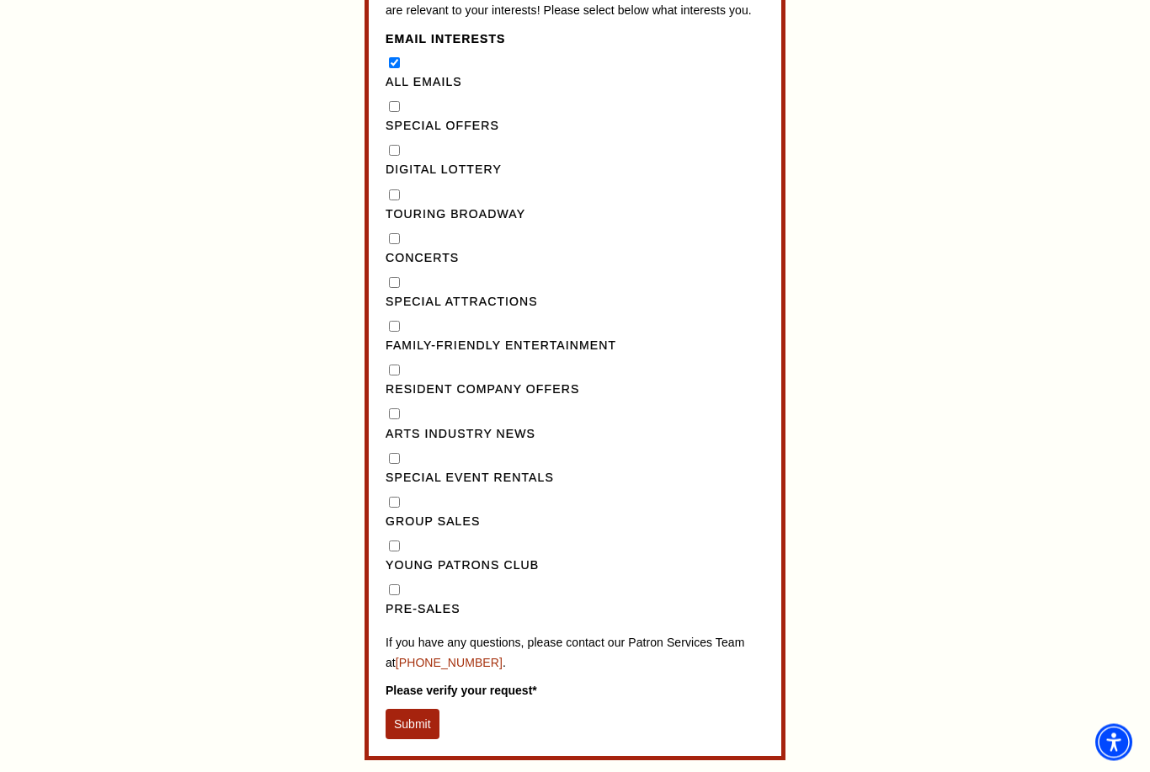
click at [402, 600] on label "Pre-Sales" at bounding box center [575, 610] width 379 height 20
click at [400, 585] on input "Pre-Sales" at bounding box center [394, 590] width 11 height 11
checkbox input "true"
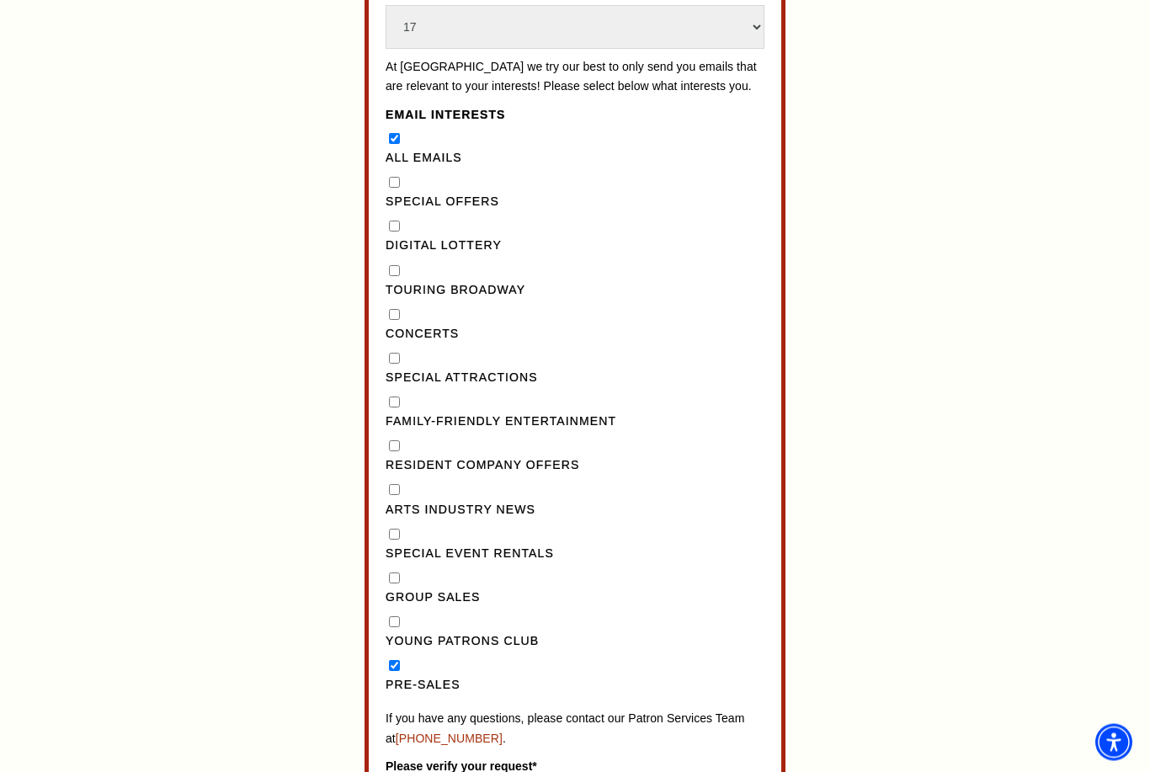
scroll to position [1318, 0]
click at [393, 587] on label "Group Sales" at bounding box center [575, 597] width 379 height 20
click at [393, 572] on Sales"] "Group Sales" at bounding box center [394, 577] width 11 height 11
checkbox Sales"] "true"
click at [399, 176] on "] "Special Offers" at bounding box center [394, 181] width 11 height 11
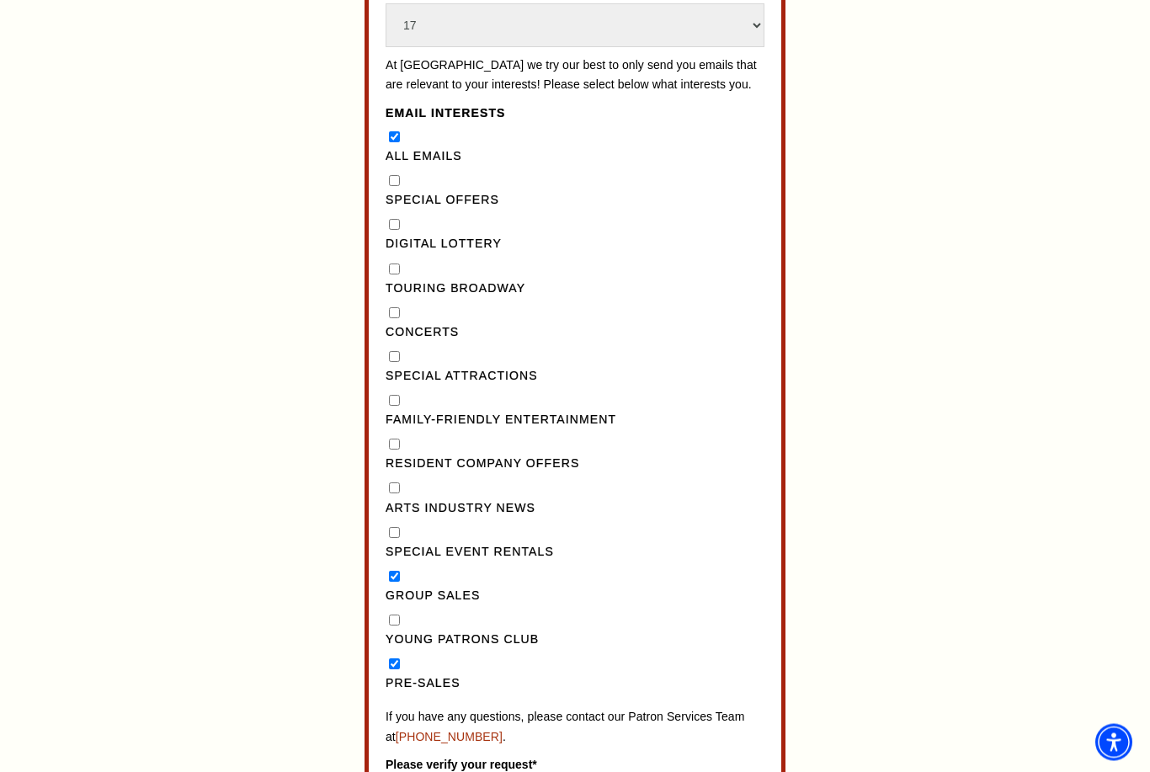
checkbox "] "true"
click at [400, 235] on label "Digital Lottery" at bounding box center [575, 245] width 379 height 20
click at [400, 220] on Lottery"] "Digital Lottery" at bounding box center [394, 225] width 11 height 11
checkbox Lottery"] "true"
click at [395, 280] on label "Touring Broadway" at bounding box center [575, 290] width 379 height 20
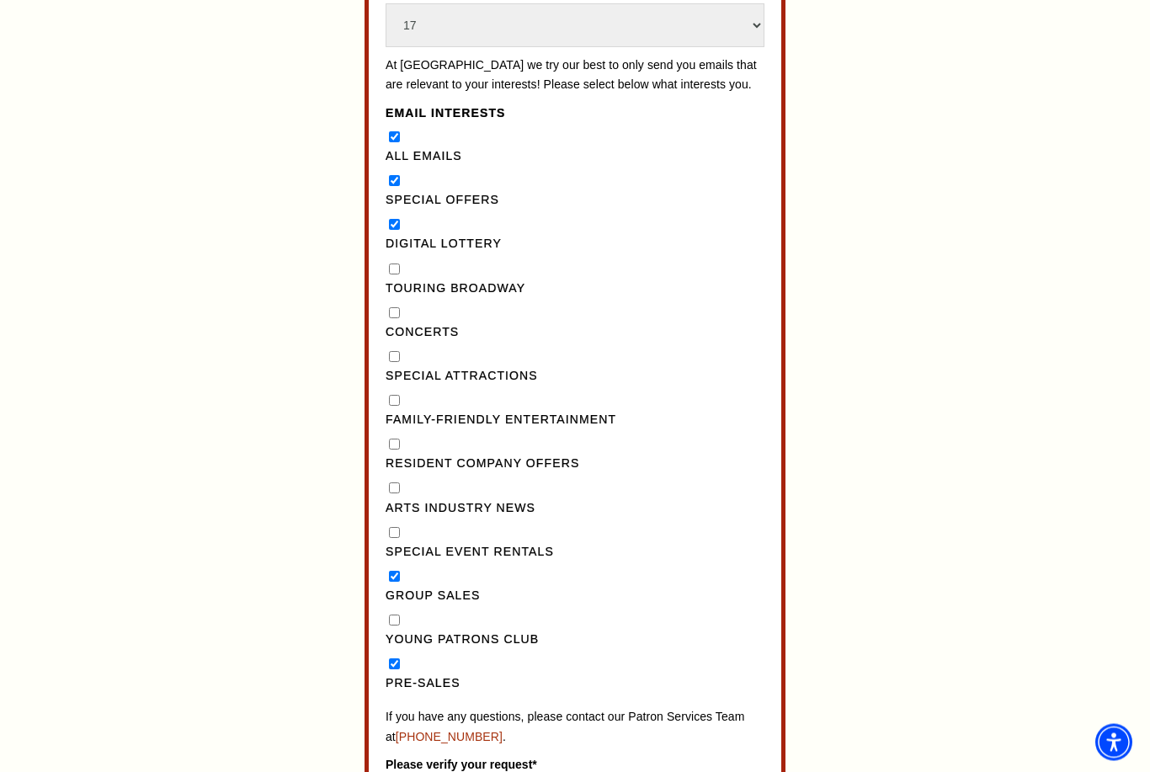
click at [395, 264] on Broadway"] "Touring Broadway" at bounding box center [394, 269] width 11 height 11
checkbox Broadway"] "true"
click at [401, 323] on label "Concerts" at bounding box center [575, 333] width 379 height 20
click at [400, 308] on input "Concerts" at bounding box center [394, 313] width 11 height 11
checkbox input "true"
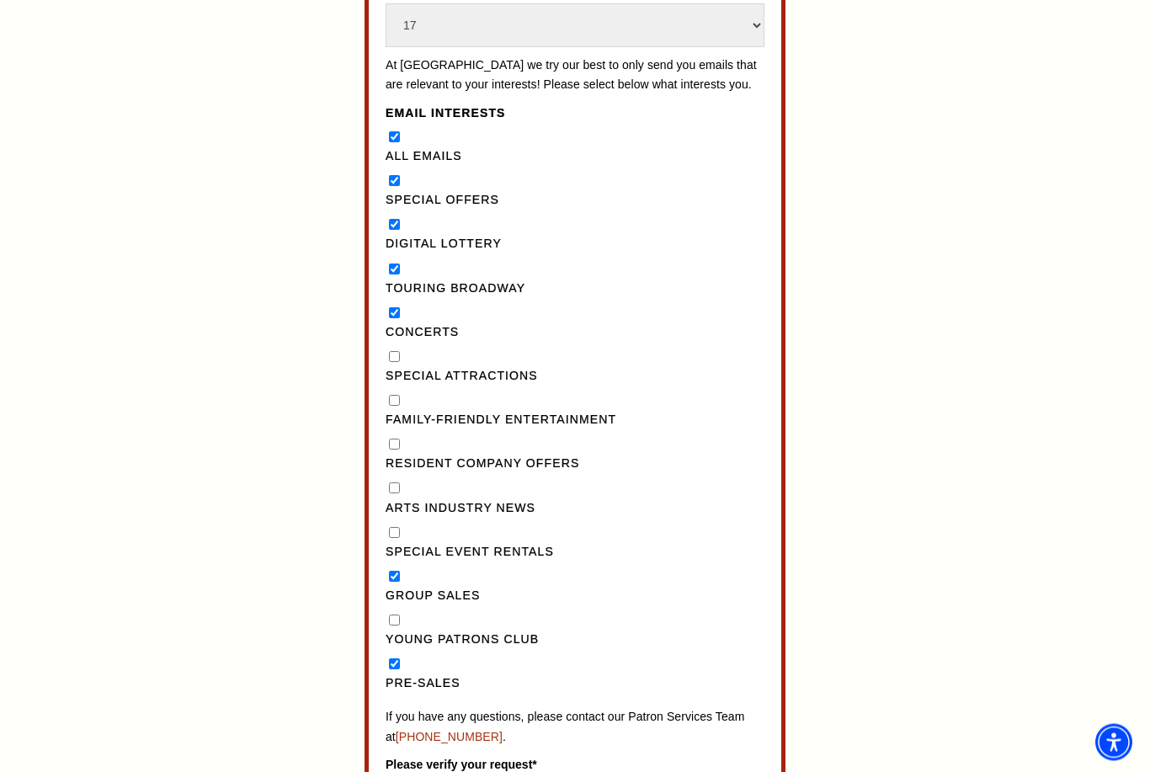
click at [390, 367] on label "Special Attractions" at bounding box center [575, 377] width 379 height 20
click at [390, 352] on Attractions"] "Special Attractions" at bounding box center [394, 357] width 11 height 11
checkbox Attractions"] "true"
click at [390, 411] on label "Family-Friendly Entertainment" at bounding box center [575, 421] width 379 height 20
click at [390, 396] on Entertainment"] "Family-Friendly Entertainment" at bounding box center [394, 401] width 11 height 11
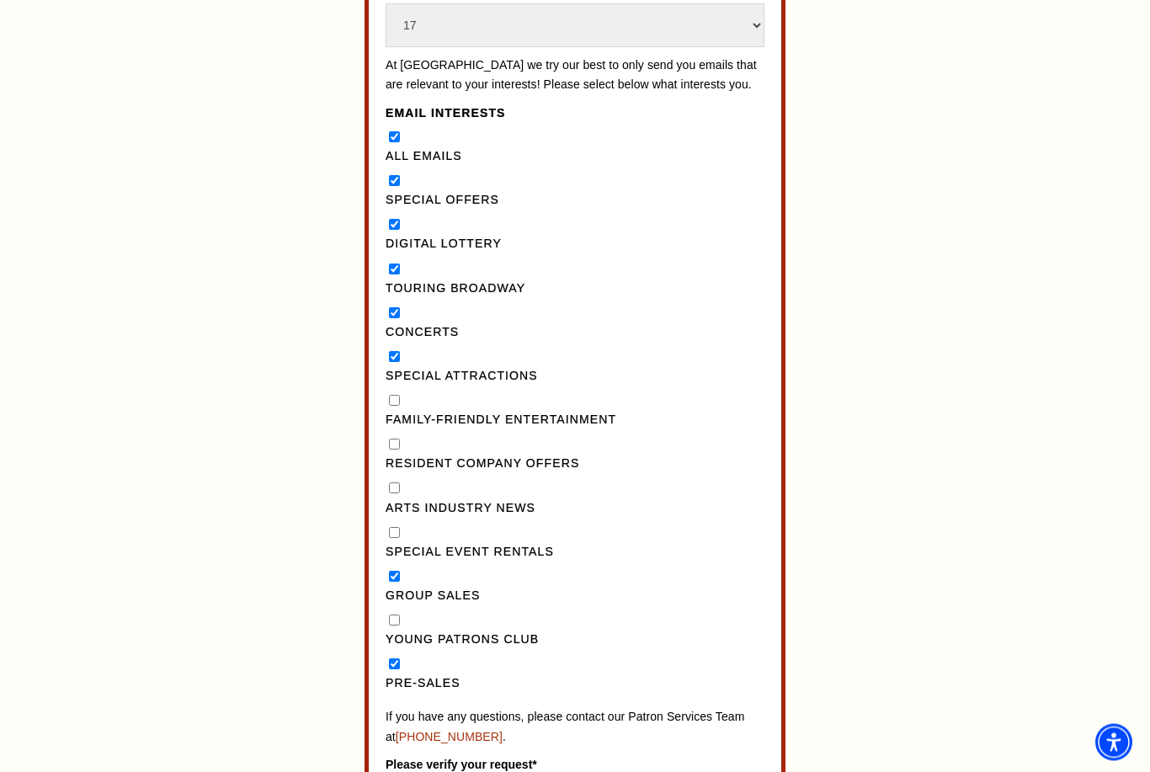
checkbox Entertainment"] "true"
click at [393, 455] on label "Resident Company Offers" at bounding box center [575, 465] width 379 height 20
click at [393, 440] on Offers"] "Resident Company Offers" at bounding box center [394, 445] width 11 height 11
checkbox Offers"] "true"
click at [390, 499] on label "Arts Industry News" at bounding box center [575, 509] width 379 height 20
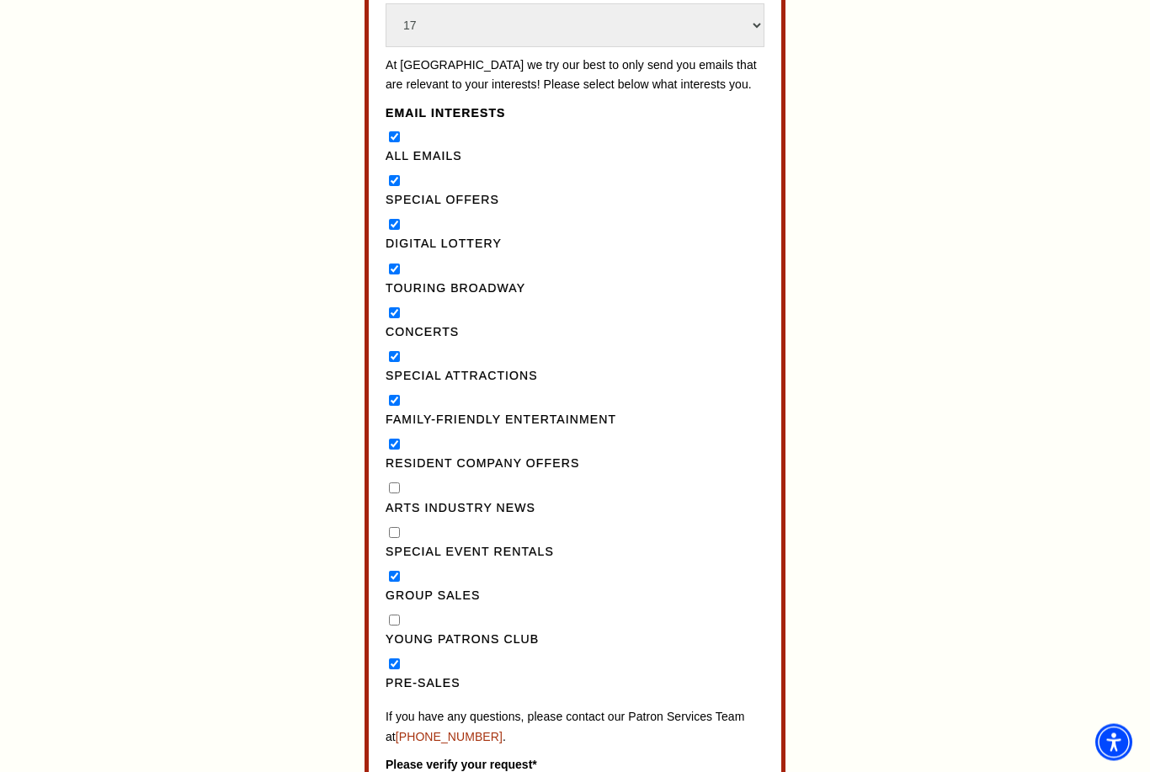
click at [390, 483] on News"] "Arts Industry News" at bounding box center [394, 488] width 11 height 11
checkbox News"] "true"
click at [399, 528] on Rentals"] "Special Event Rentals" at bounding box center [394, 533] width 11 height 11
checkbox Rentals"] "true"
click at [393, 616] on Club"] "Young Patrons Club" at bounding box center [394, 621] width 11 height 11
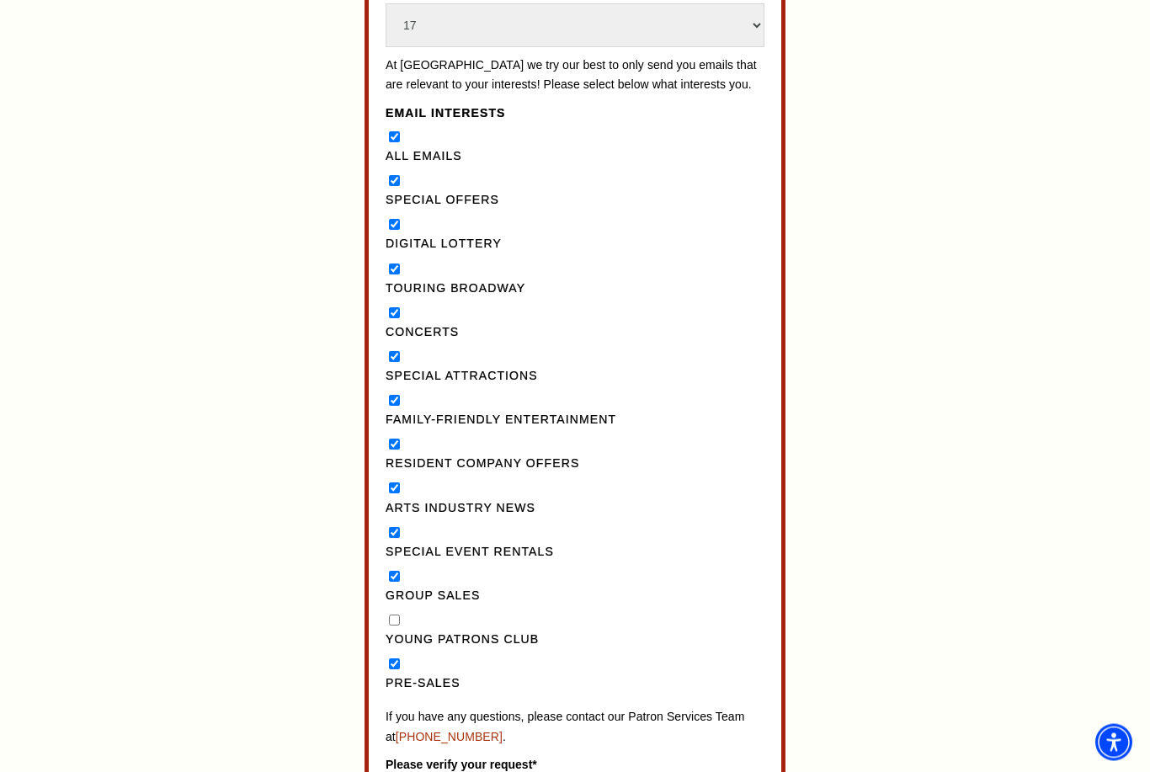
checkbox Club"] "true"
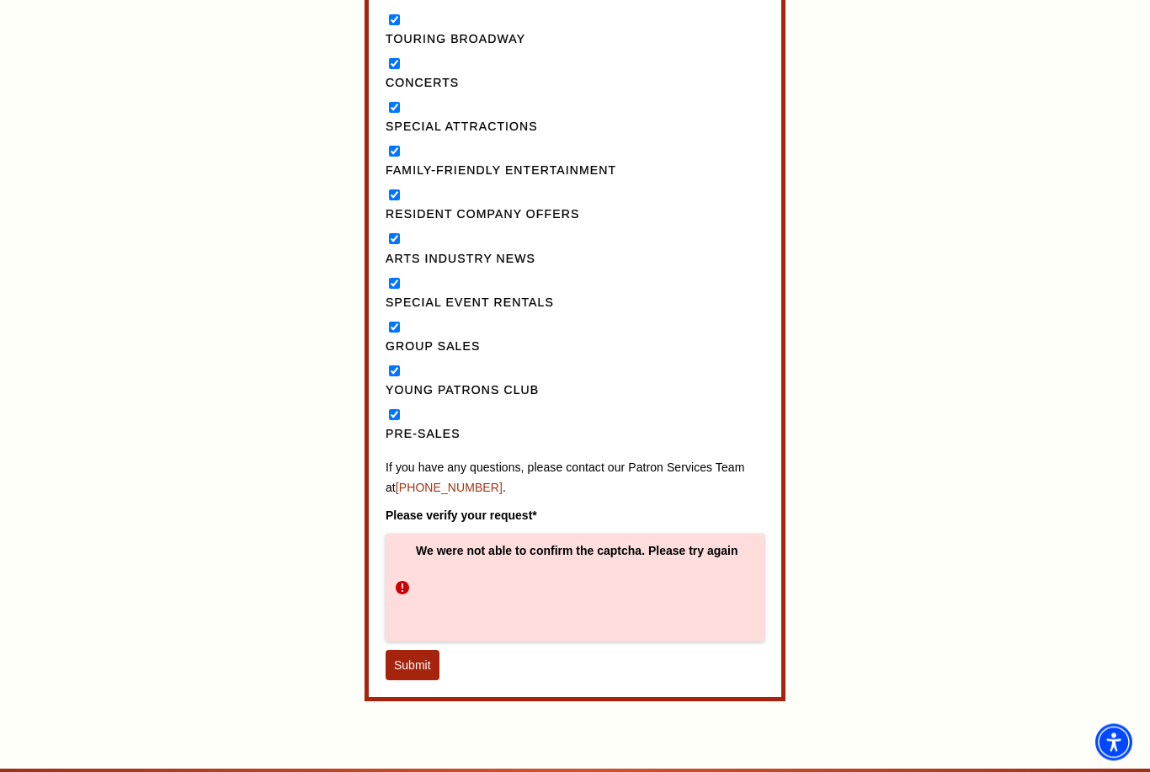
scroll to position [1569, 0]
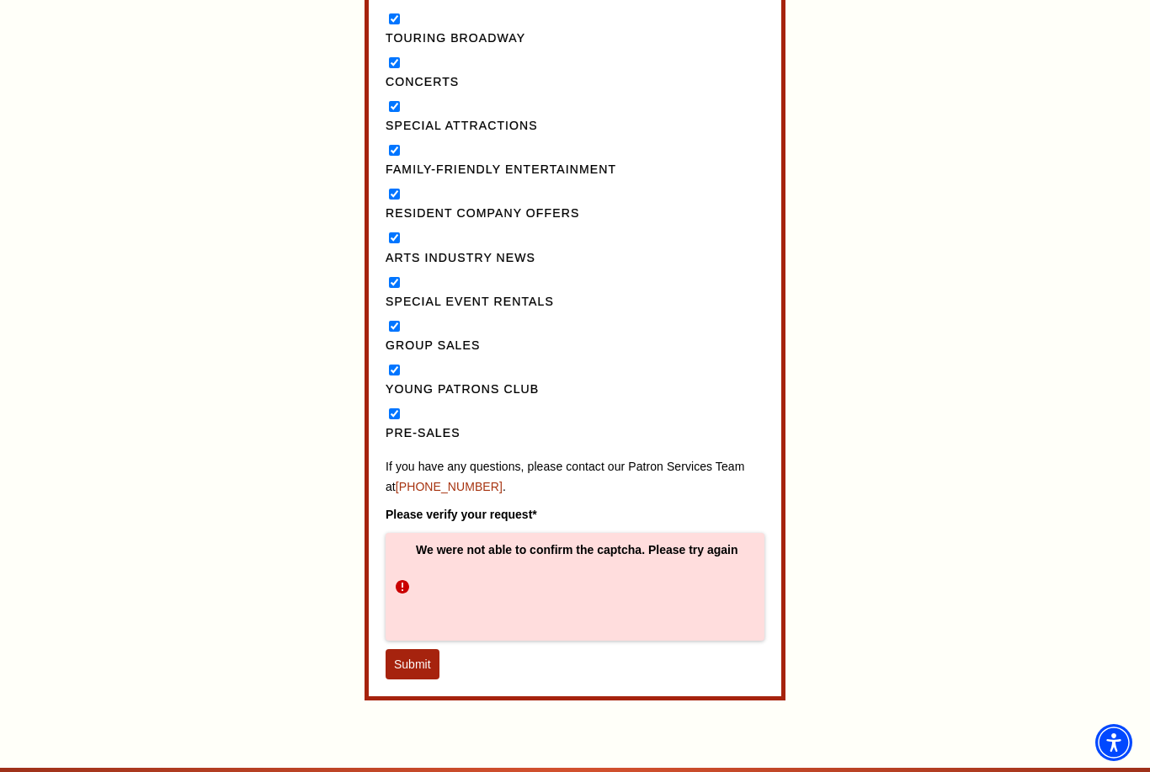
click at [410, 649] on button "Submit" at bounding box center [413, 664] width 54 height 30
